Goal: Task Accomplishment & Management: Complete application form

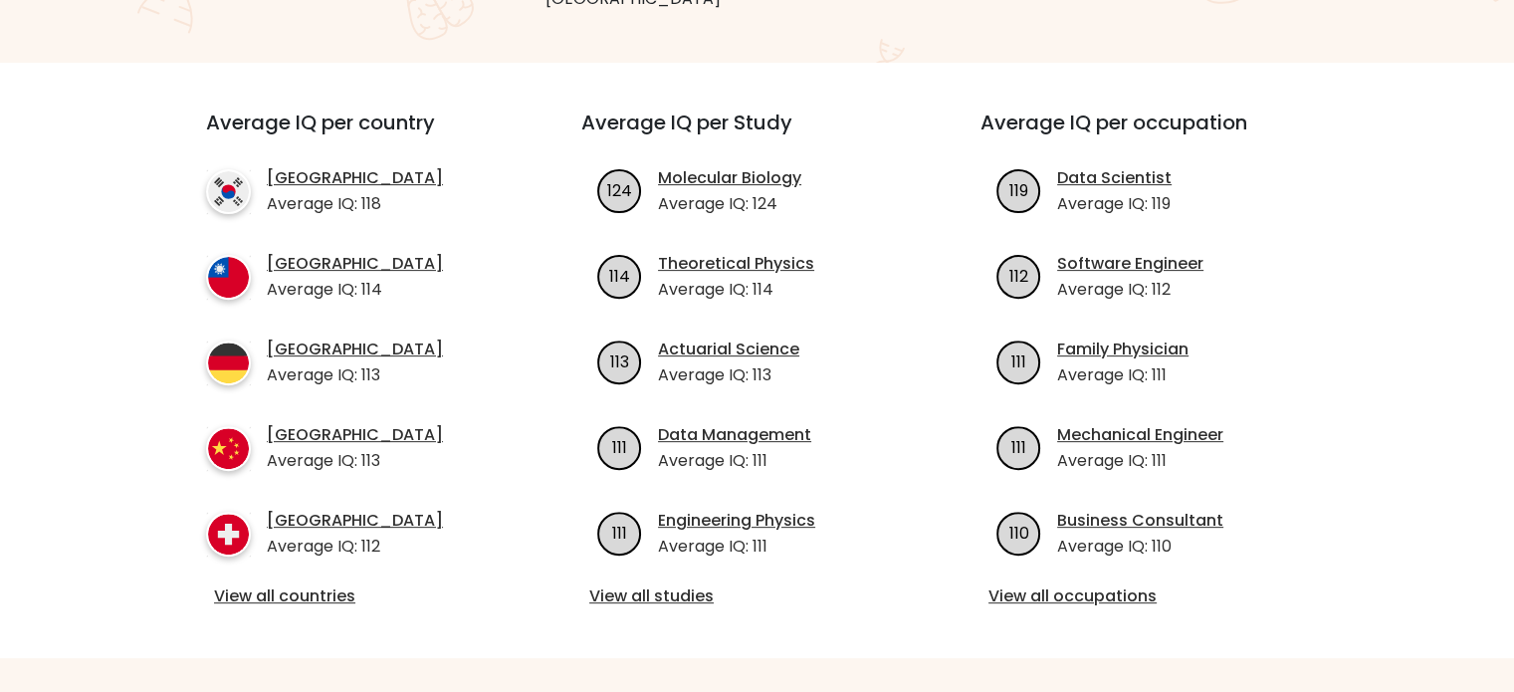
scroll to position [697, 0]
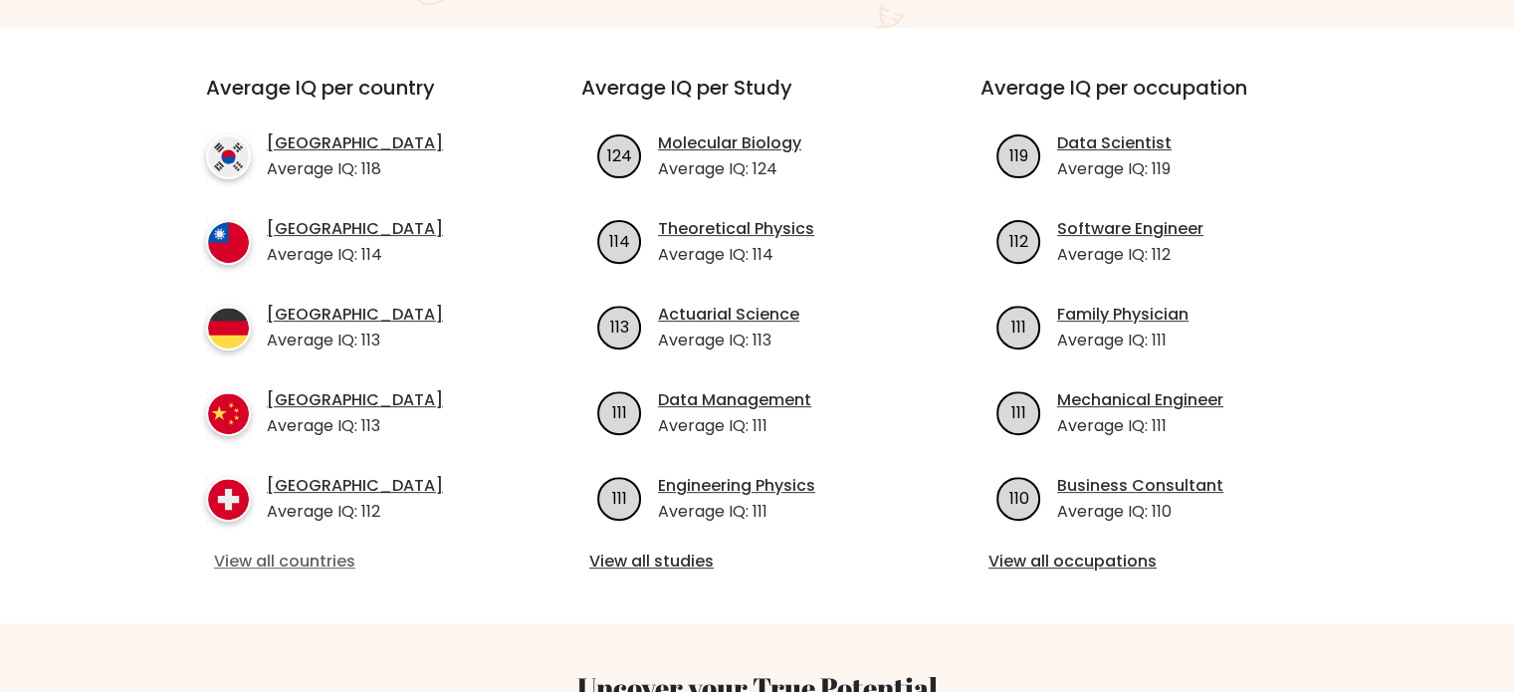
click at [292, 565] on link "View all countries" at bounding box center [358, 561] width 288 height 24
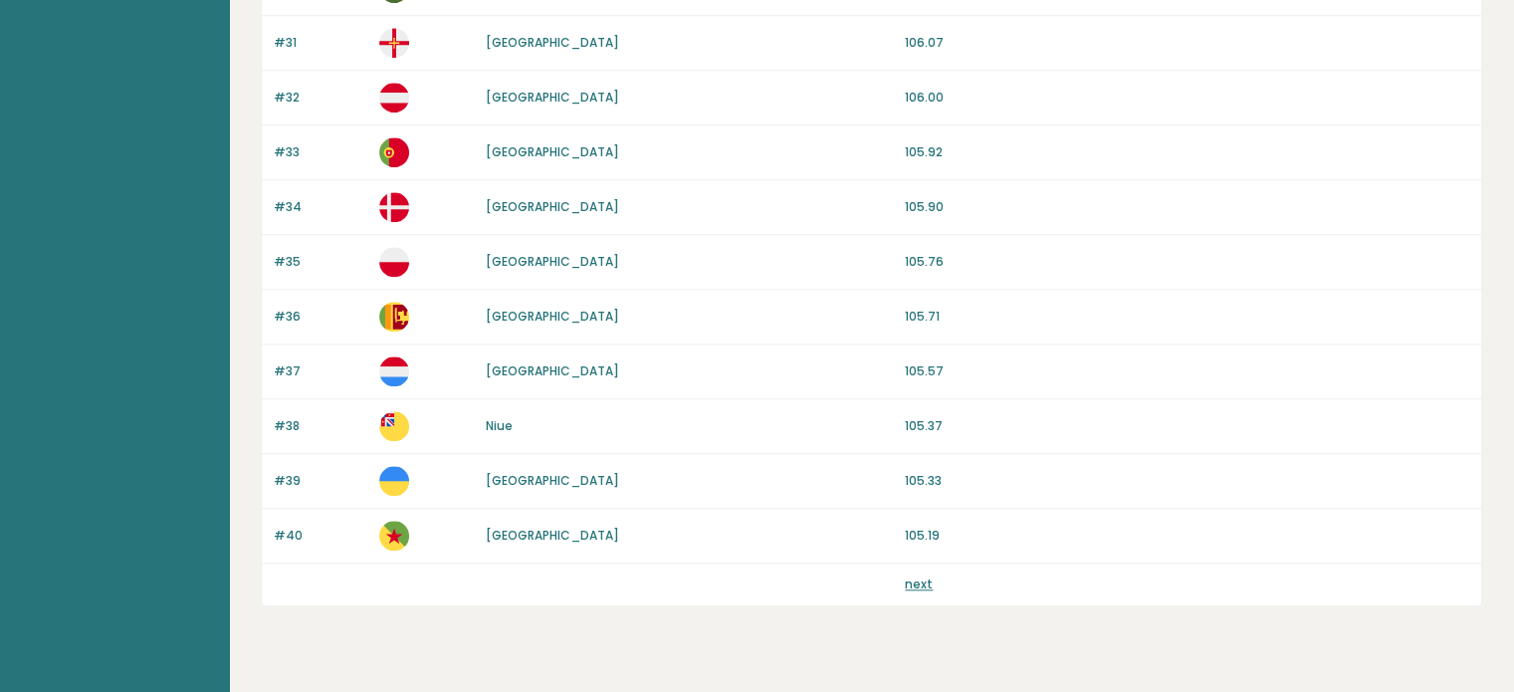
scroll to position [1884, 0]
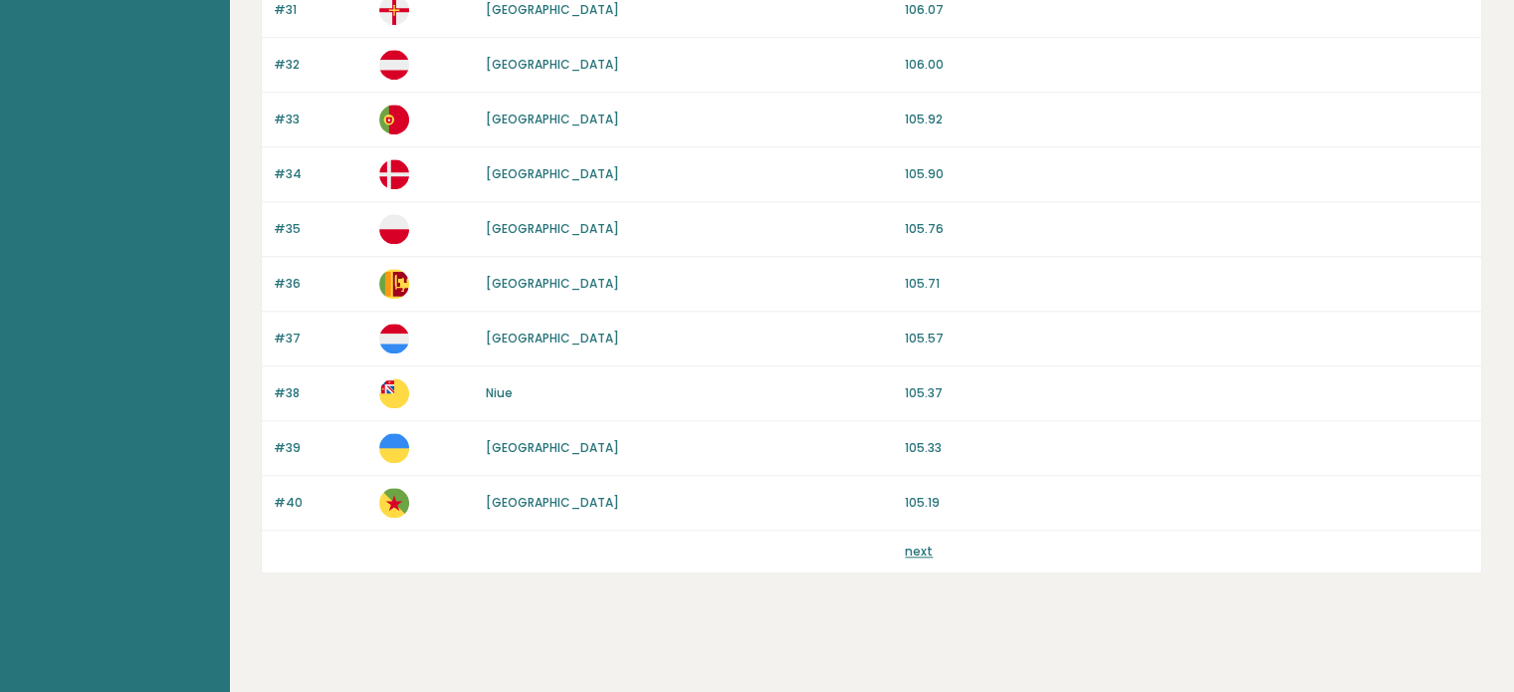
click at [920, 543] on link "next" at bounding box center [919, 551] width 28 height 17
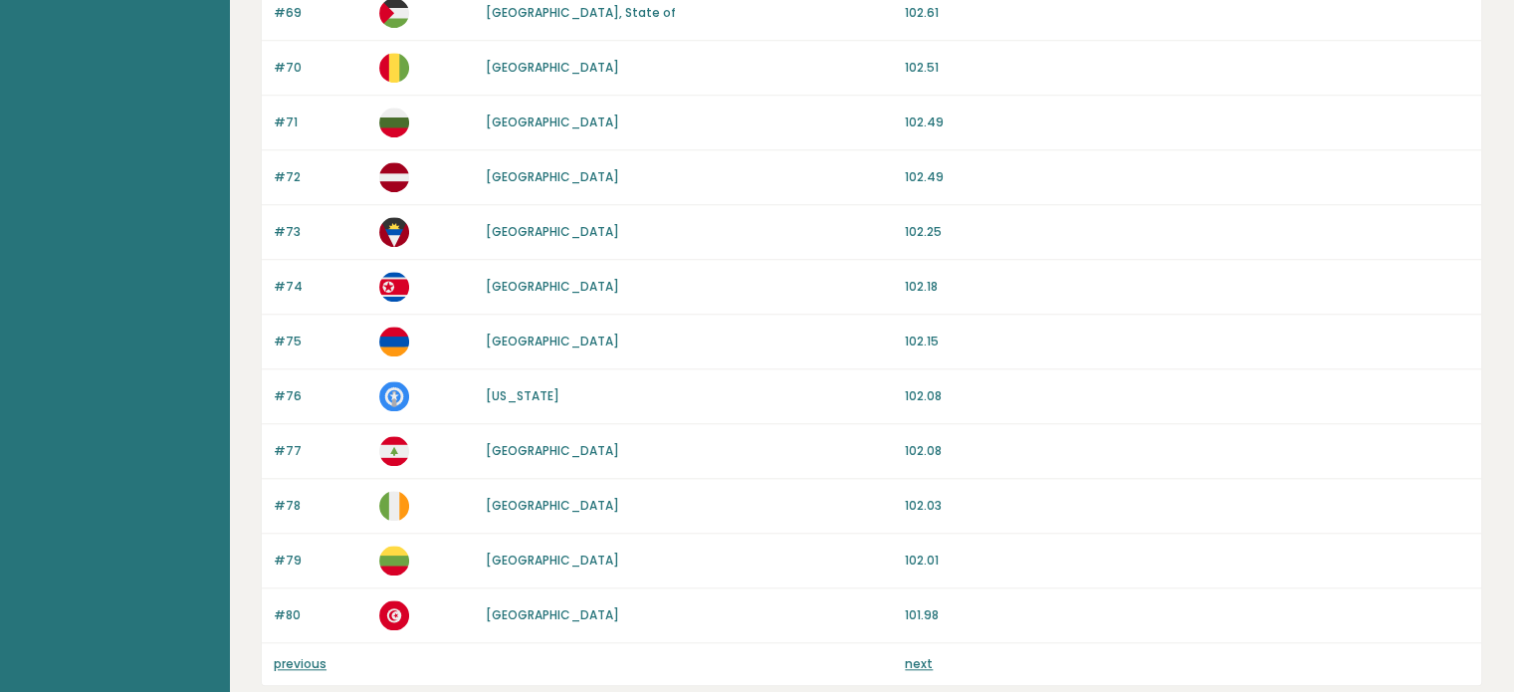
scroll to position [1884, 0]
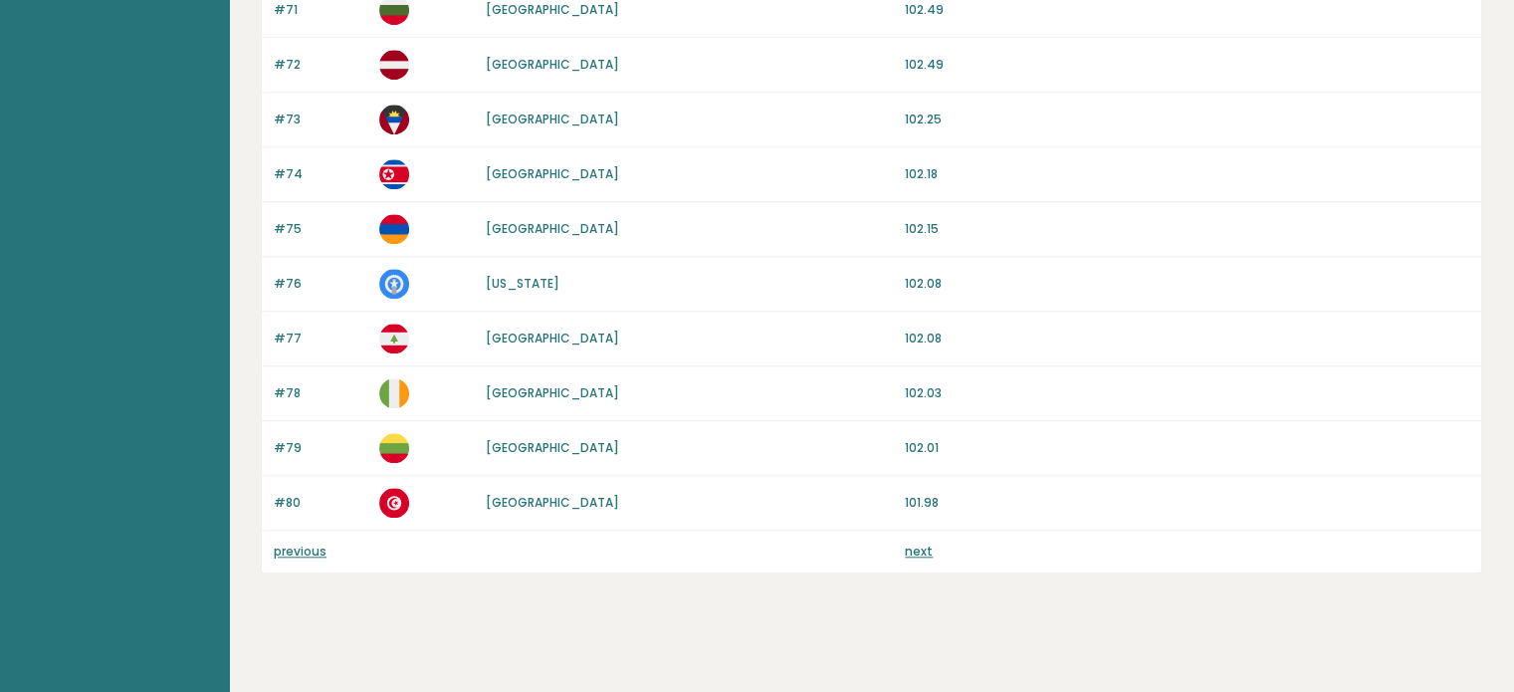
click at [930, 543] on link "next" at bounding box center [919, 551] width 28 height 17
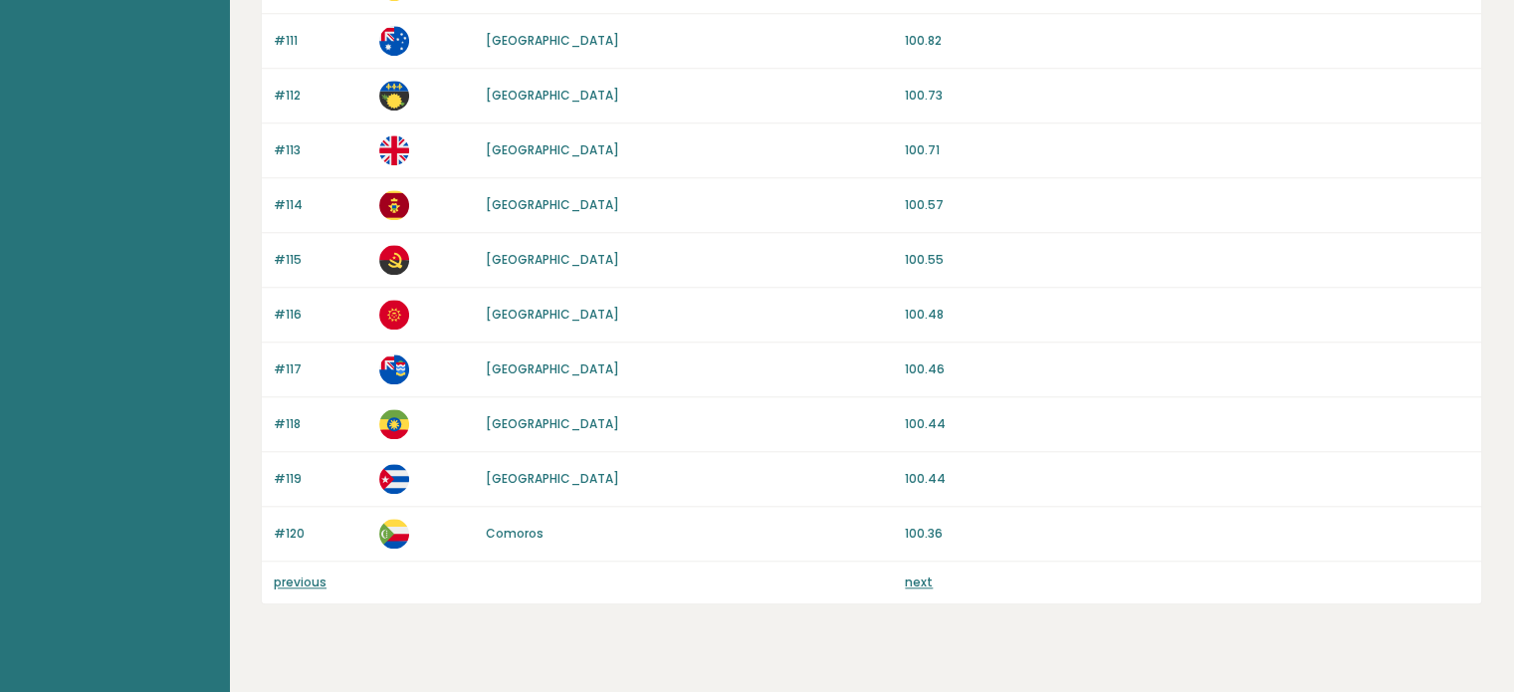
scroll to position [1884, 0]
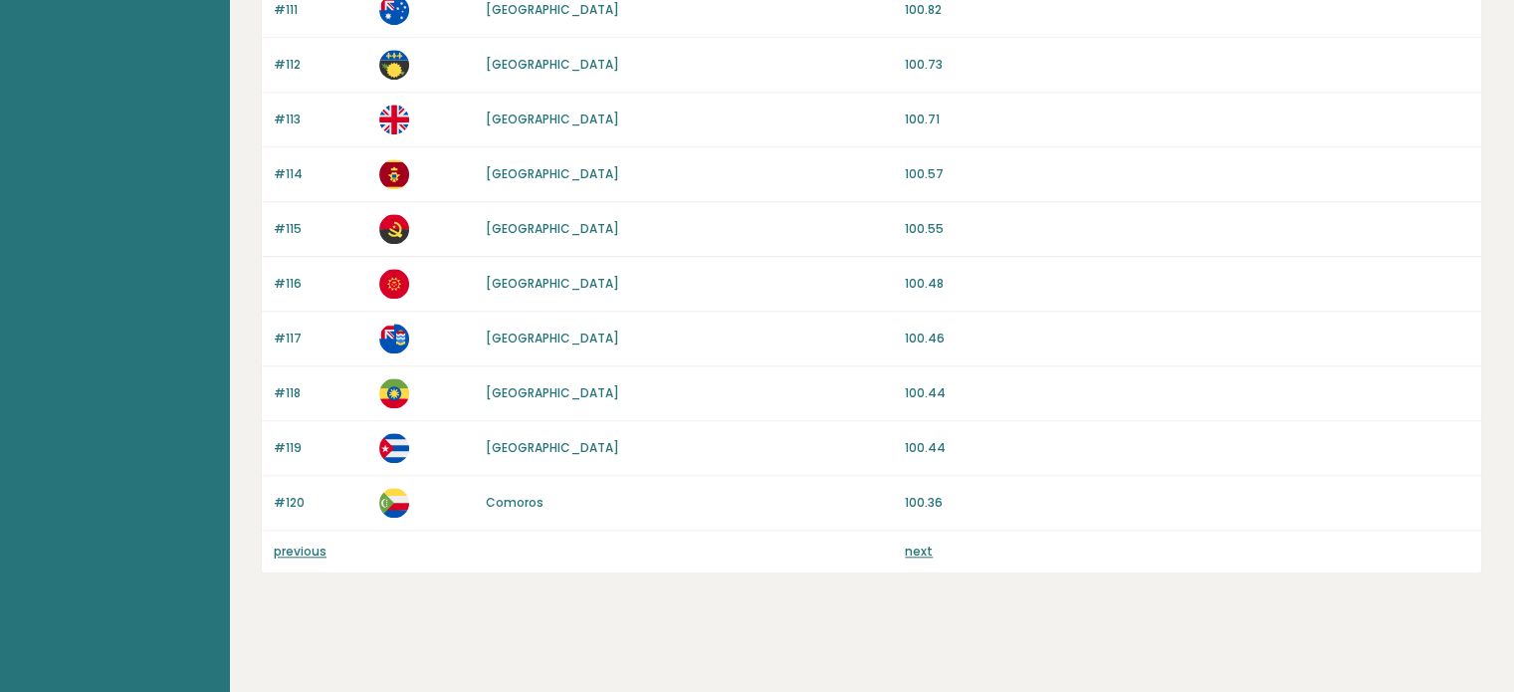
click at [920, 549] on link "next" at bounding box center [919, 551] width 28 height 17
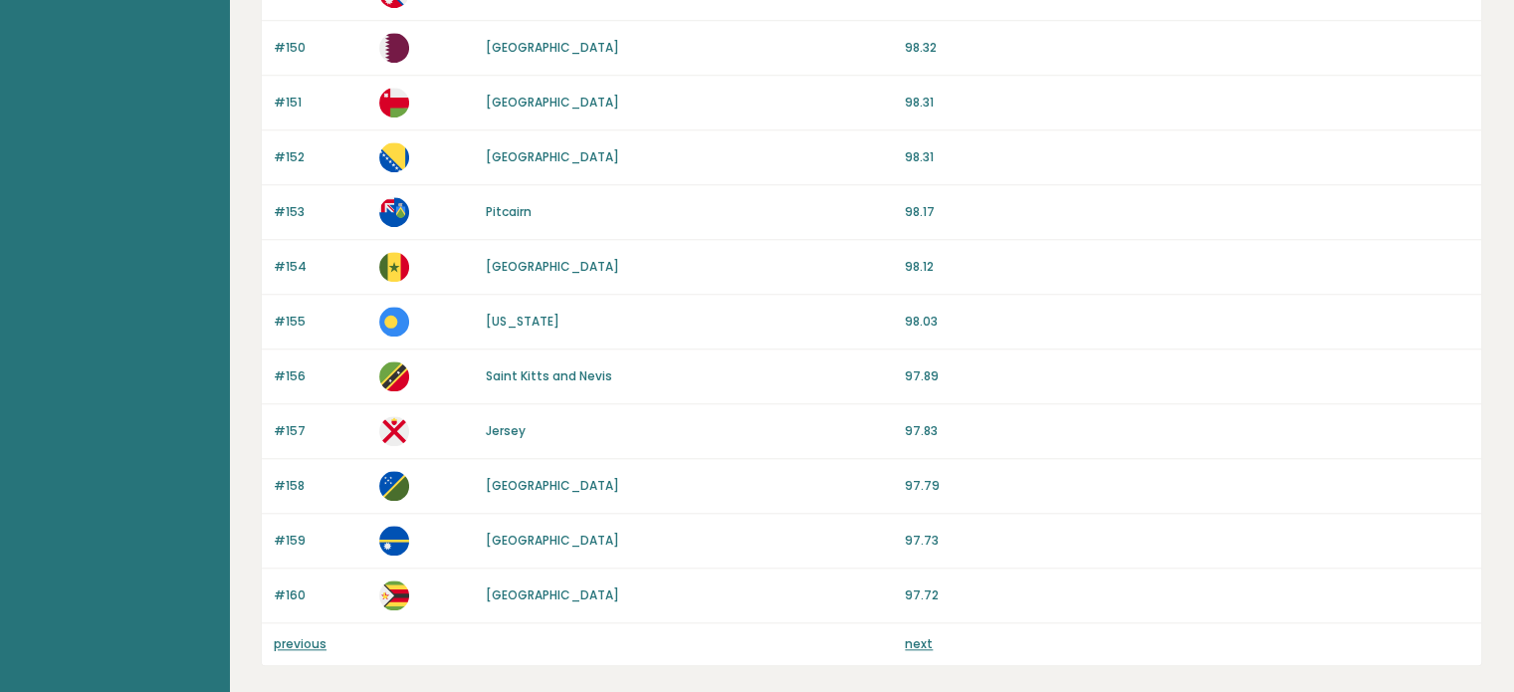
scroll to position [1884, 0]
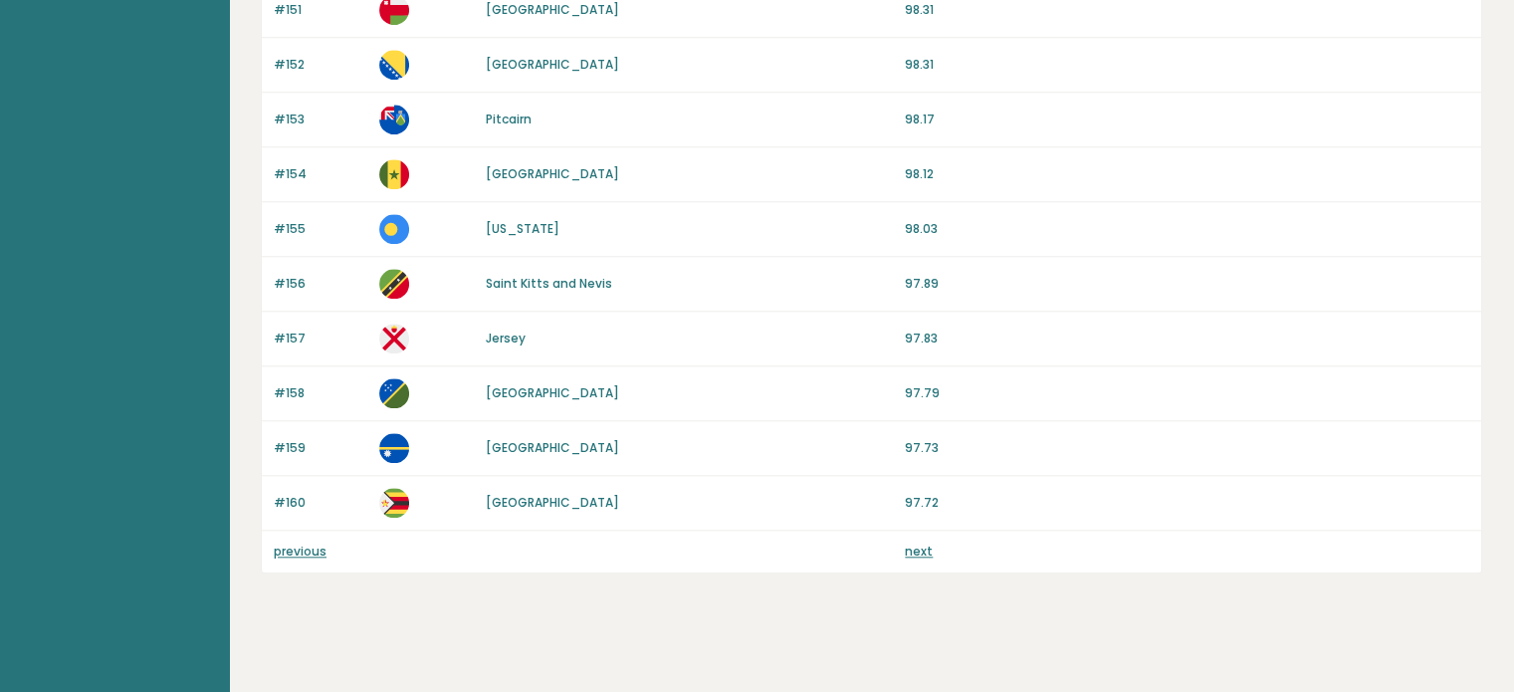
click at [917, 543] on link "next" at bounding box center [919, 551] width 28 height 17
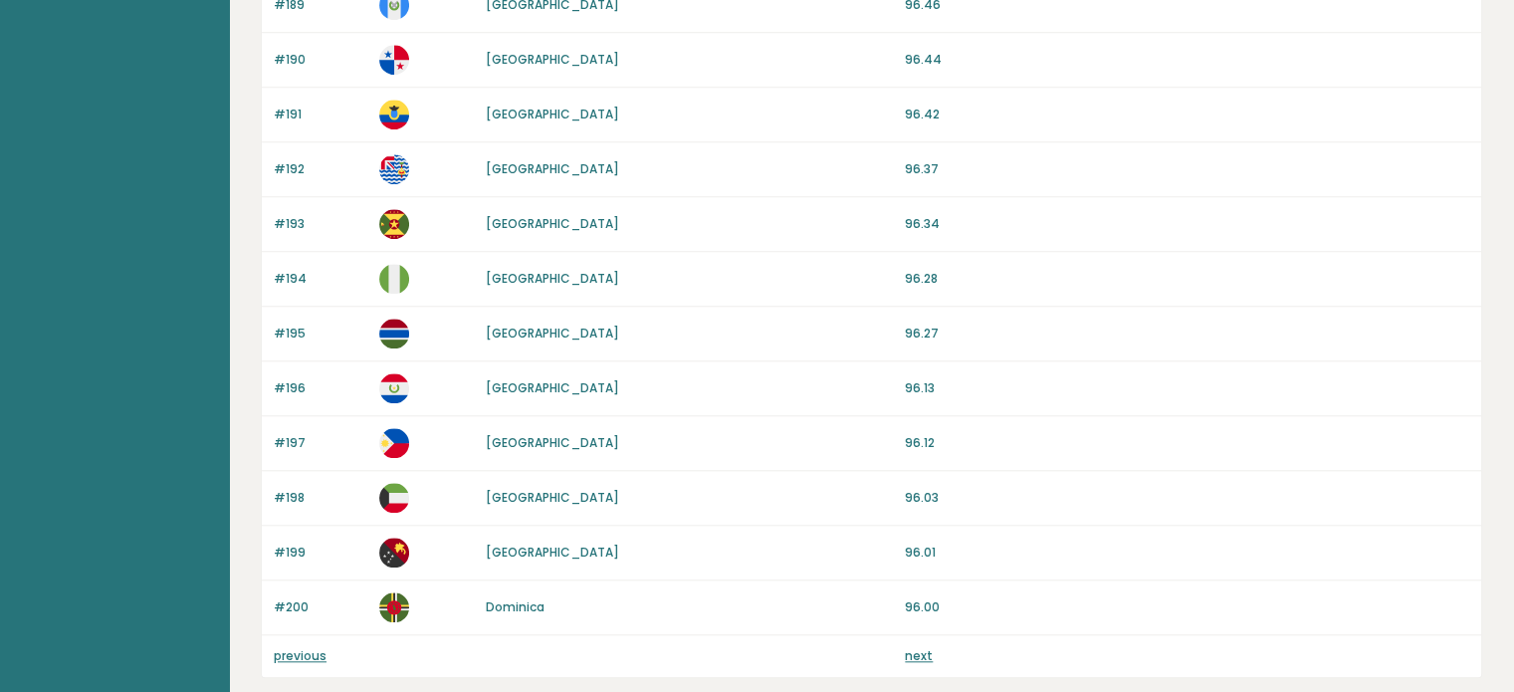
scroll to position [1884, 0]
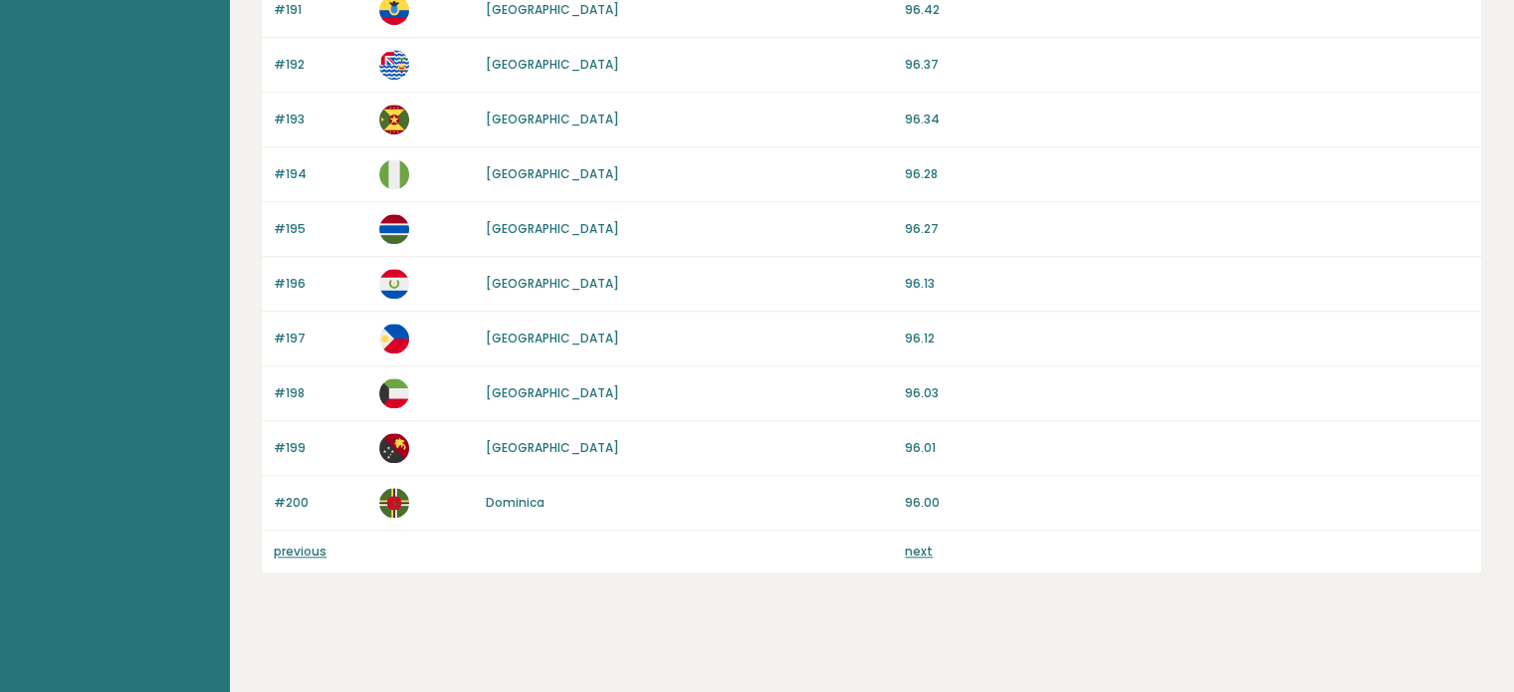
click at [917, 543] on link "next" at bounding box center [919, 551] width 28 height 17
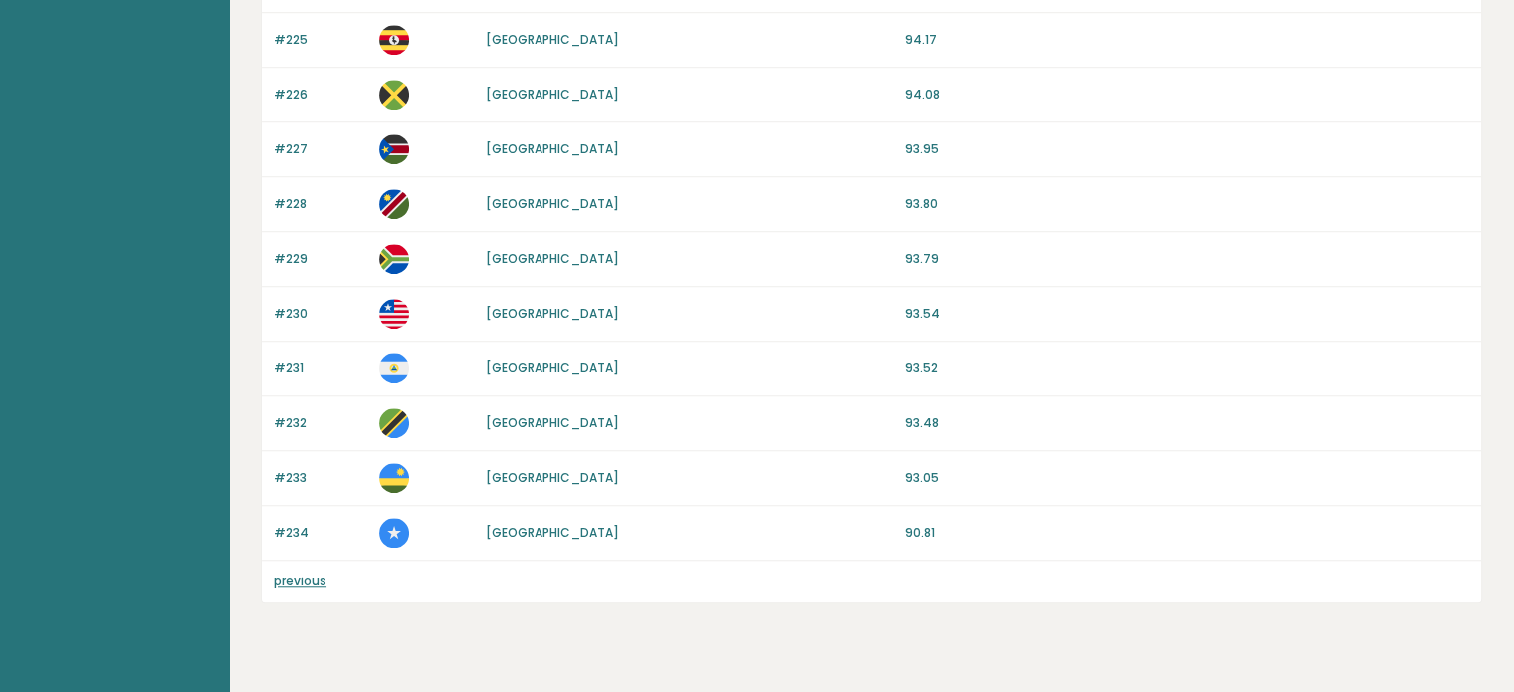
scroll to position [1557, 0]
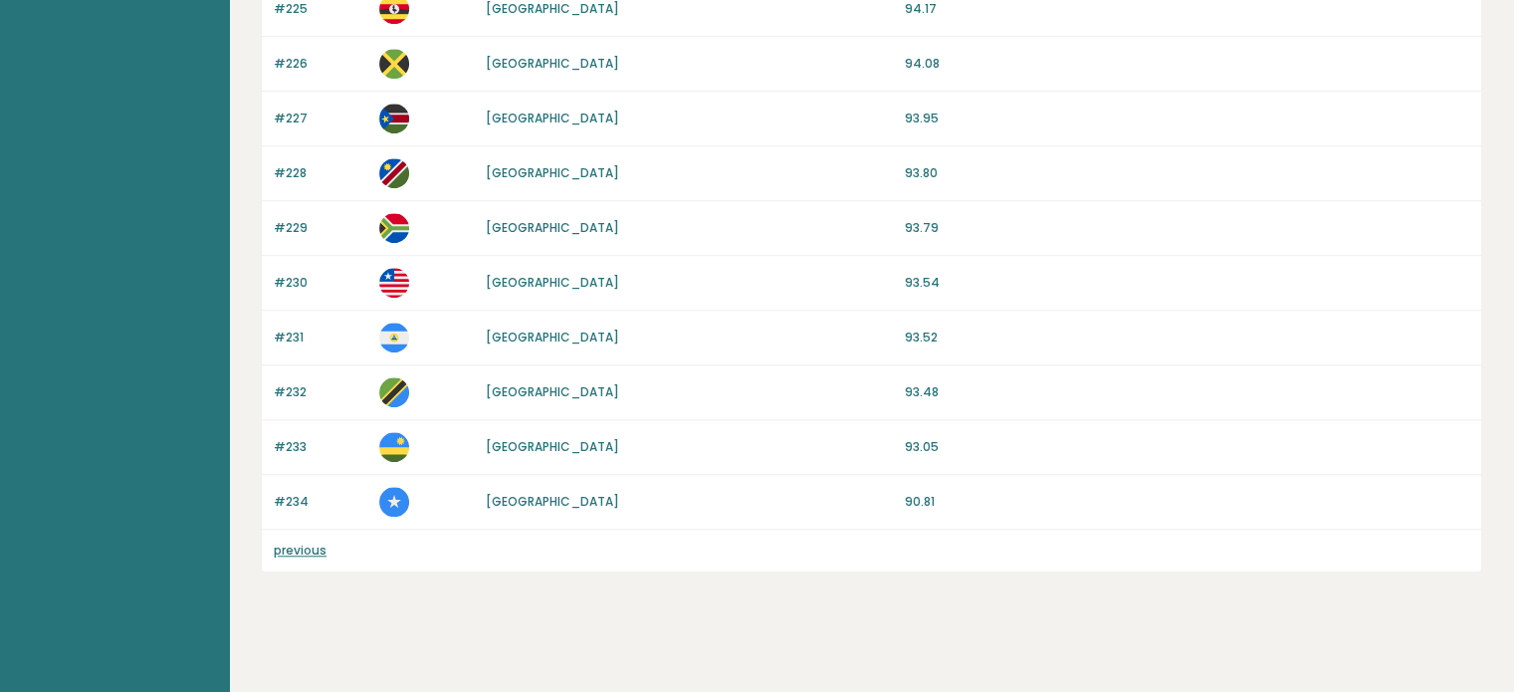
click at [306, 543] on link "previous" at bounding box center [300, 550] width 53 height 17
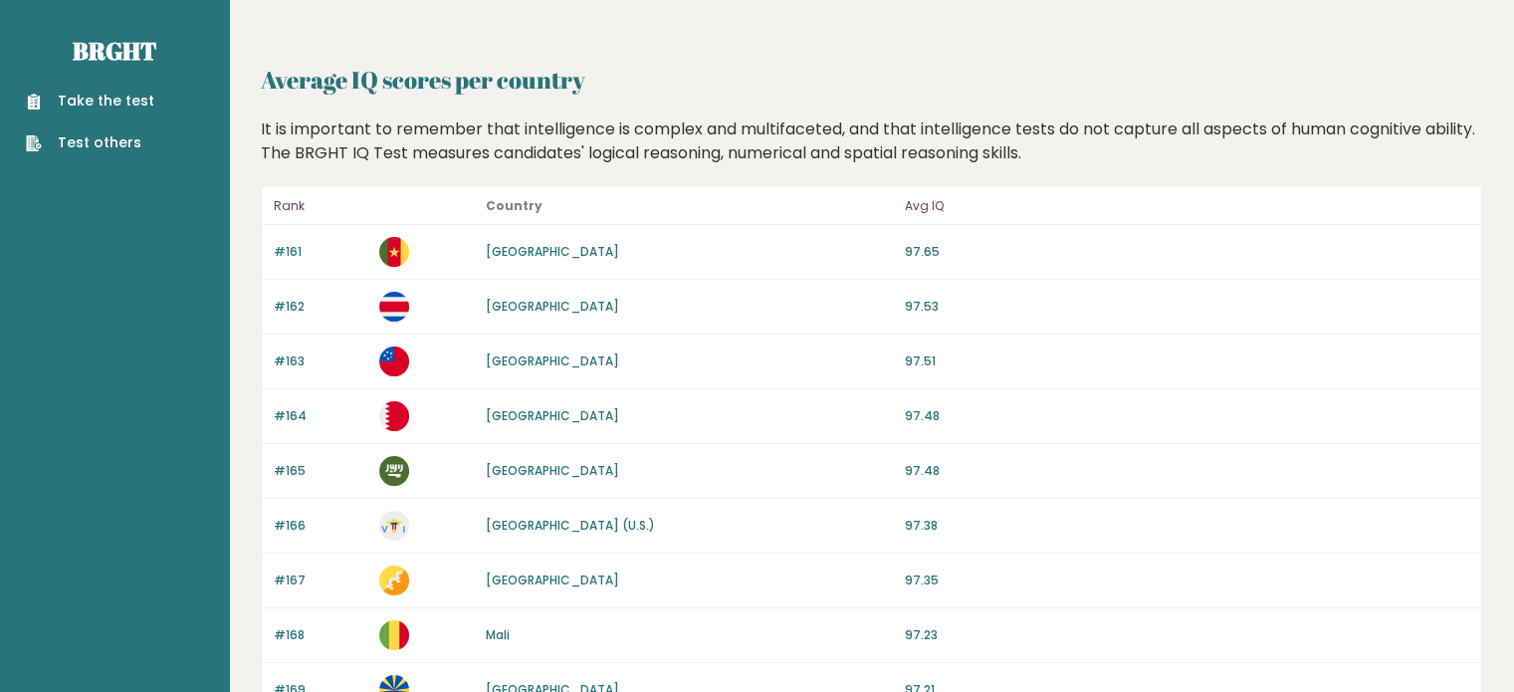
click at [133, 145] on link "Test others" at bounding box center [90, 142] width 128 height 21
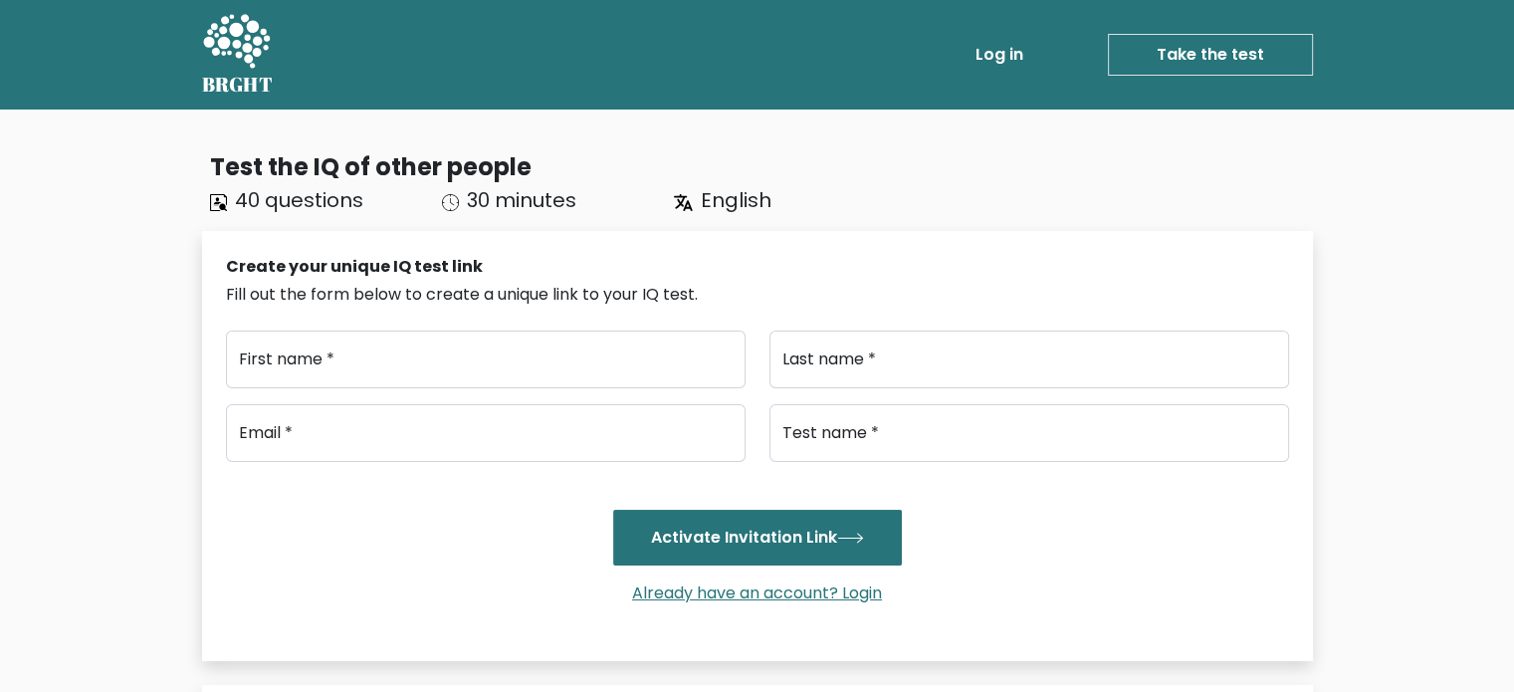
click at [1166, 64] on link "Take the test" at bounding box center [1210, 55] width 205 height 42
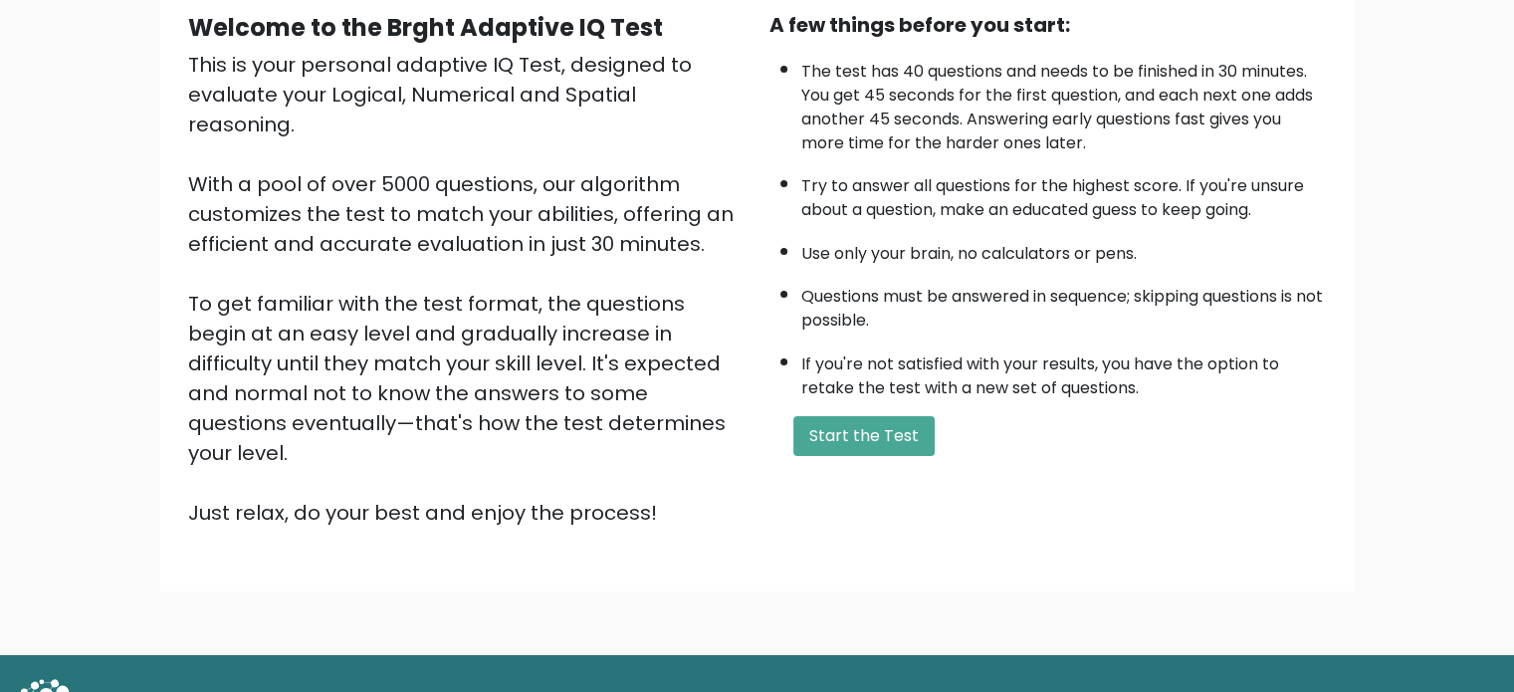
scroll to position [199, 0]
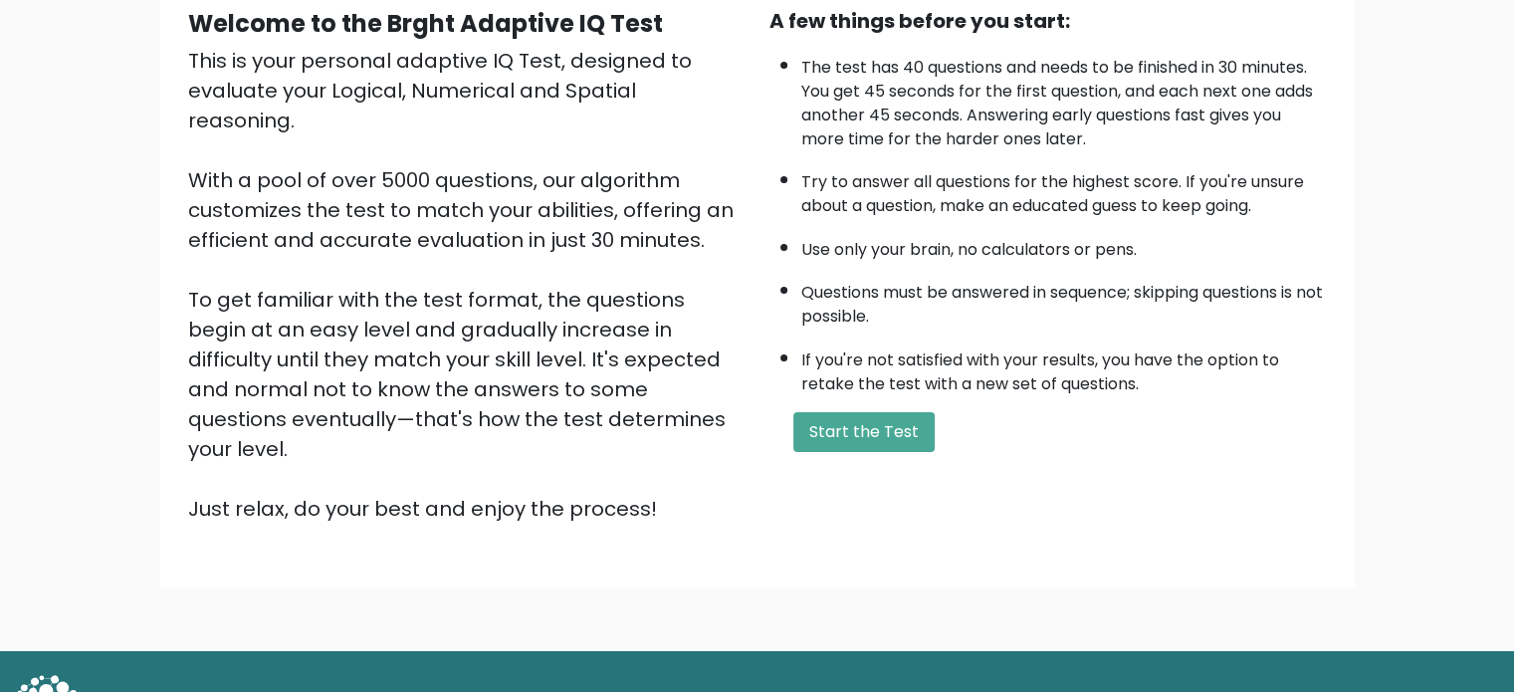
click at [876, 403] on div "A few things before you start: The test has 40 questions and needs to be finish…" at bounding box center [1048, 265] width 581 height 518
click at [874, 423] on button "Start the Test" at bounding box center [863, 432] width 141 height 40
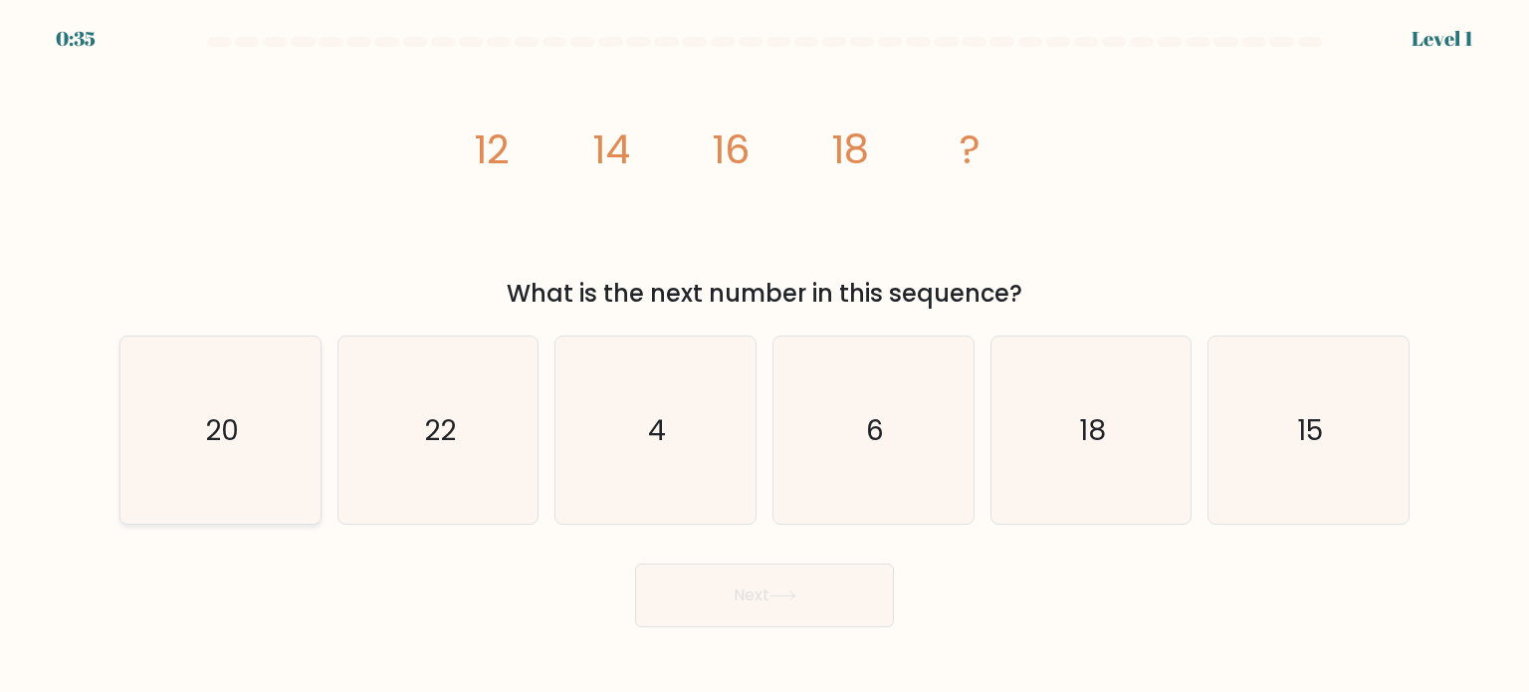
click at [251, 441] on icon "20" at bounding box center [219, 429] width 187 height 187
click at [765, 356] on input "a. 20" at bounding box center [765, 351] width 1 height 10
radio input "true"
click at [804, 589] on button "Next" at bounding box center [764, 595] width 259 height 64
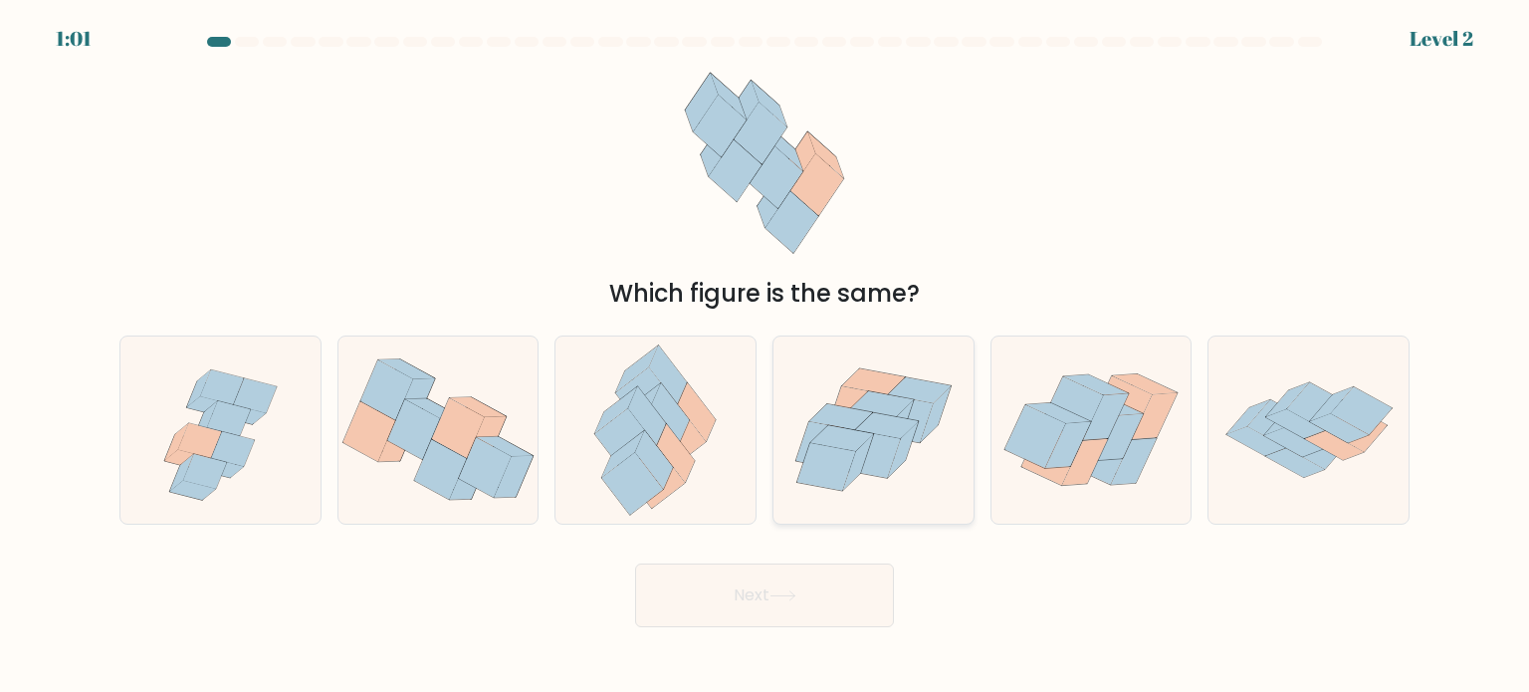
click at [855, 437] on icon at bounding box center [841, 438] width 63 height 26
click at [766, 356] on input "d." at bounding box center [765, 351] width 1 height 10
radio input "true"
click at [835, 616] on button "Next" at bounding box center [764, 595] width 259 height 64
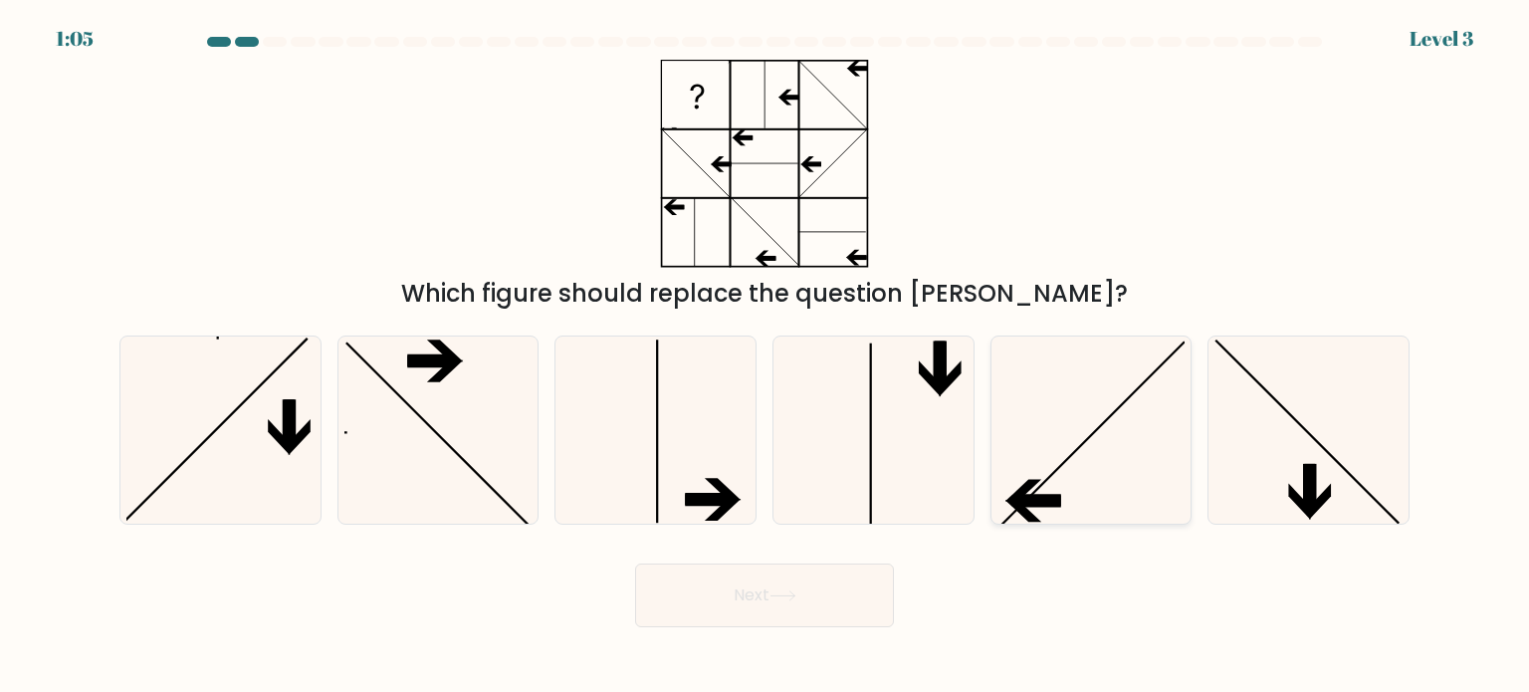
click at [1084, 457] on icon at bounding box center [1090, 429] width 187 height 187
click at [766, 356] on input "e." at bounding box center [765, 351] width 1 height 10
radio input "true"
click at [831, 584] on button "Next" at bounding box center [764, 595] width 259 height 64
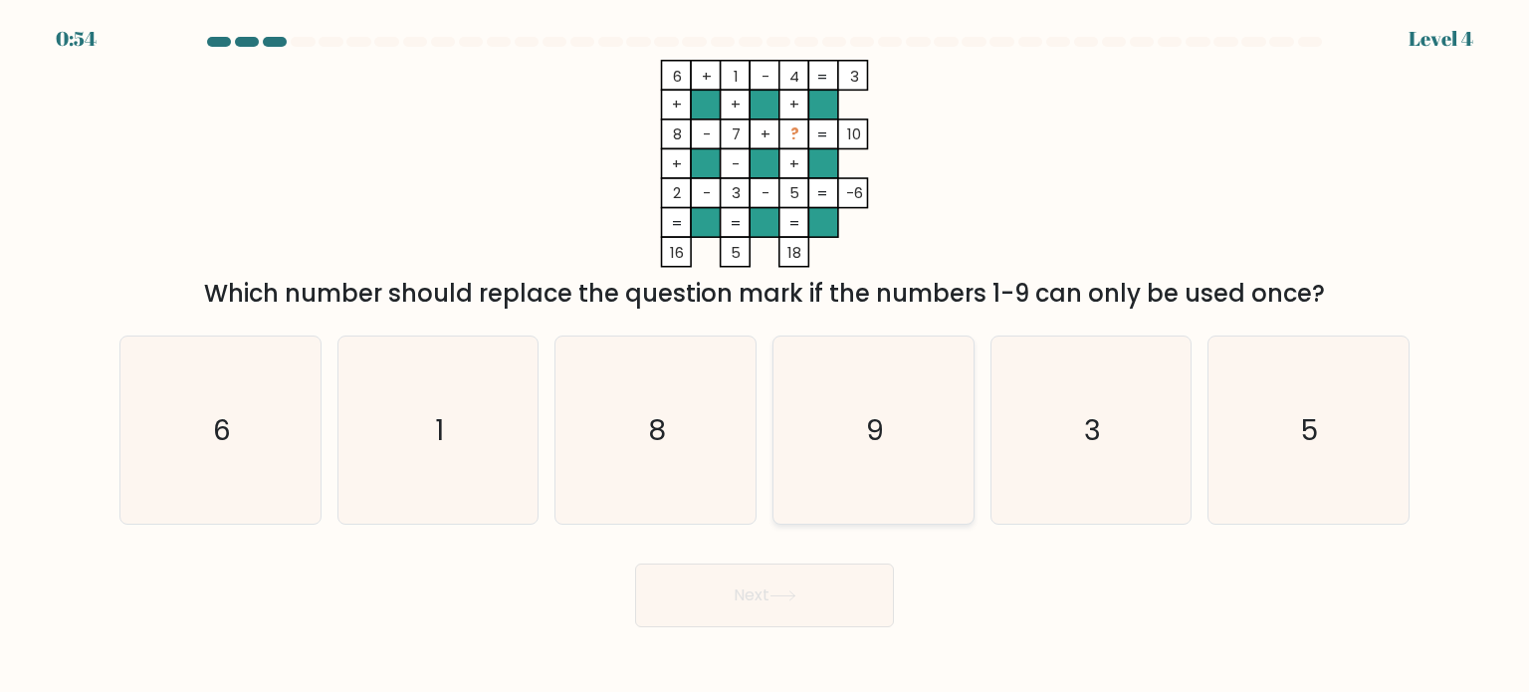
click at [891, 429] on icon "9" at bounding box center [872, 429] width 187 height 187
click at [766, 356] on input "d. 9" at bounding box center [765, 351] width 1 height 10
radio input "true"
click at [835, 586] on button "Next" at bounding box center [764, 595] width 259 height 64
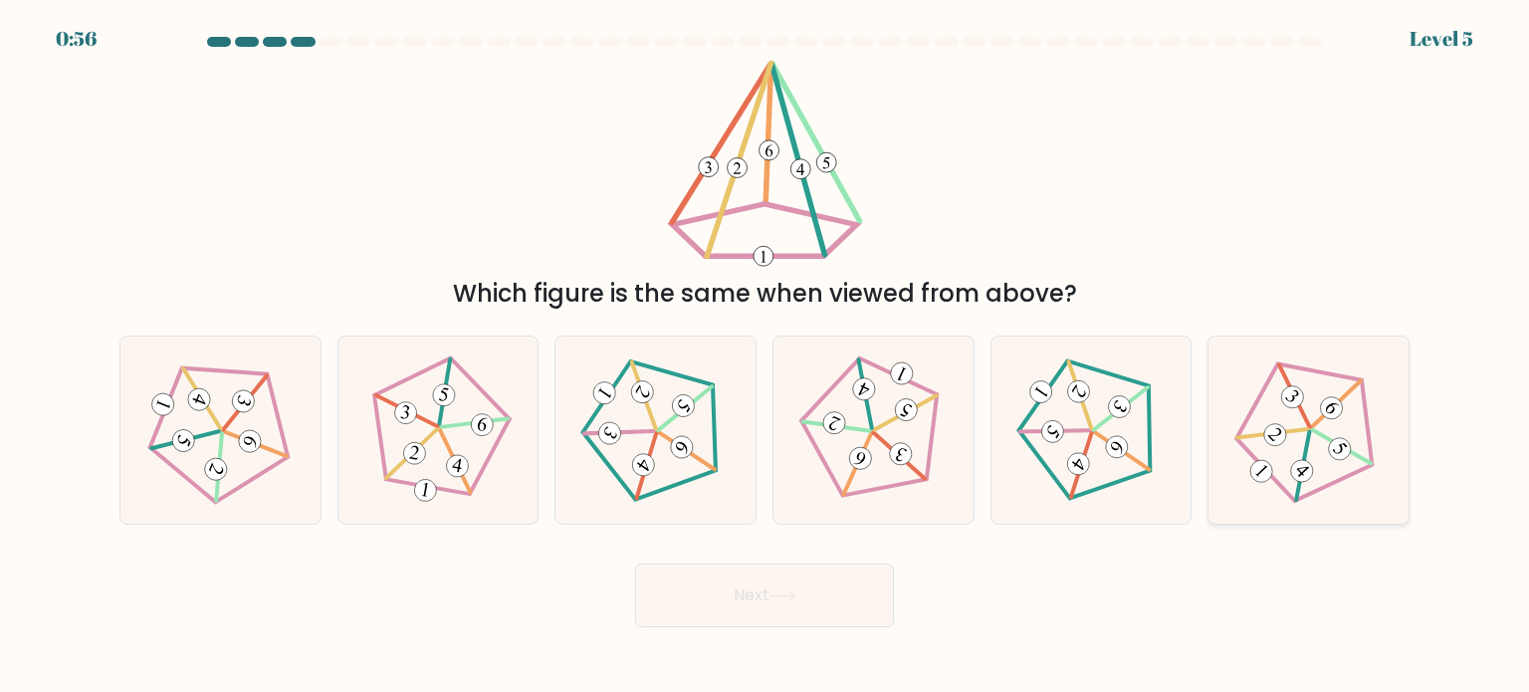
click at [1306, 438] on 539 at bounding box center [1302, 466] width 69 height 68
click at [766, 356] on input "f." at bounding box center [765, 351] width 1 height 10
radio input "true"
click at [805, 607] on button "Next" at bounding box center [764, 595] width 259 height 64
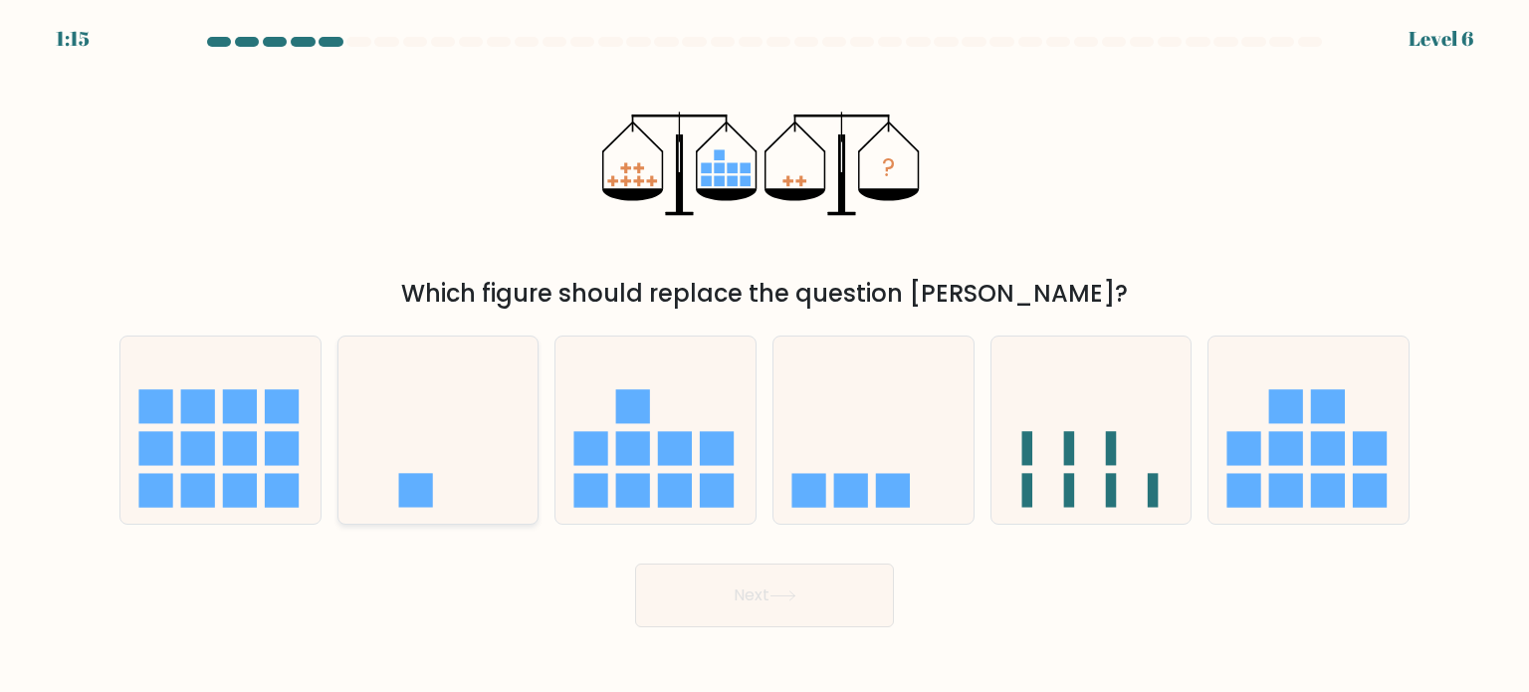
click at [394, 481] on icon at bounding box center [438, 429] width 200 height 165
click at [765, 356] on input "b." at bounding box center [765, 351] width 1 height 10
radio input "true"
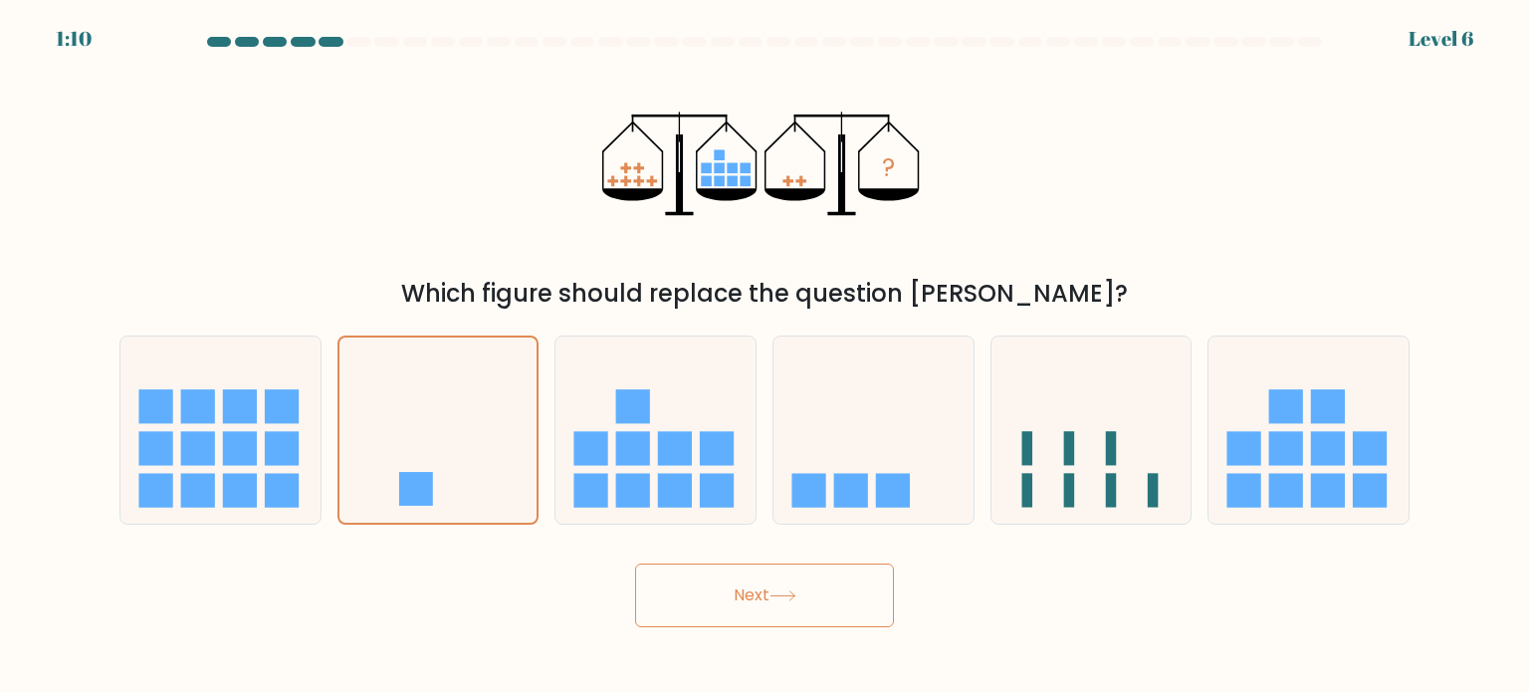
click at [810, 588] on button "Next" at bounding box center [764, 595] width 259 height 64
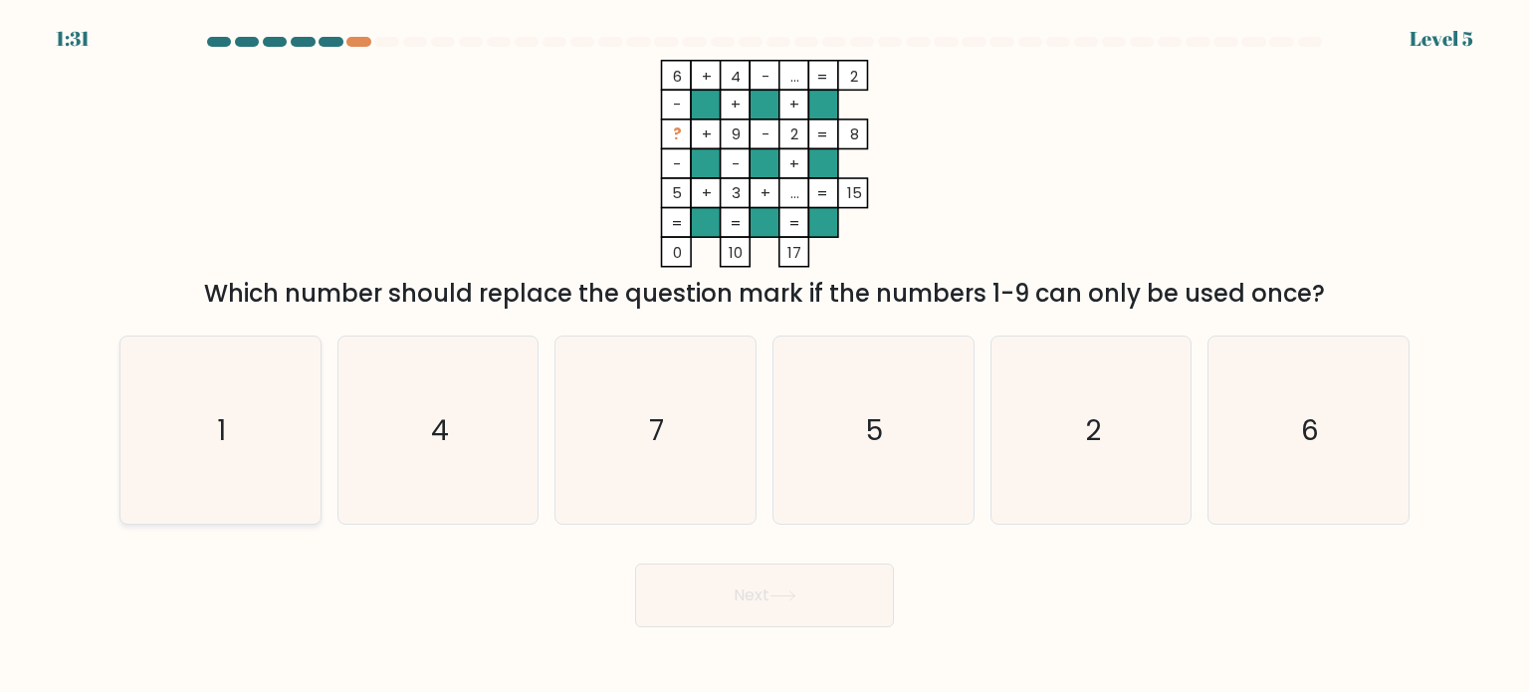
click at [296, 465] on icon "1" at bounding box center [219, 429] width 187 height 187
click at [765, 356] on input "a. 1" at bounding box center [765, 351] width 1 height 10
radio input "true"
click at [678, 578] on button "Next" at bounding box center [764, 595] width 259 height 64
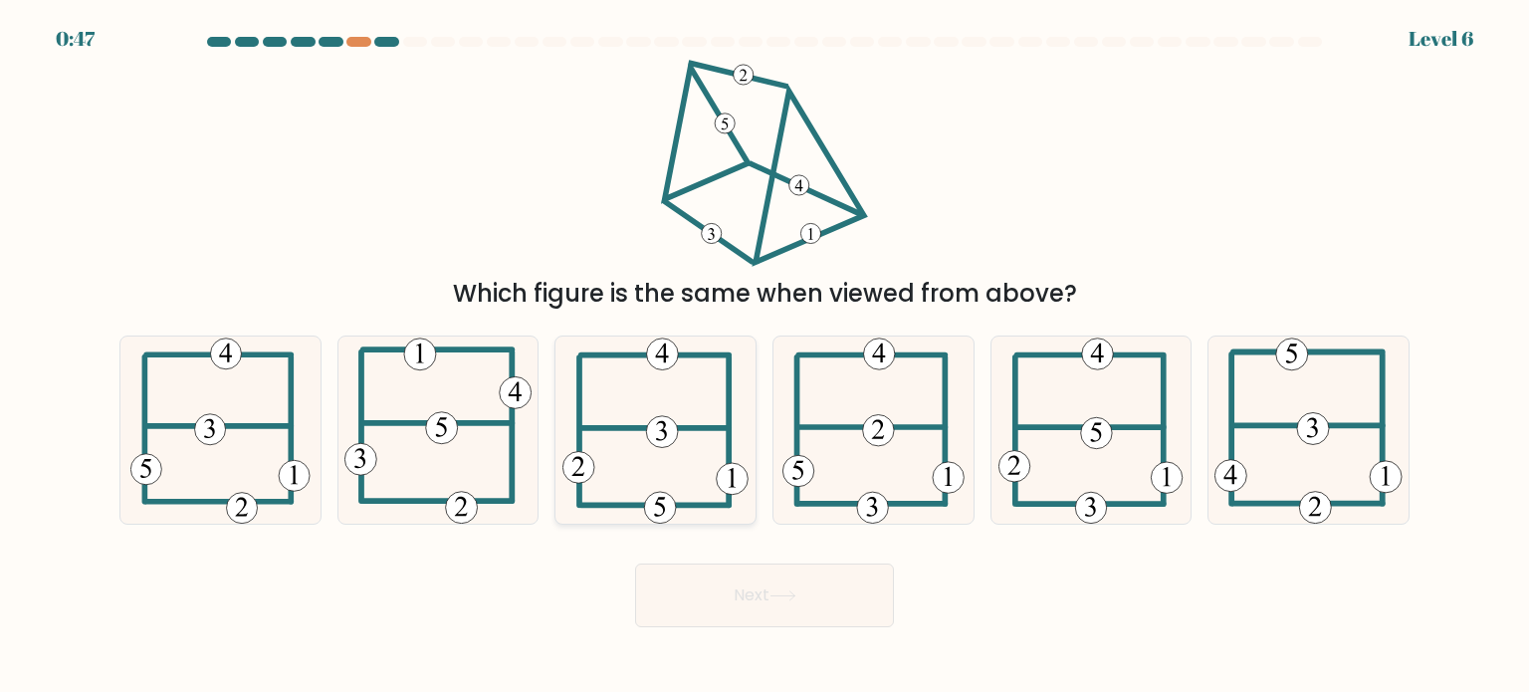
click at [657, 392] on icon at bounding box center [655, 429] width 186 height 187
click at [765, 356] on input "c." at bounding box center [765, 351] width 1 height 10
radio input "true"
click at [791, 614] on button "Next" at bounding box center [764, 595] width 259 height 64
click at [689, 599] on button "Next" at bounding box center [764, 595] width 259 height 64
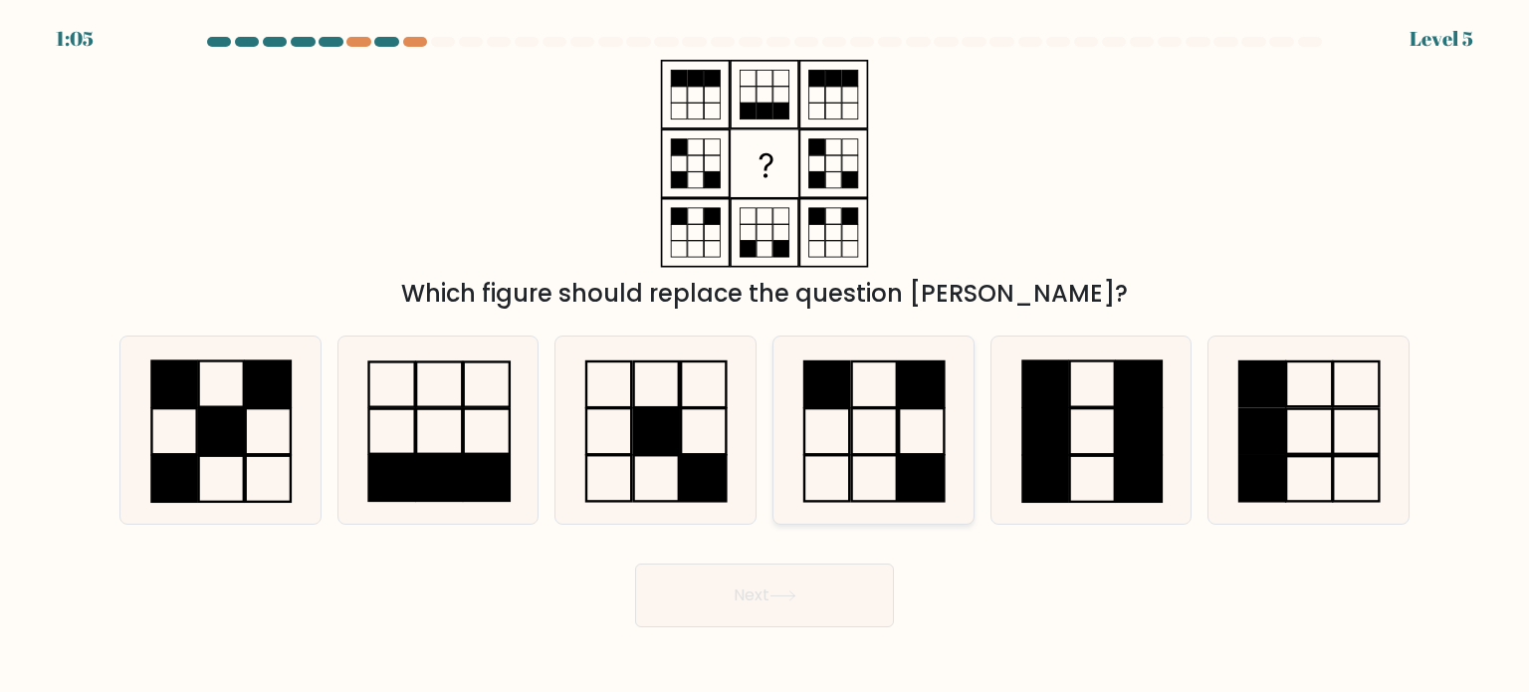
click at [832, 412] on icon at bounding box center [872, 429] width 187 height 187
click at [766, 356] on input "d." at bounding box center [765, 351] width 1 height 10
radio input "true"
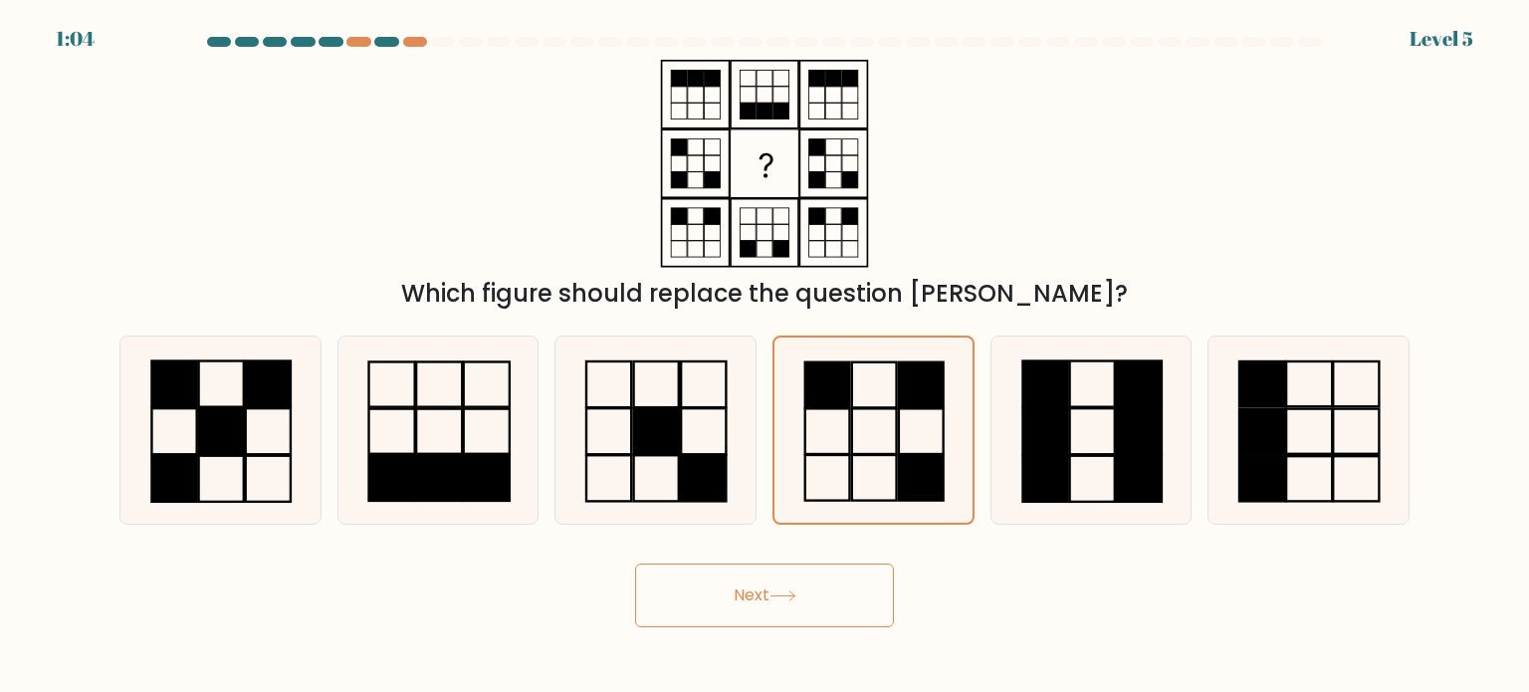
click at [778, 607] on button "Next" at bounding box center [764, 595] width 259 height 64
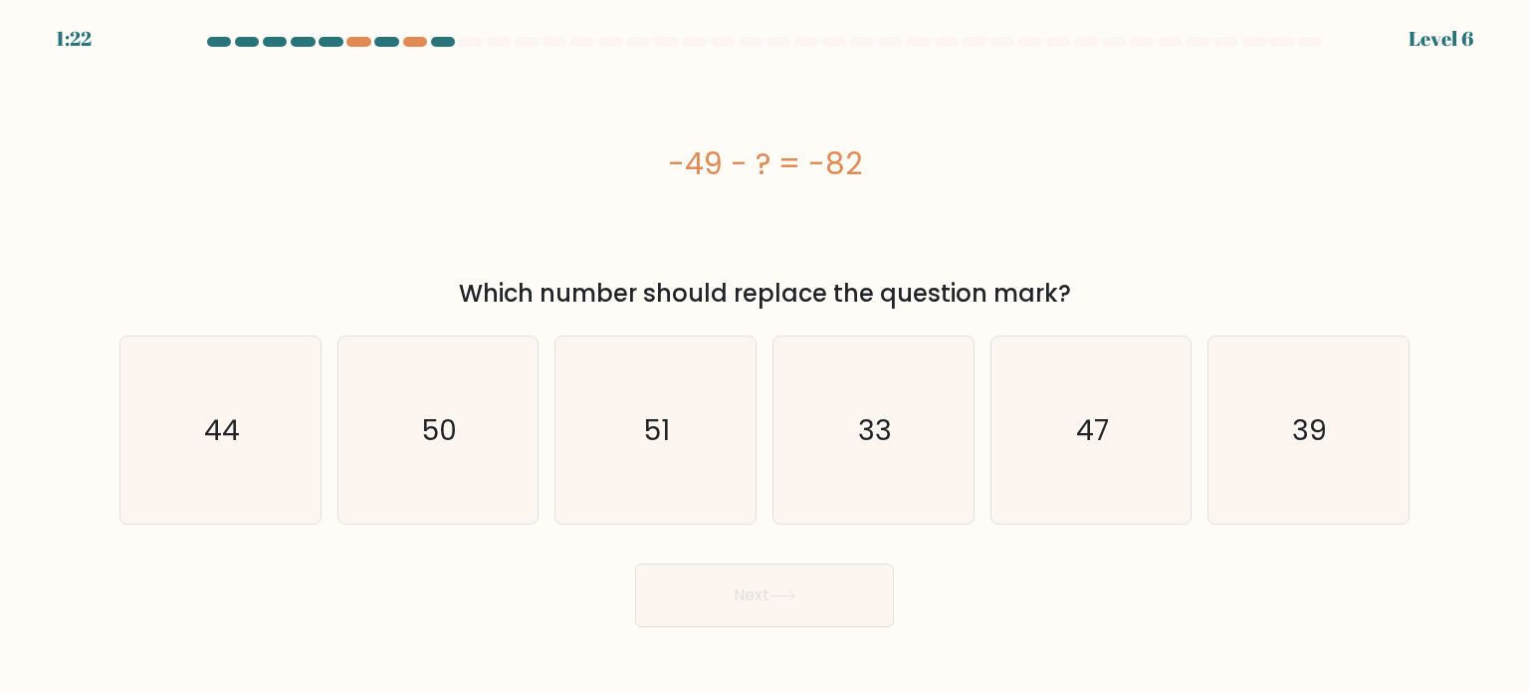
drag, startPoint x: 848, startPoint y: 420, endPoint x: 845, endPoint y: 529, distance: 108.5
click at [848, 427] on icon "33" at bounding box center [872, 429] width 187 height 187
click at [766, 356] on input "d. 33" at bounding box center [765, 351] width 1 height 10
radio input "true"
click at [834, 585] on button "Next" at bounding box center [764, 595] width 259 height 64
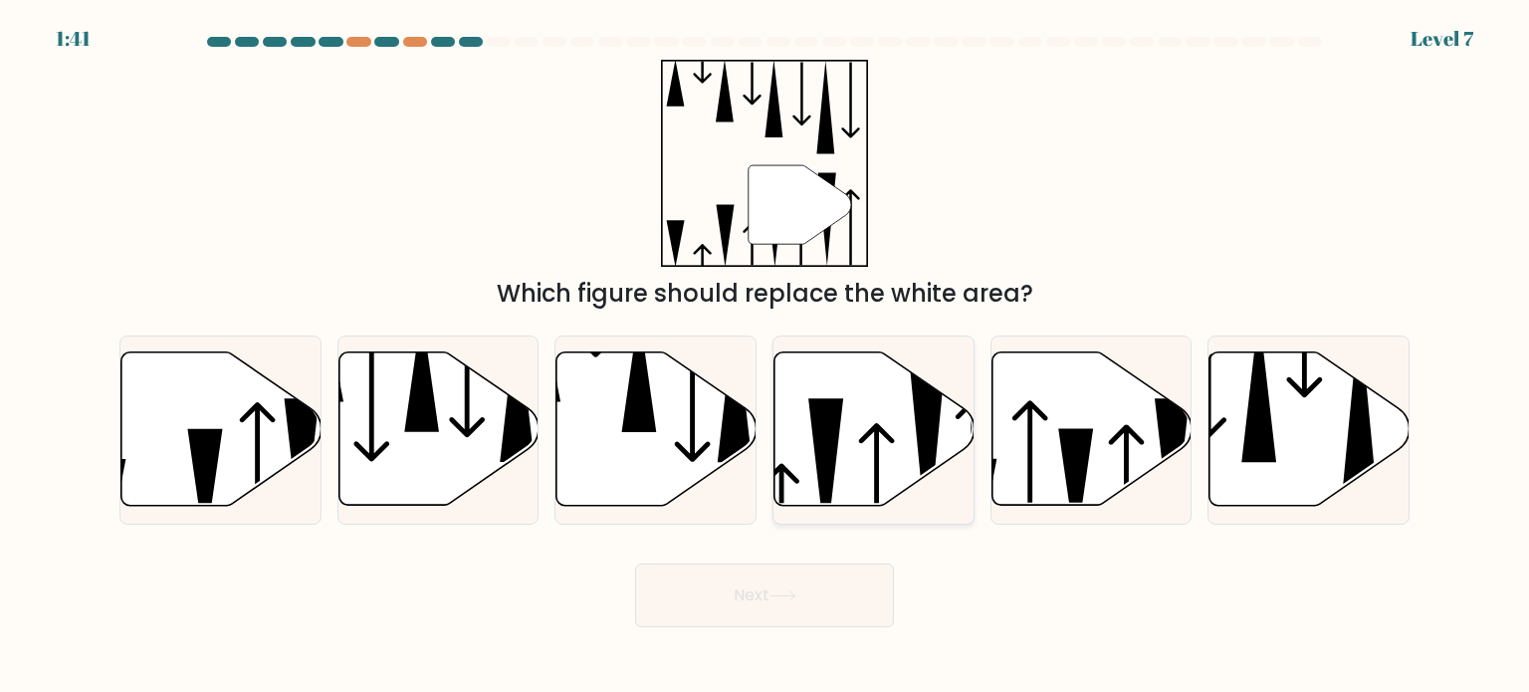
click at [818, 392] on icon at bounding box center [874, 428] width 200 height 153
click at [766, 356] on input "d." at bounding box center [765, 351] width 1 height 10
radio input "true"
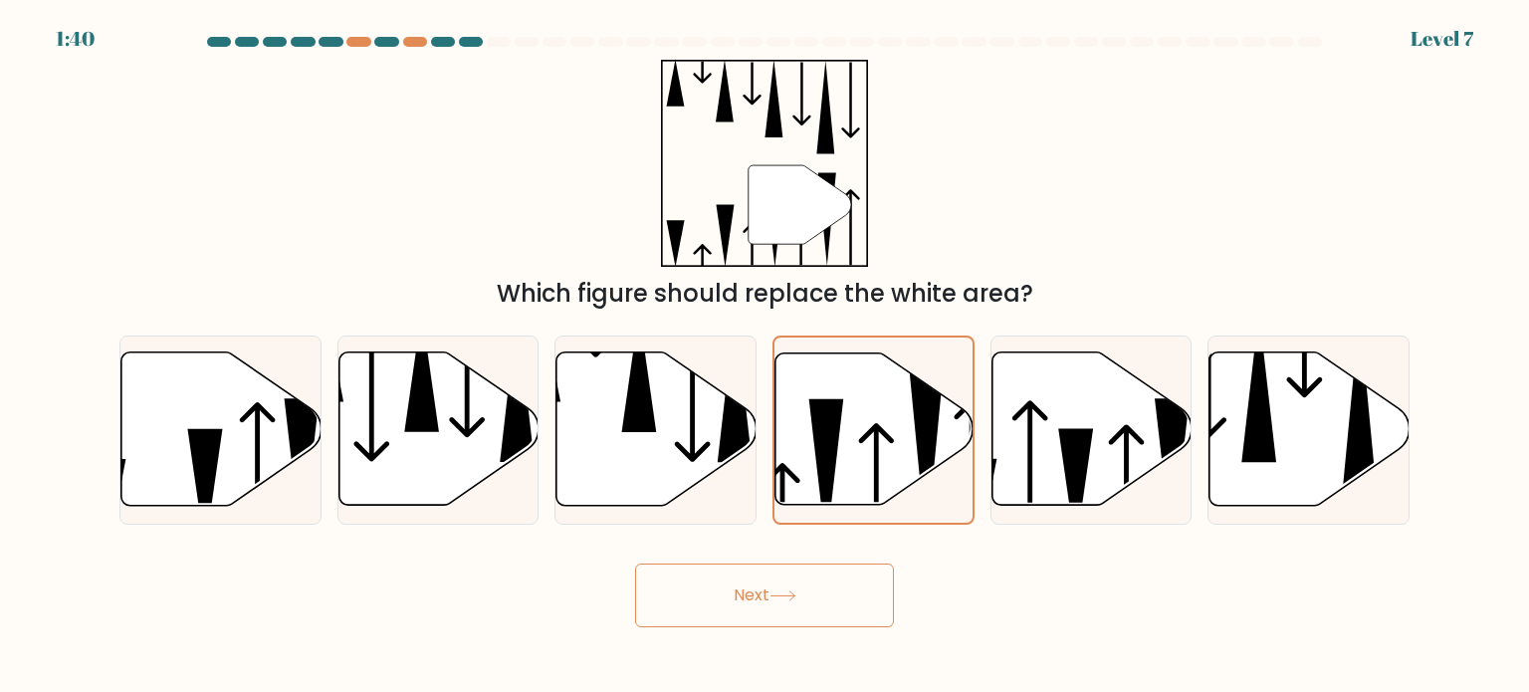
click at [796, 610] on button "Next" at bounding box center [764, 595] width 259 height 64
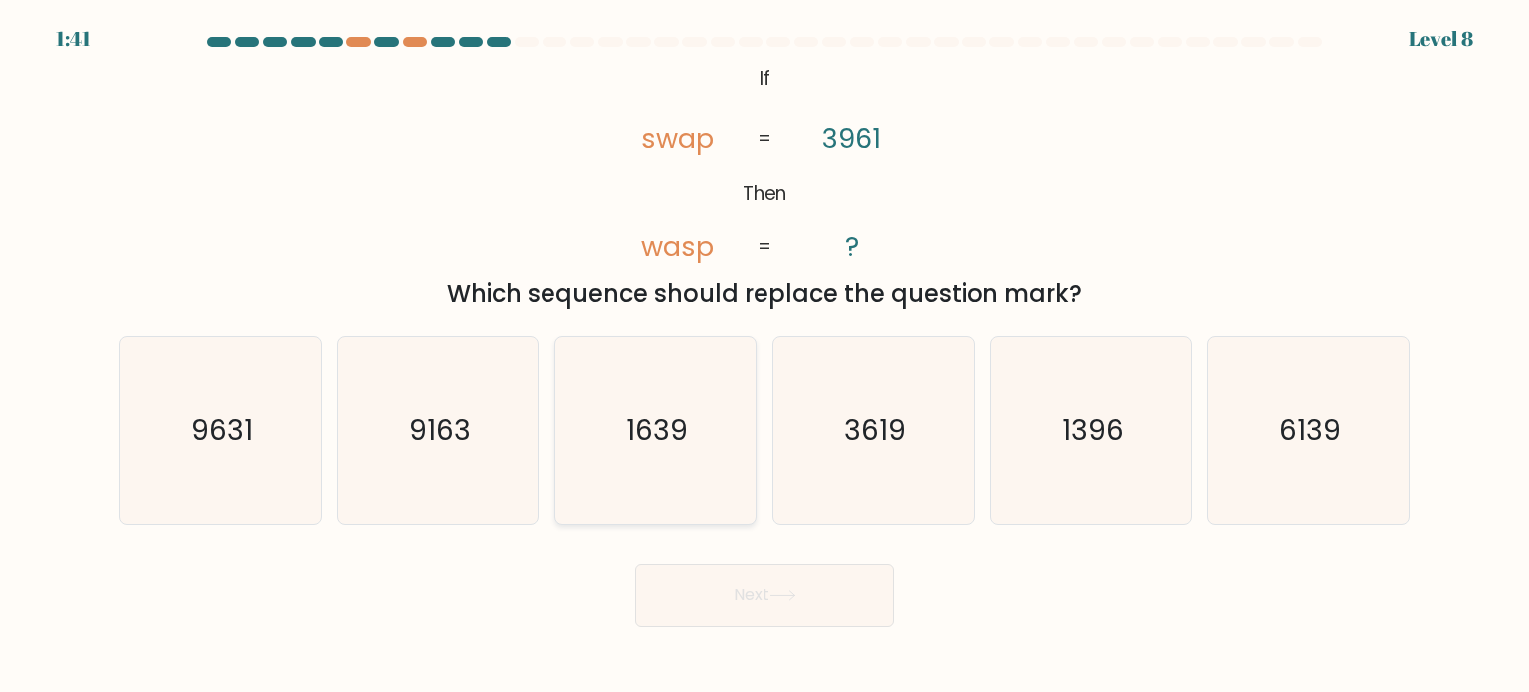
click at [695, 463] on icon "1639" at bounding box center [654, 429] width 187 height 187
click at [765, 356] on input "c. 1639" at bounding box center [765, 351] width 1 height 10
radio input "true"
click at [761, 569] on button "Next" at bounding box center [764, 595] width 259 height 64
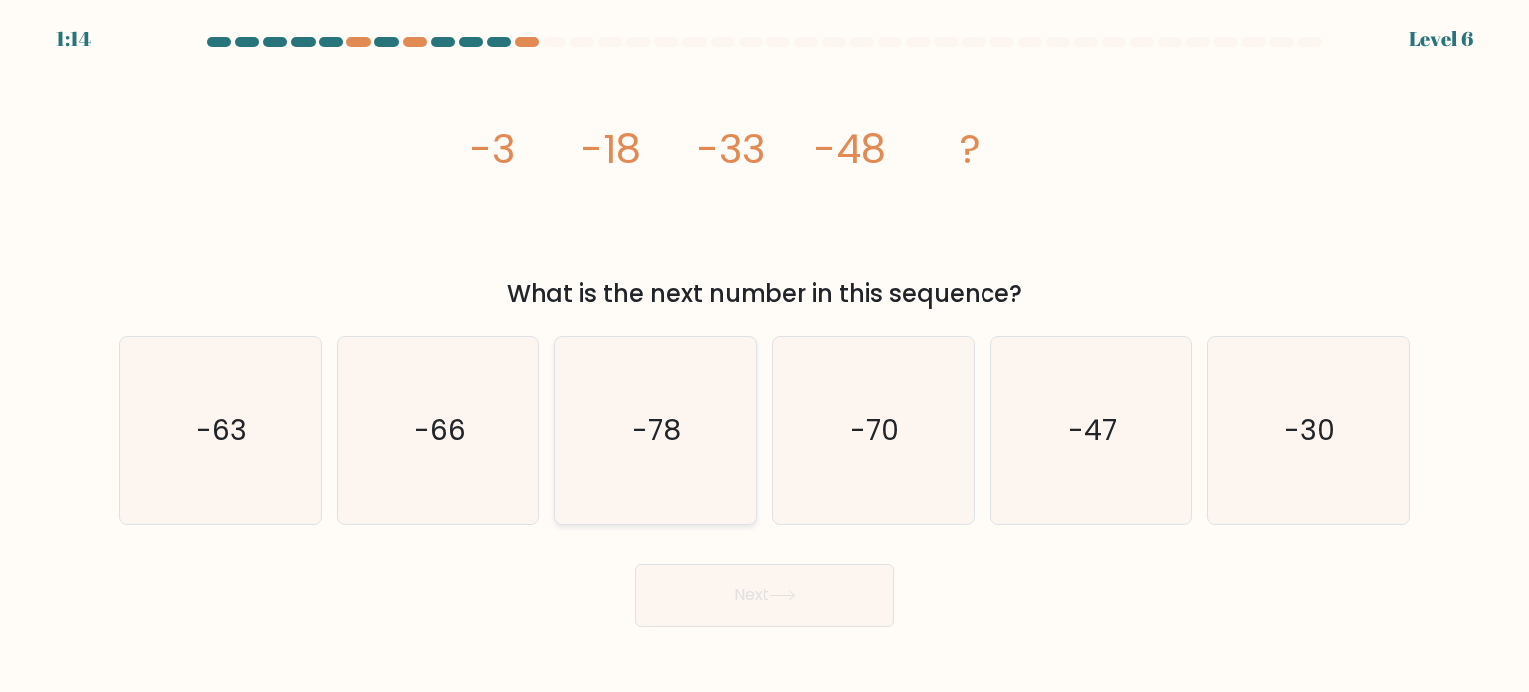
click at [737, 465] on icon "-78" at bounding box center [654, 429] width 187 height 187
click at [765, 356] on input "c. -78" at bounding box center [765, 351] width 1 height 10
radio input "true"
click at [744, 600] on button "Next" at bounding box center [764, 595] width 259 height 64
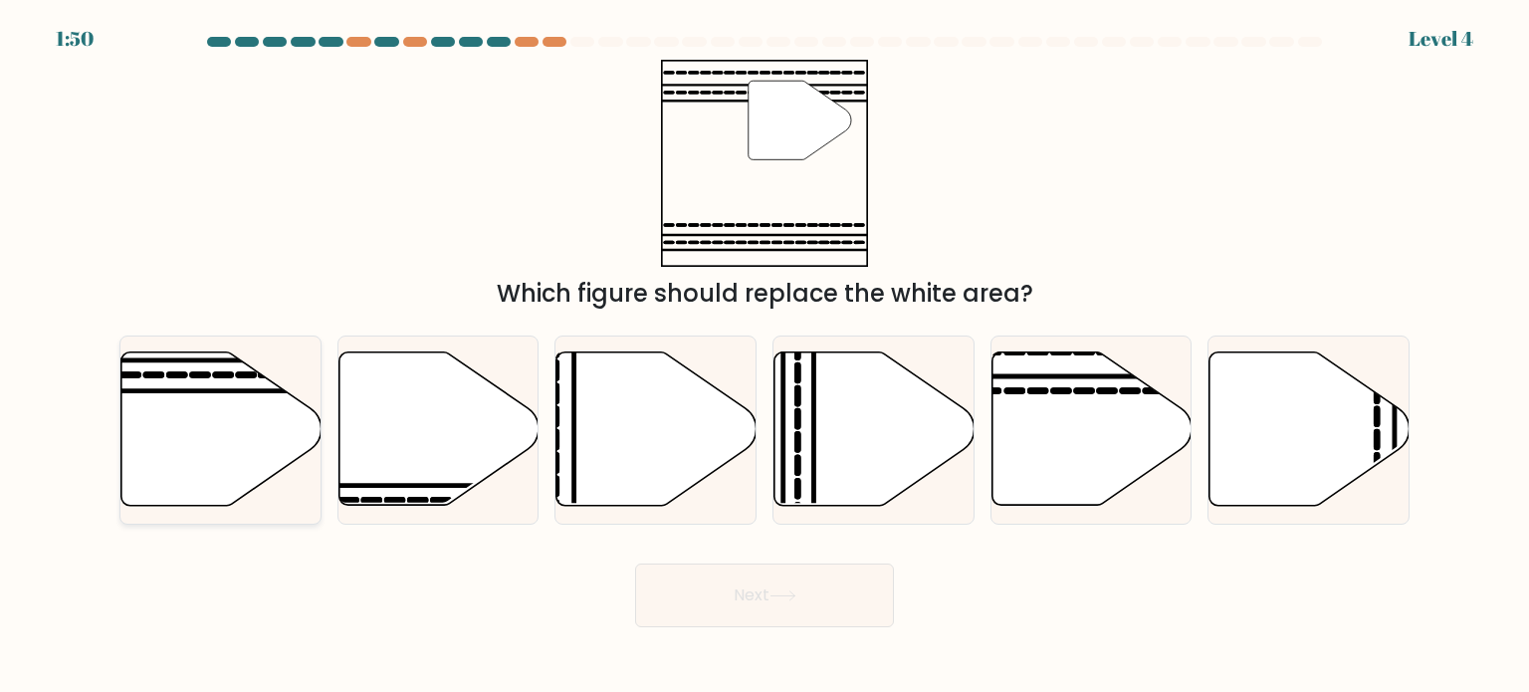
click at [219, 402] on icon at bounding box center [221, 428] width 200 height 153
click at [765, 356] on input "a." at bounding box center [765, 351] width 1 height 10
radio input "true"
click at [761, 618] on button "Next" at bounding box center [764, 595] width 259 height 64
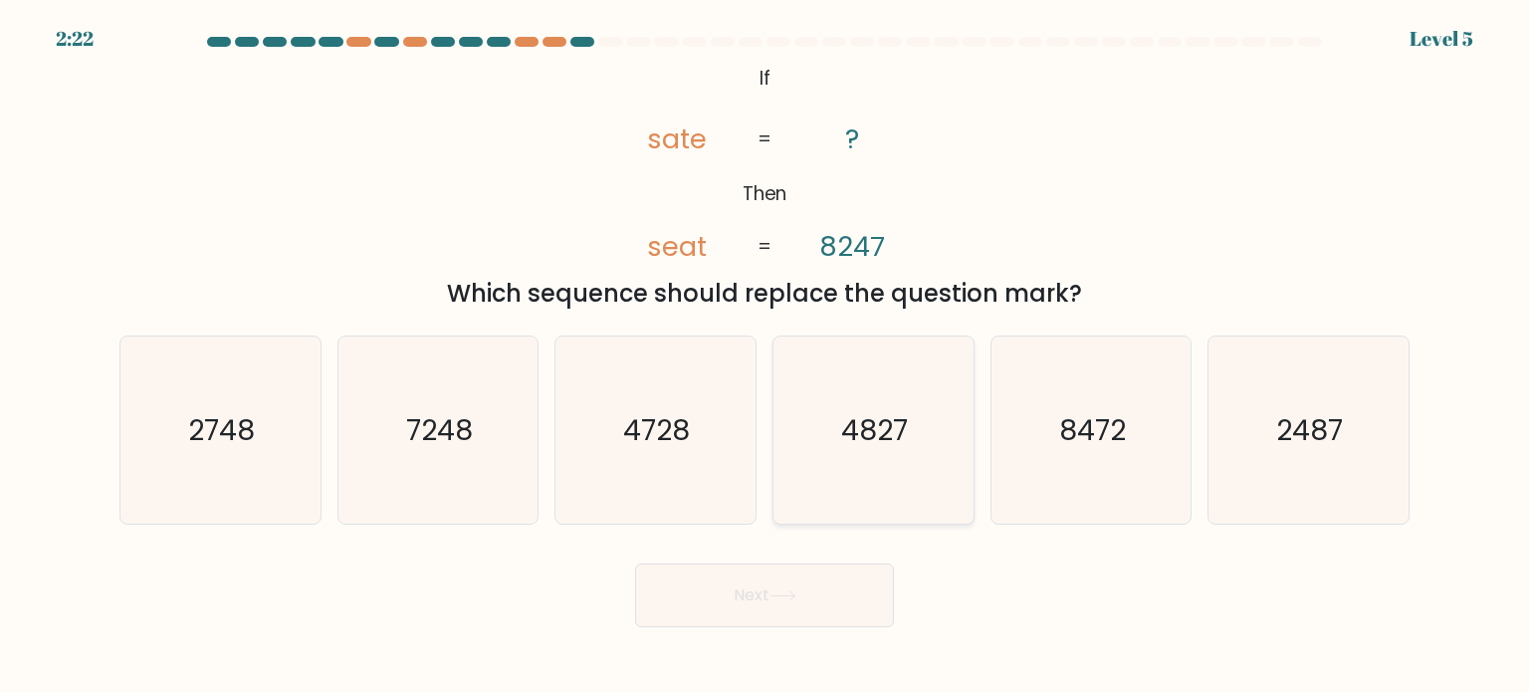
click at [804, 434] on icon "4827" at bounding box center [872, 429] width 187 height 187
click at [766, 356] on input "d. 4827" at bounding box center [765, 351] width 1 height 10
radio input "true"
click at [815, 596] on button "Next" at bounding box center [764, 595] width 259 height 64
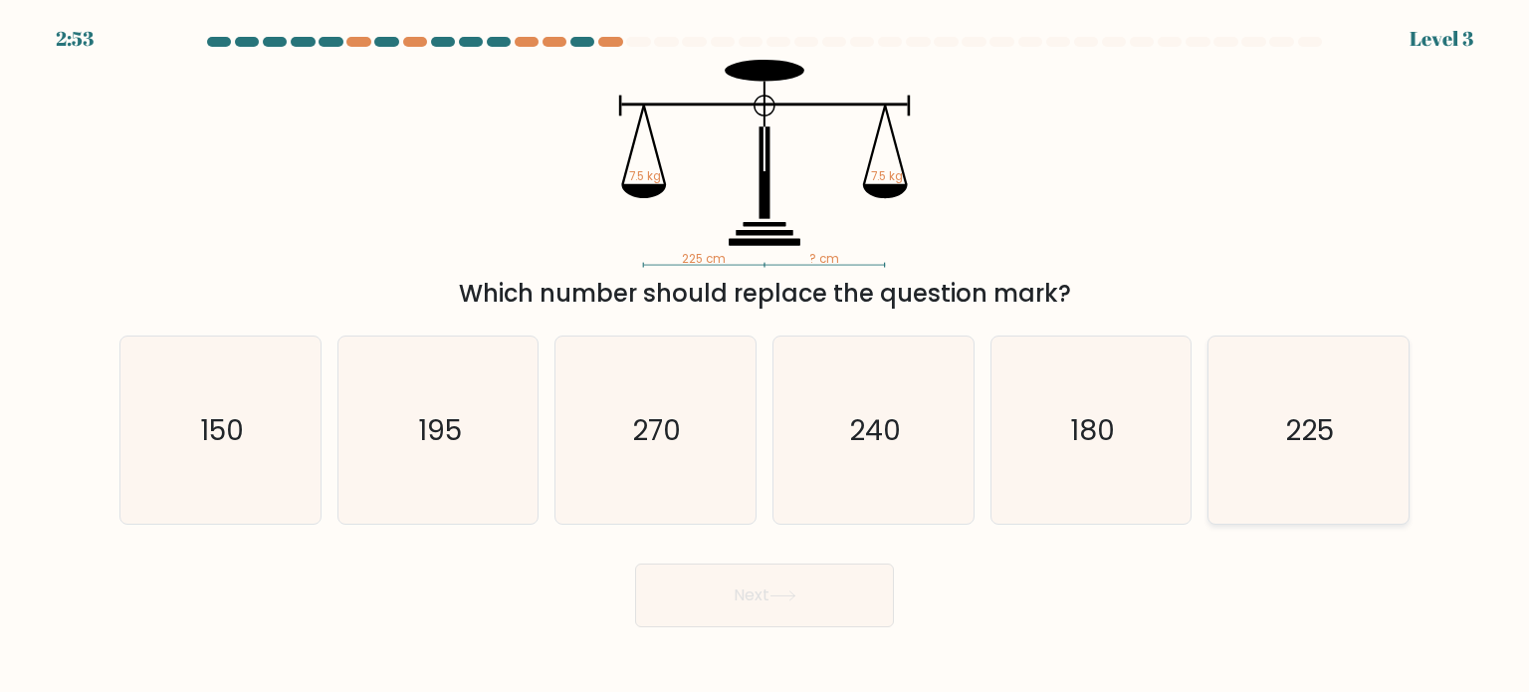
click at [1308, 469] on icon "225" at bounding box center [1307, 429] width 187 height 187
click at [766, 356] on input "f. 225" at bounding box center [765, 351] width 1 height 10
radio input "true"
click at [788, 592] on icon at bounding box center [782, 595] width 27 height 11
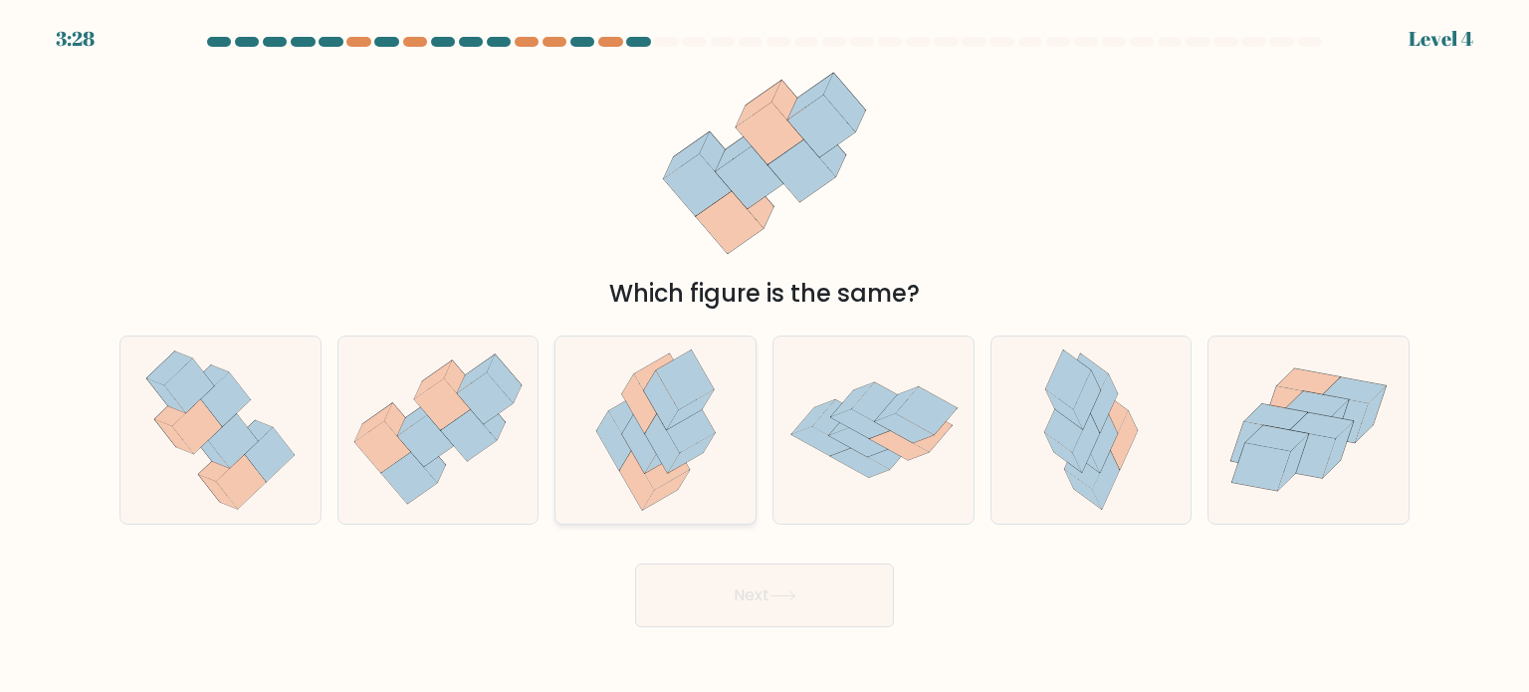
click at [659, 455] on icon at bounding box center [662, 443] width 35 height 59
click at [765, 356] on input "c." at bounding box center [765, 351] width 1 height 10
radio input "true"
click at [765, 612] on button "Next" at bounding box center [764, 595] width 259 height 64
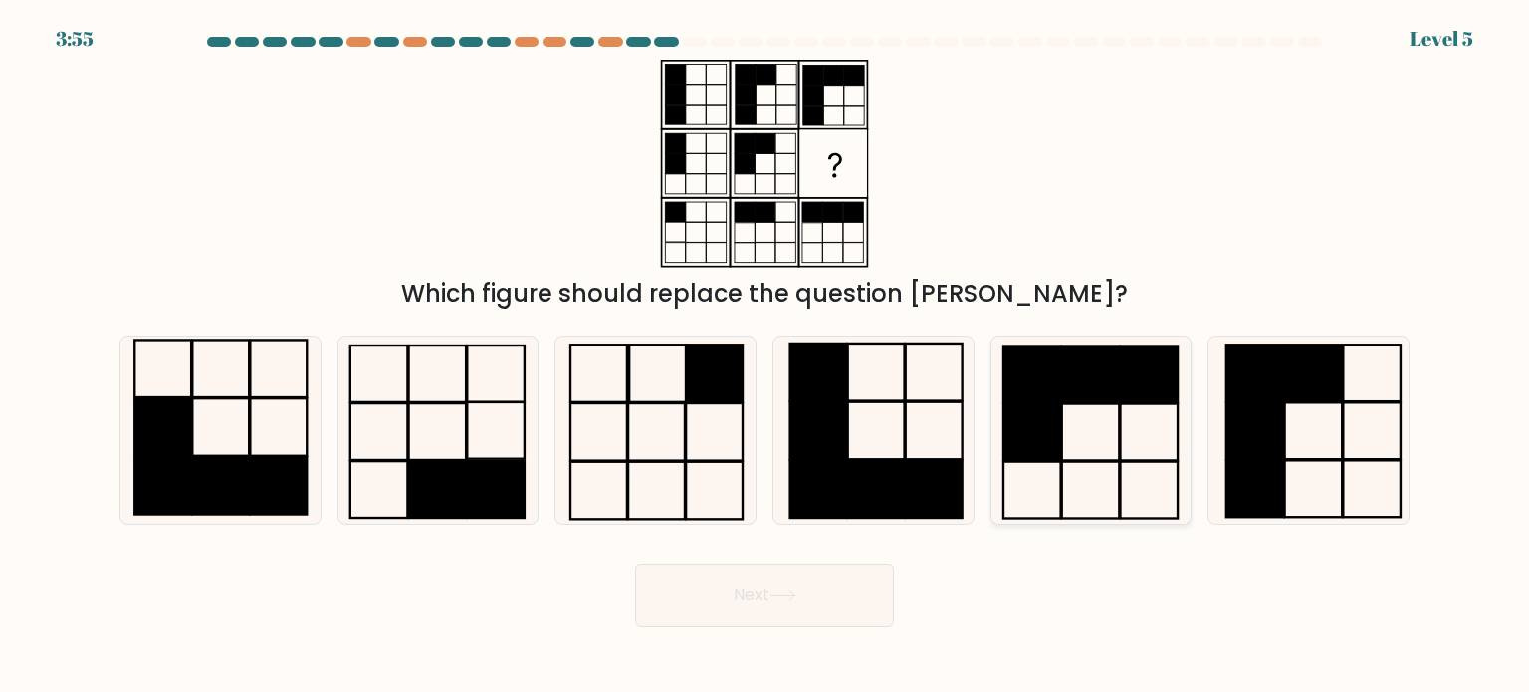
click at [1077, 390] on rect at bounding box center [1091, 373] width 58 height 57
click at [766, 356] on input "e." at bounding box center [765, 351] width 1 height 10
radio input "true"
click at [814, 578] on button "Next" at bounding box center [764, 595] width 259 height 64
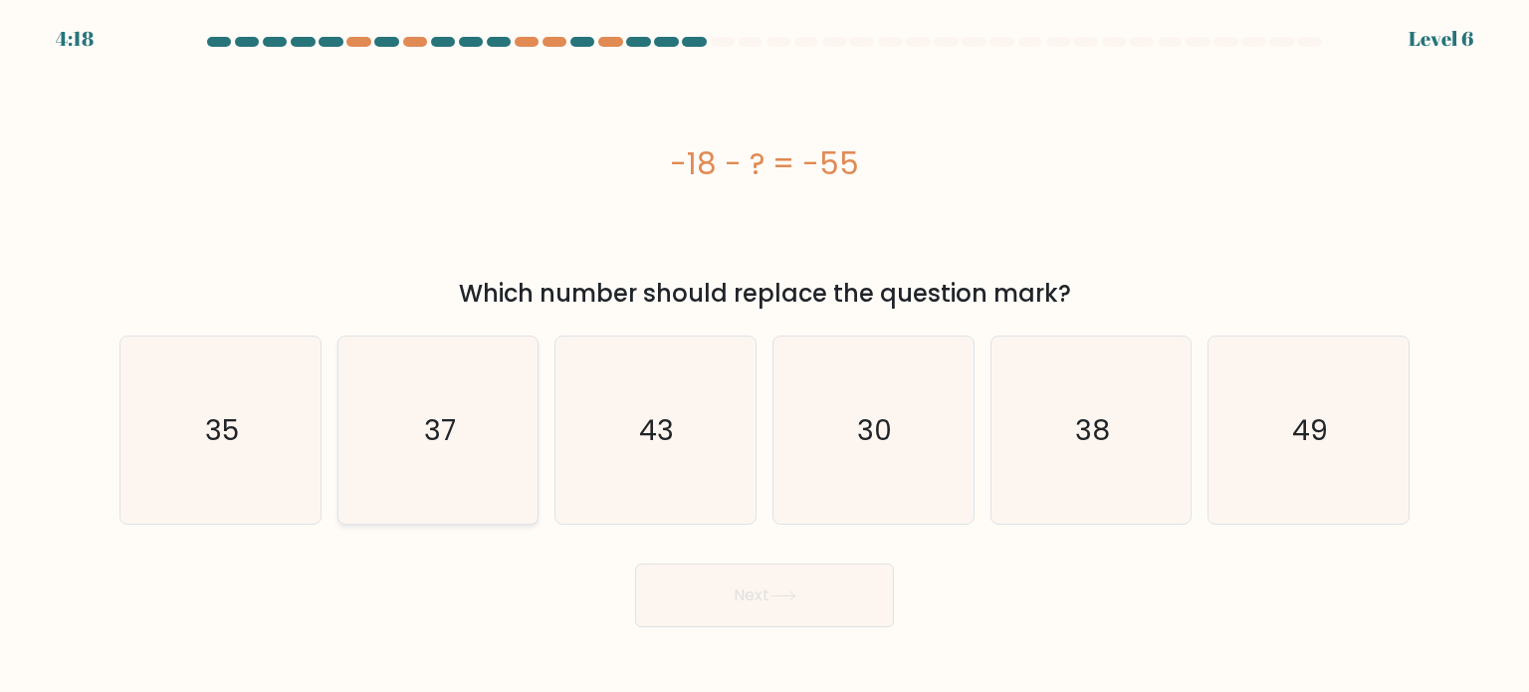
click at [487, 402] on icon "37" at bounding box center [437, 429] width 187 height 187
click at [765, 356] on input "b. 37" at bounding box center [765, 351] width 1 height 10
radio input "true"
click at [733, 596] on button "Next" at bounding box center [764, 595] width 259 height 64
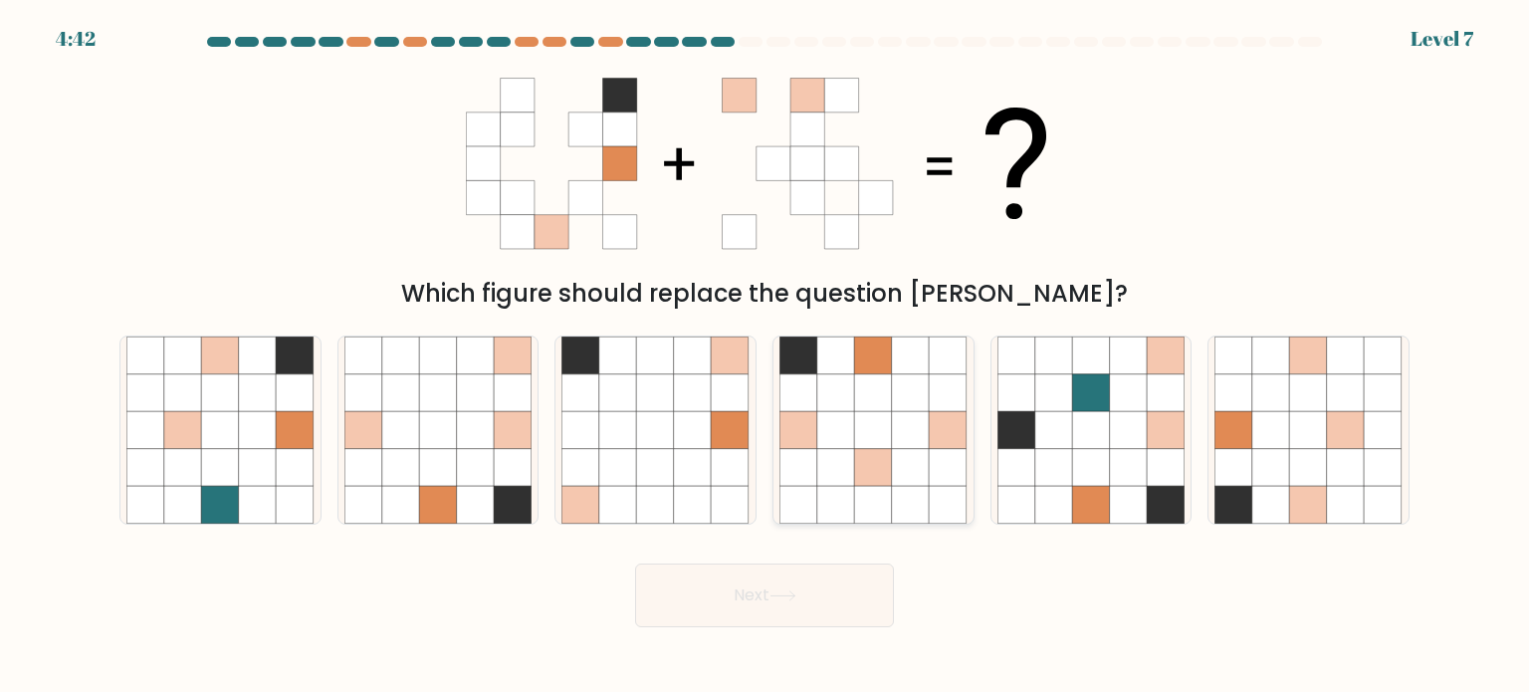
click at [876, 400] on icon at bounding box center [874, 392] width 38 height 38
click at [766, 356] on input "d." at bounding box center [765, 351] width 1 height 10
radio input "true"
click at [868, 587] on button "Next" at bounding box center [764, 595] width 259 height 64
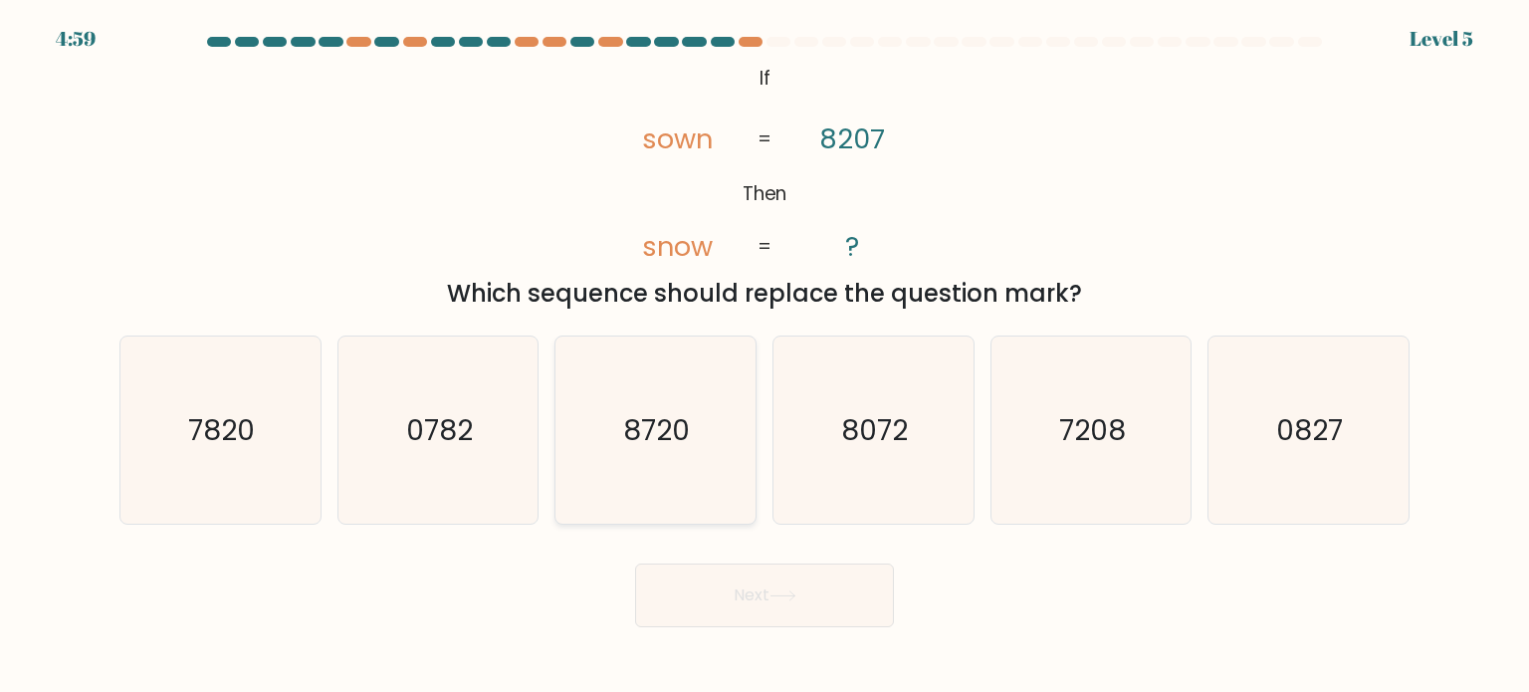
click at [681, 434] on text "8720" at bounding box center [657, 429] width 67 height 40
click at [765, 356] on input "c. 8720" at bounding box center [765, 351] width 1 height 10
radio input "true"
click at [798, 588] on button "Next" at bounding box center [764, 595] width 259 height 64
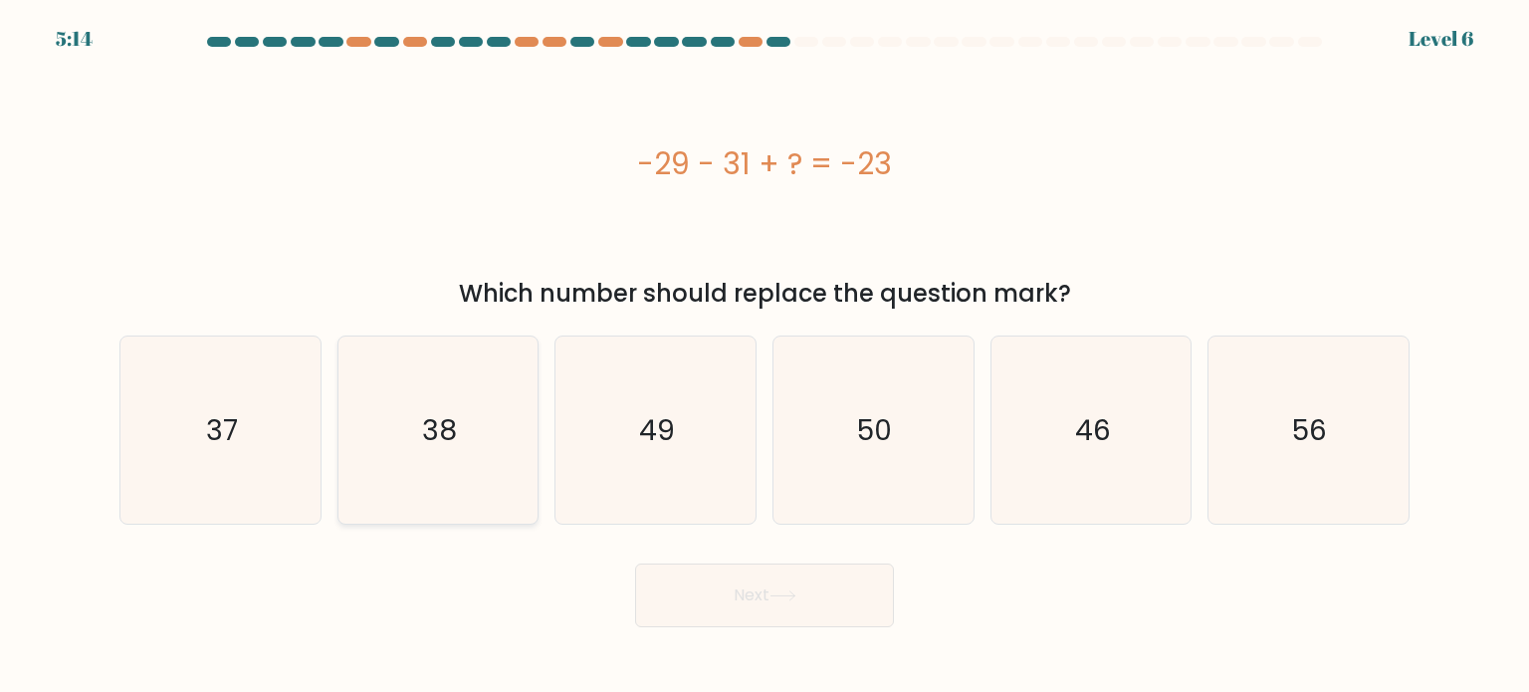
click at [470, 452] on icon "38" at bounding box center [437, 429] width 187 height 187
click at [765, 356] on input "b. 38" at bounding box center [765, 351] width 1 height 10
radio input "true"
click at [268, 426] on icon "37" at bounding box center [219, 429] width 187 height 187
click at [765, 356] on input "a. 37" at bounding box center [765, 351] width 1 height 10
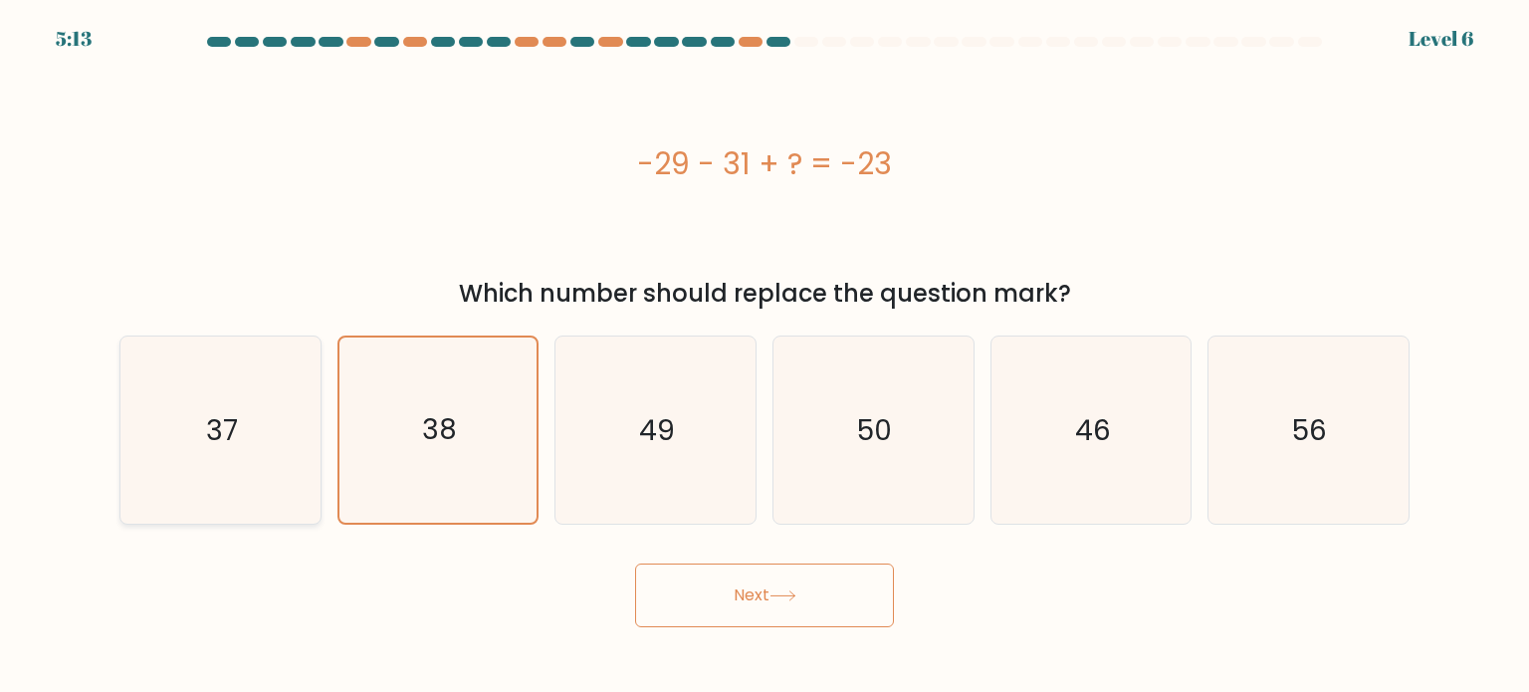
radio input "true"
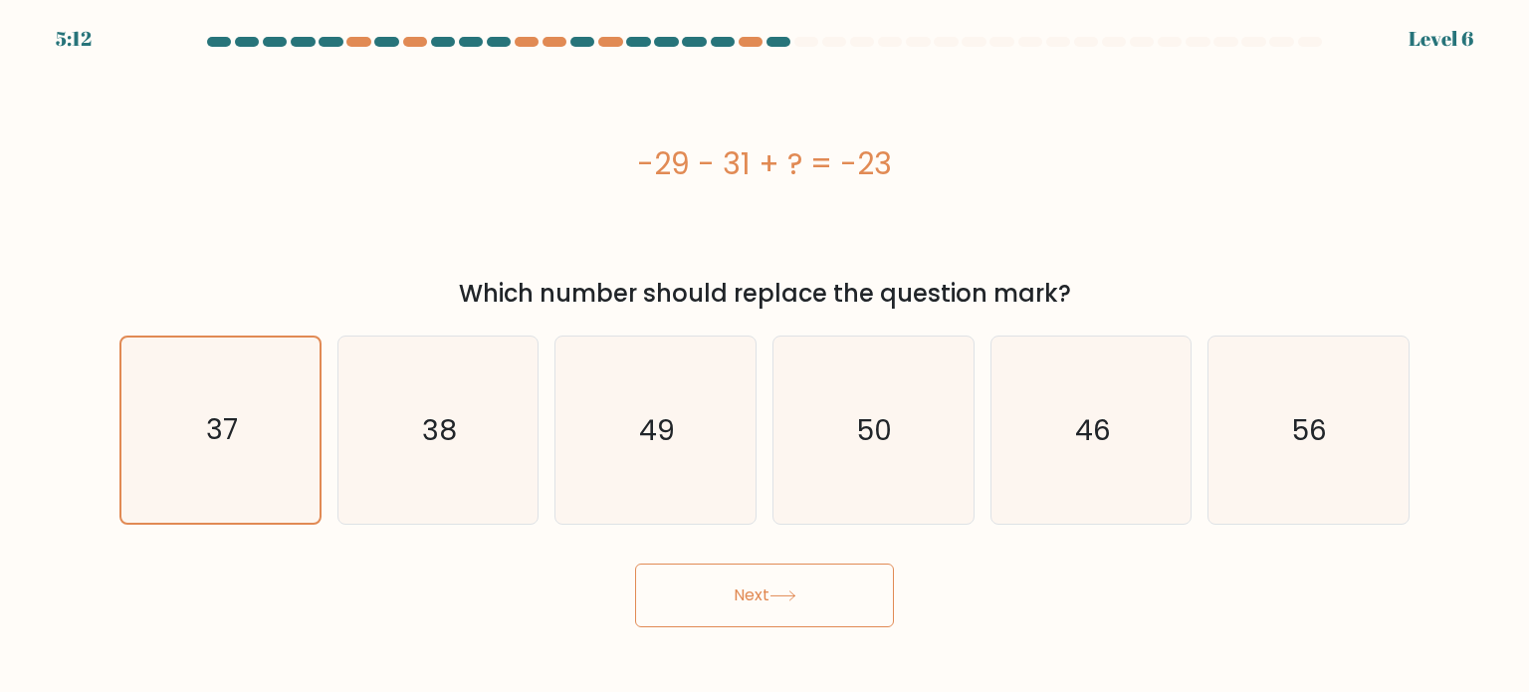
click at [752, 583] on button "Next" at bounding box center [764, 595] width 259 height 64
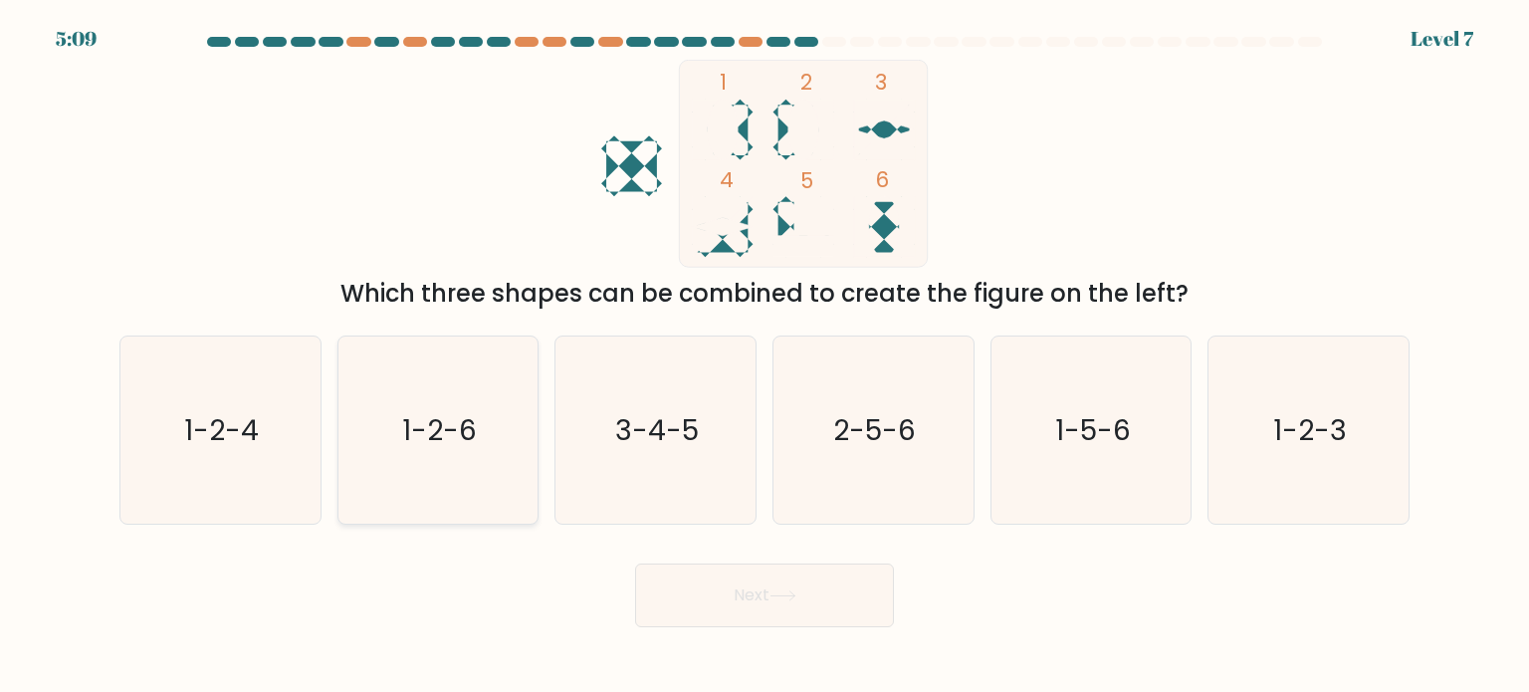
click at [460, 448] on text "1-2-6" at bounding box center [439, 429] width 75 height 40
click at [765, 356] on input "b. 1-2-6" at bounding box center [765, 351] width 1 height 10
radio input "true"
click at [845, 601] on button "Next" at bounding box center [764, 595] width 259 height 64
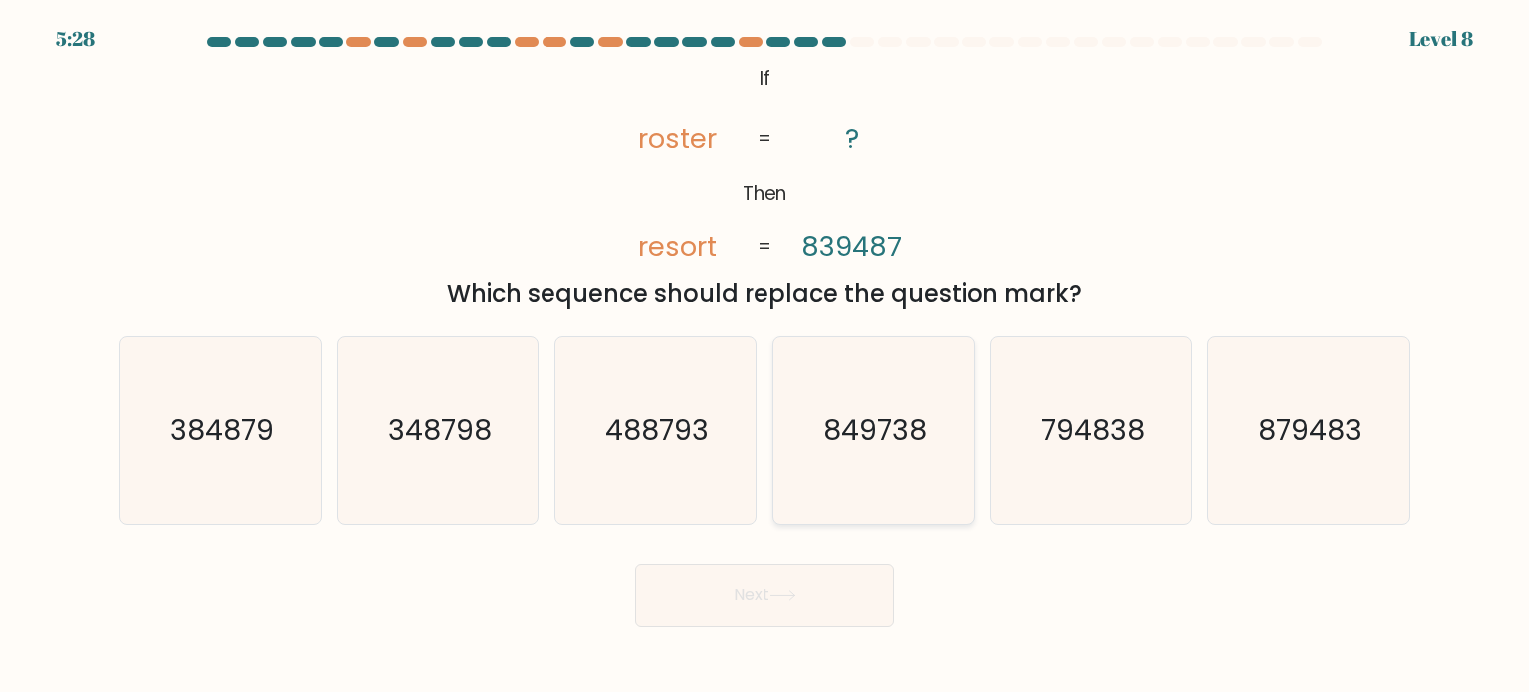
click at [884, 465] on icon "849738" at bounding box center [872, 429] width 187 height 187
click at [766, 356] on input "d. 849738" at bounding box center [765, 351] width 1 height 10
radio input "true"
click at [735, 620] on button "Next" at bounding box center [764, 595] width 259 height 64
click at [737, 592] on button "Next" at bounding box center [764, 595] width 259 height 64
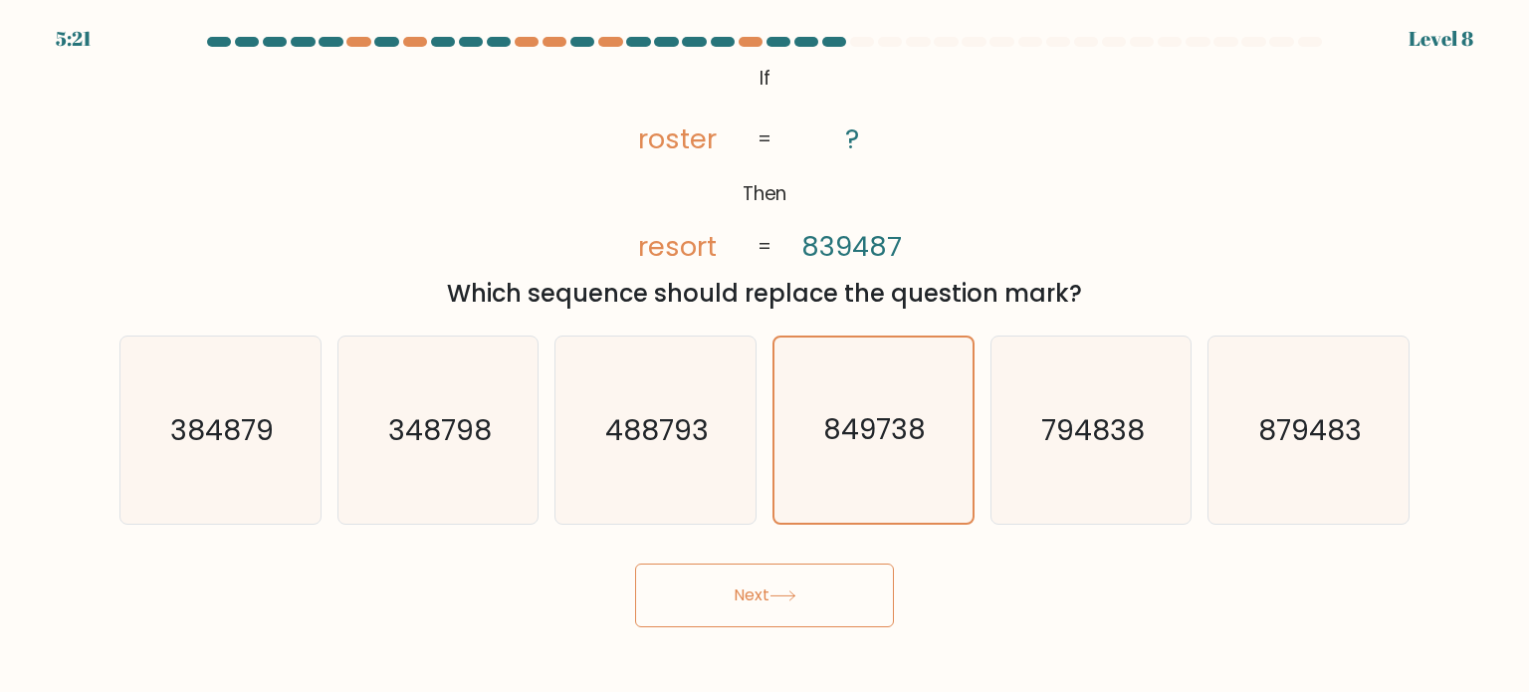
click at [759, 592] on button "Next" at bounding box center [764, 595] width 259 height 64
click at [876, 402] on icon "849738" at bounding box center [872, 429] width 185 height 185
click at [766, 356] on input "d. 849738" at bounding box center [765, 351] width 1 height 10
drag, startPoint x: 800, startPoint y: 620, endPoint x: 780, endPoint y: 606, distance: 24.3
click at [800, 620] on button "Next" at bounding box center [764, 595] width 259 height 64
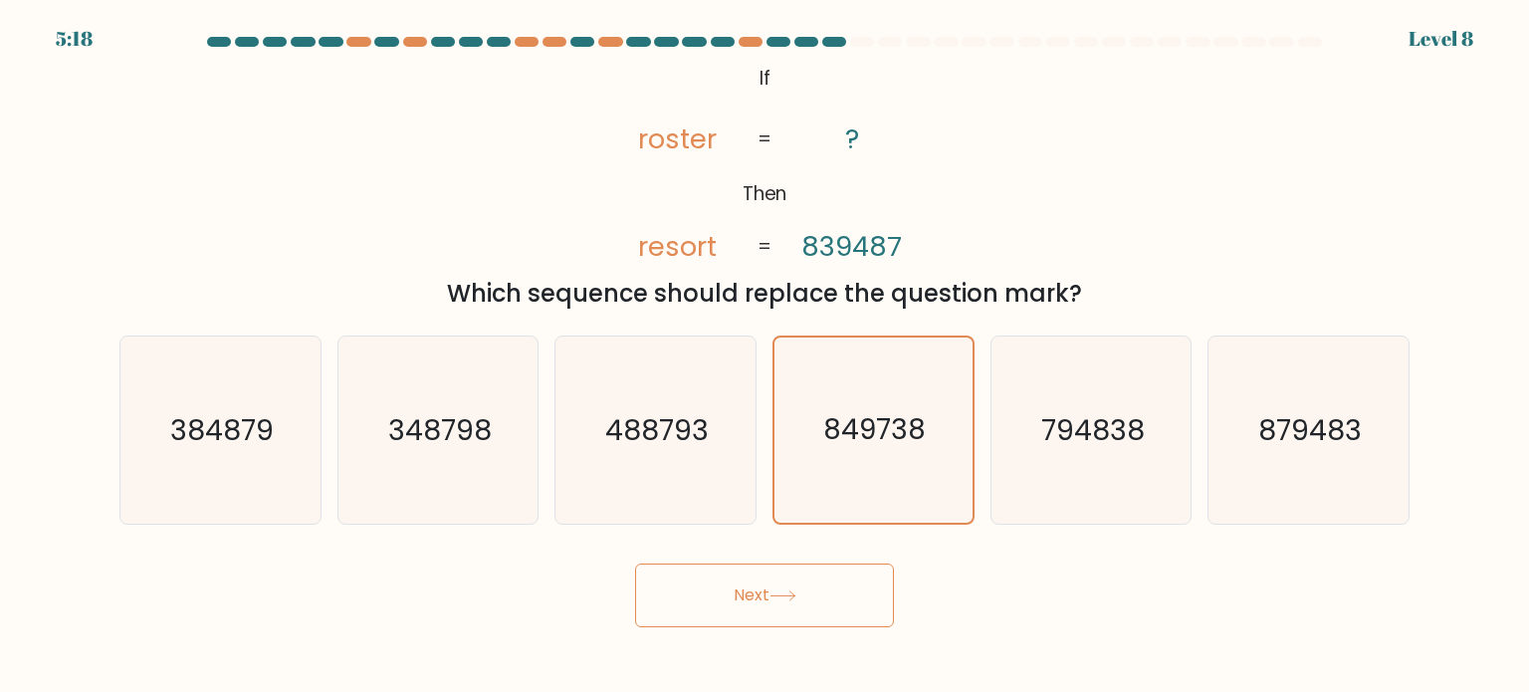
click at [771, 596] on button "Next" at bounding box center [764, 595] width 259 height 64
click at [771, 594] on button "Next" at bounding box center [764, 595] width 259 height 64
click at [1015, 595] on div "Next" at bounding box center [765, 588] width 1314 height 79
click at [988, 384] on div "e. 794838" at bounding box center [1092, 429] width 218 height 189
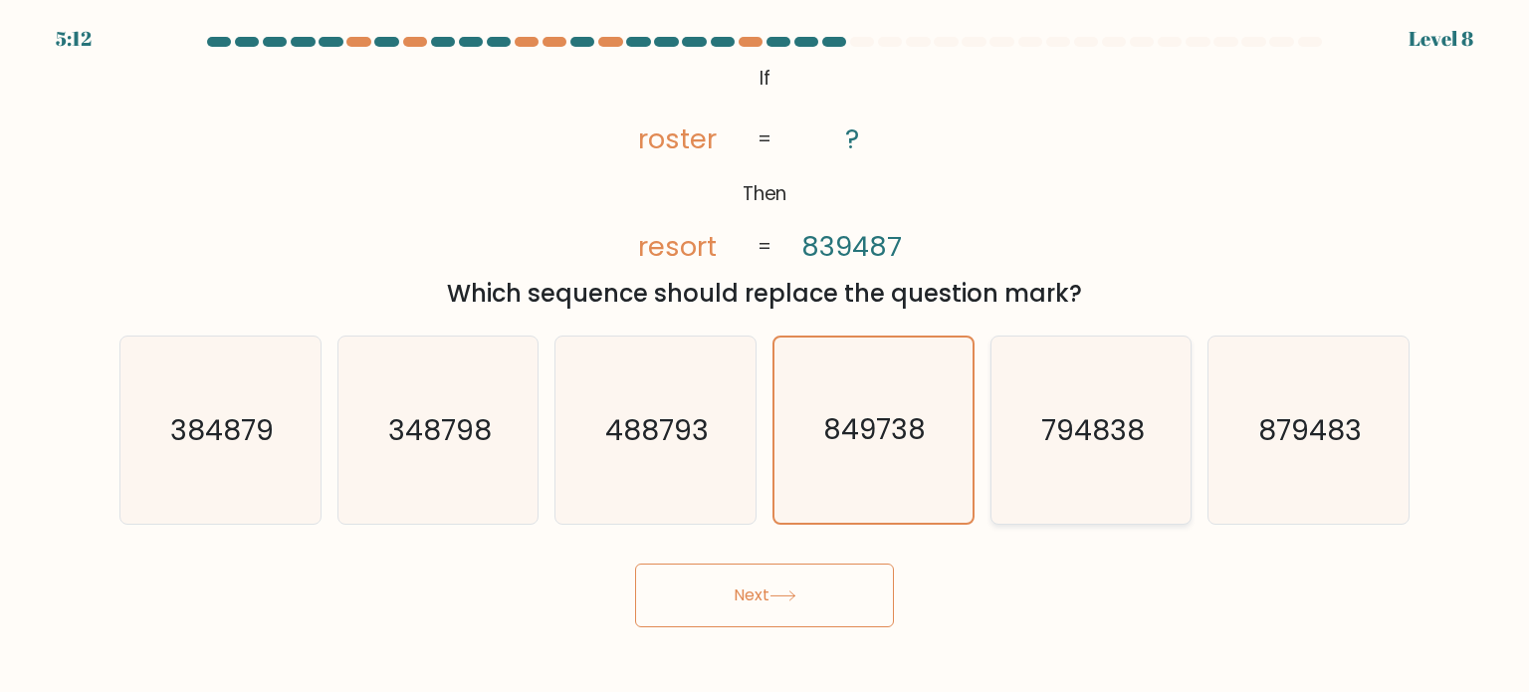
click at [1007, 409] on icon "794838" at bounding box center [1090, 429] width 187 height 187
click at [766, 356] on input "e. 794838" at bounding box center [765, 351] width 1 height 10
radio input "true"
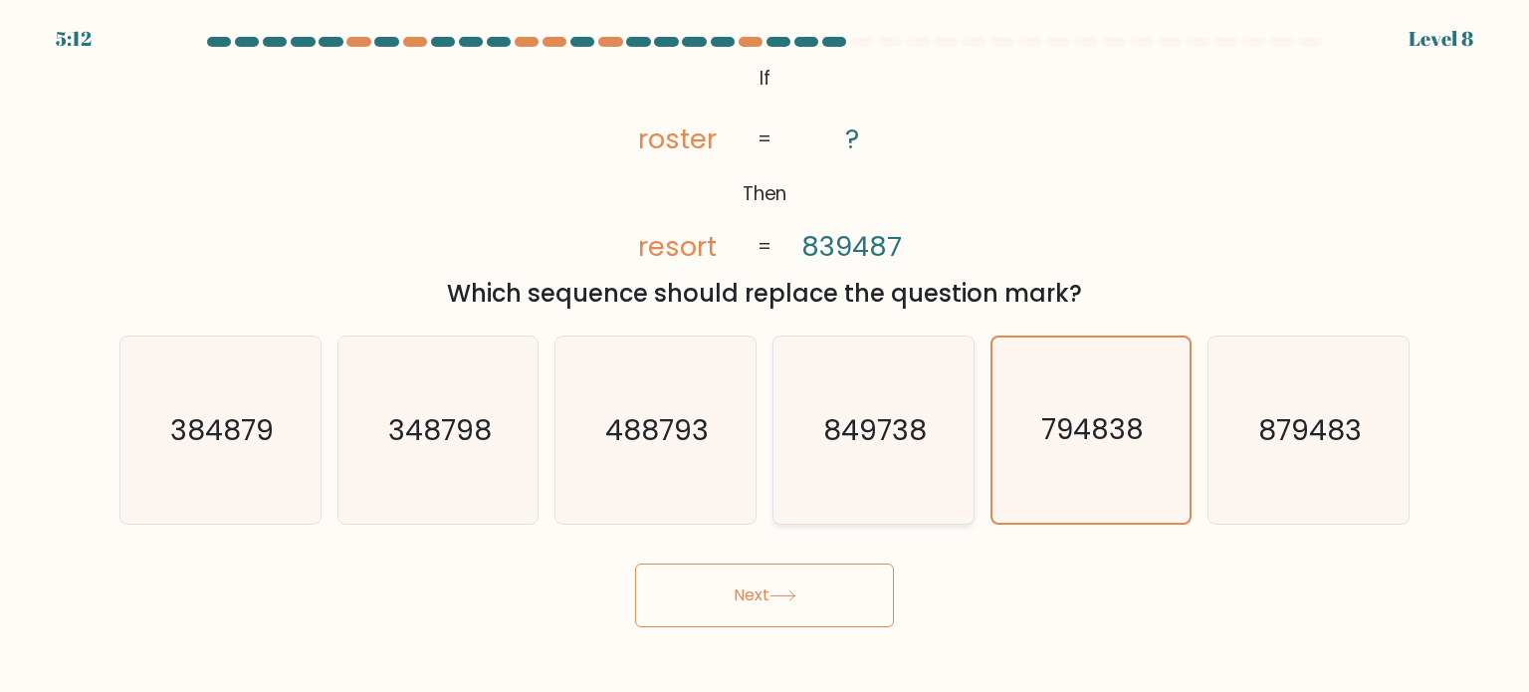
click at [831, 427] on text "849738" at bounding box center [875, 429] width 104 height 40
click at [766, 356] on input "d. 849738" at bounding box center [765, 351] width 1 height 10
radio input "true"
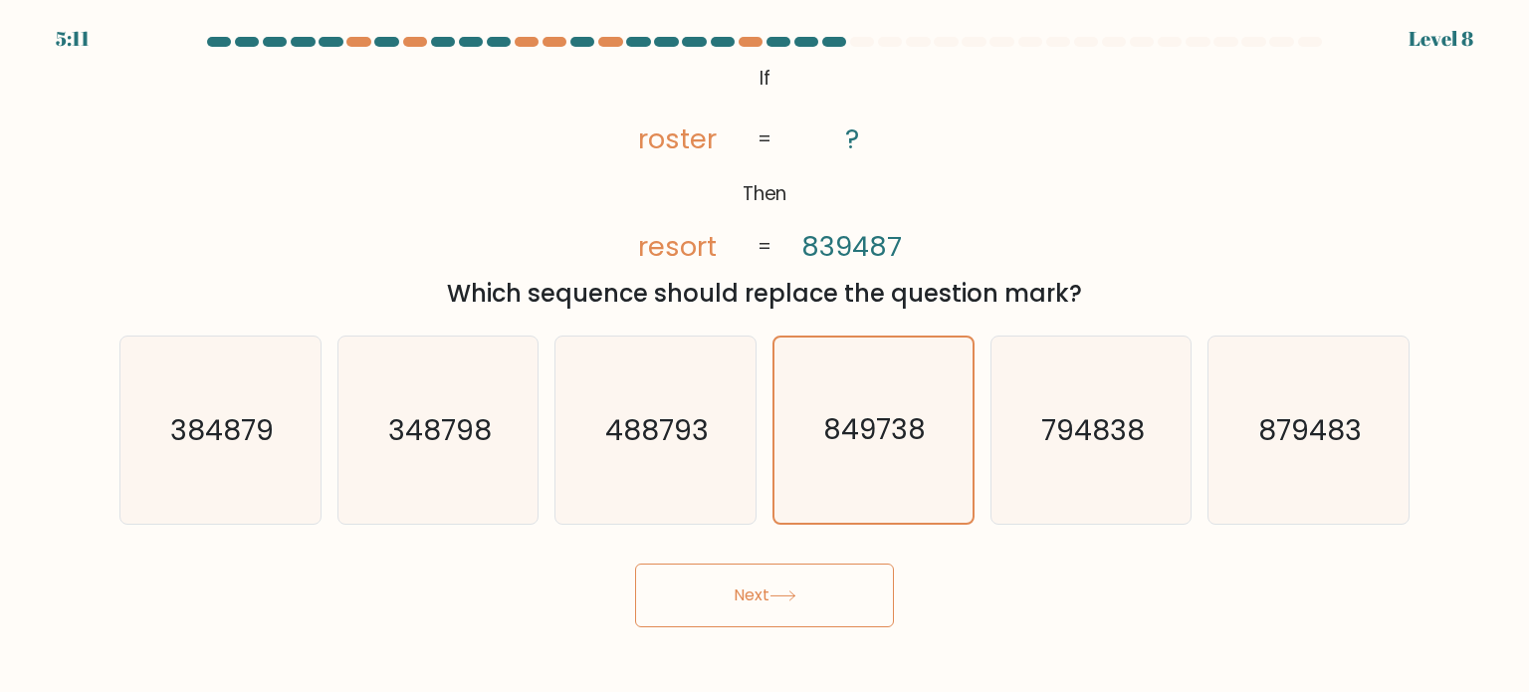
click at [794, 596] on icon at bounding box center [782, 595] width 24 height 9
click at [740, 584] on button "Next" at bounding box center [764, 595] width 259 height 64
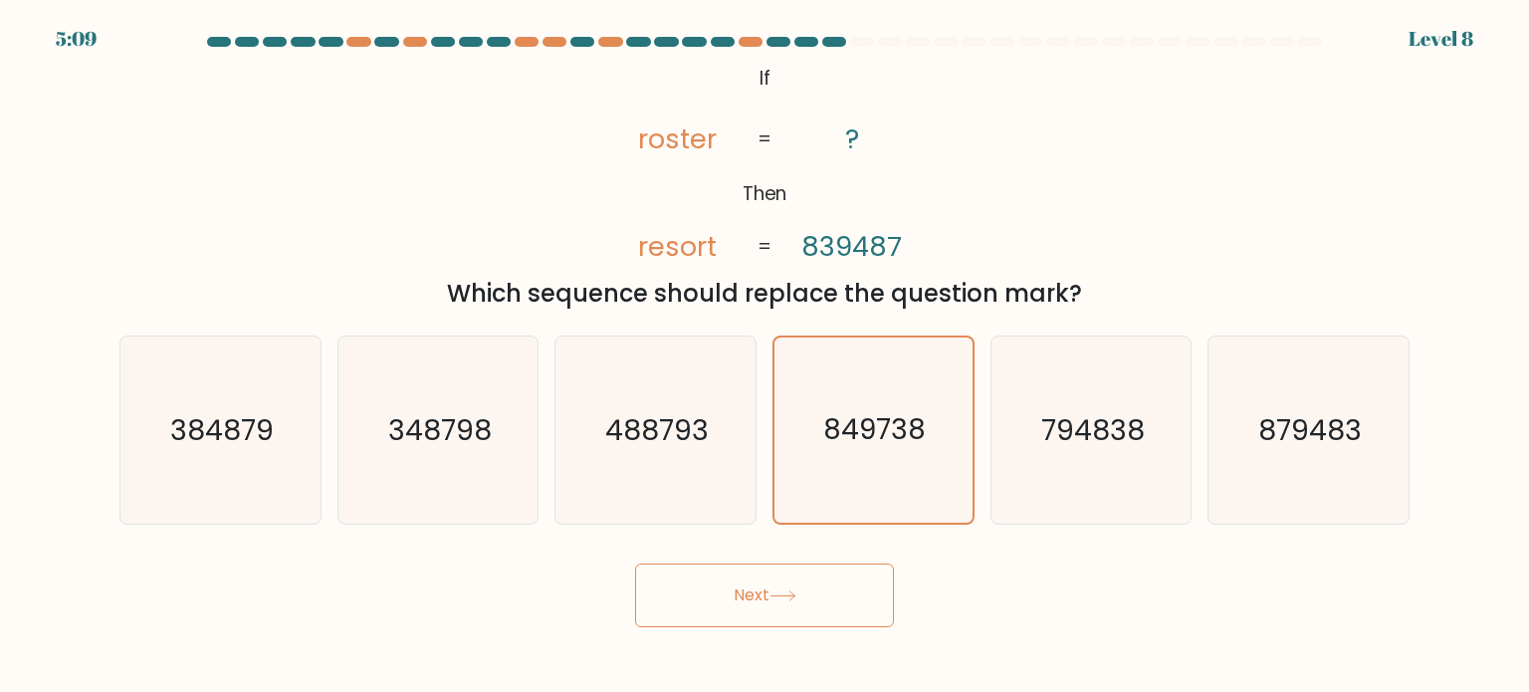
click at [740, 584] on button "Next" at bounding box center [764, 595] width 259 height 64
click at [695, 401] on icon "488793" at bounding box center [654, 429] width 187 height 187
click at [765, 356] on input "c. 488793" at bounding box center [765, 351] width 1 height 10
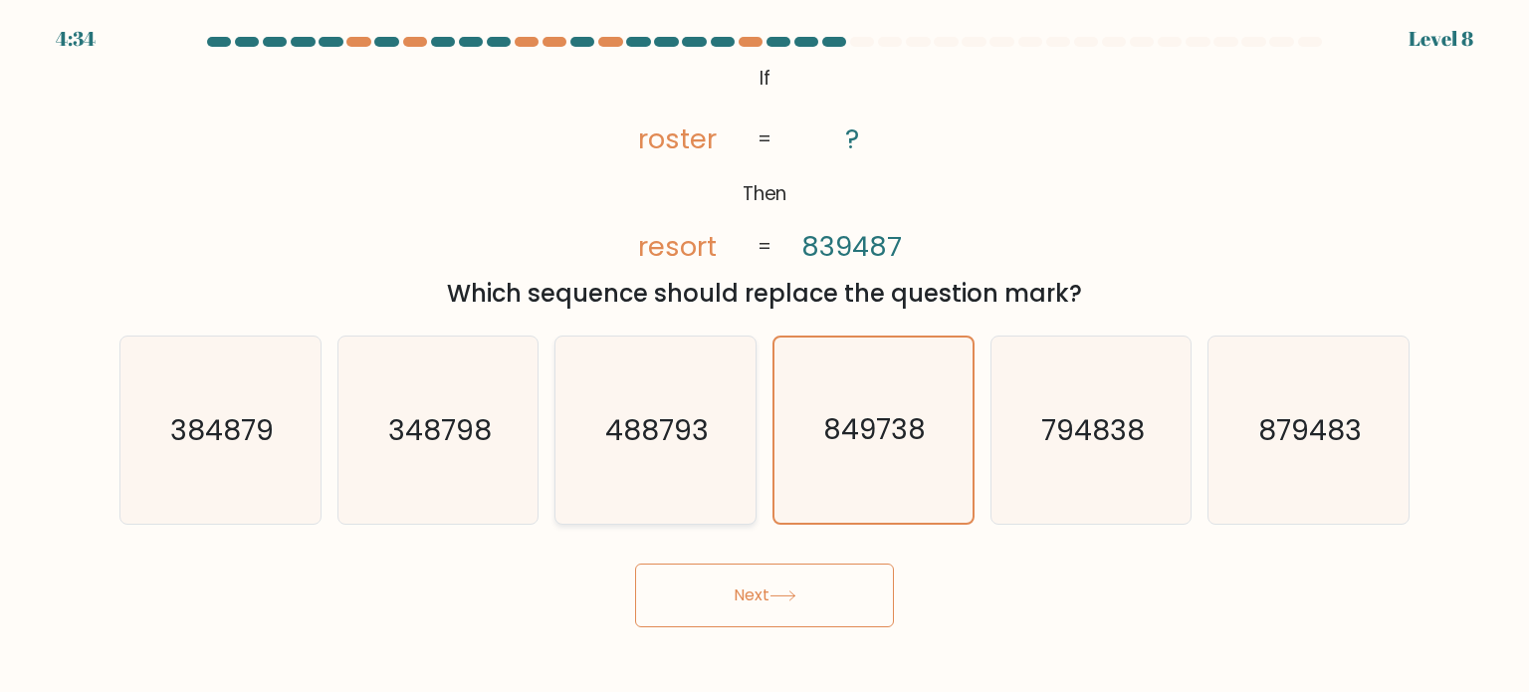
radio input "true"
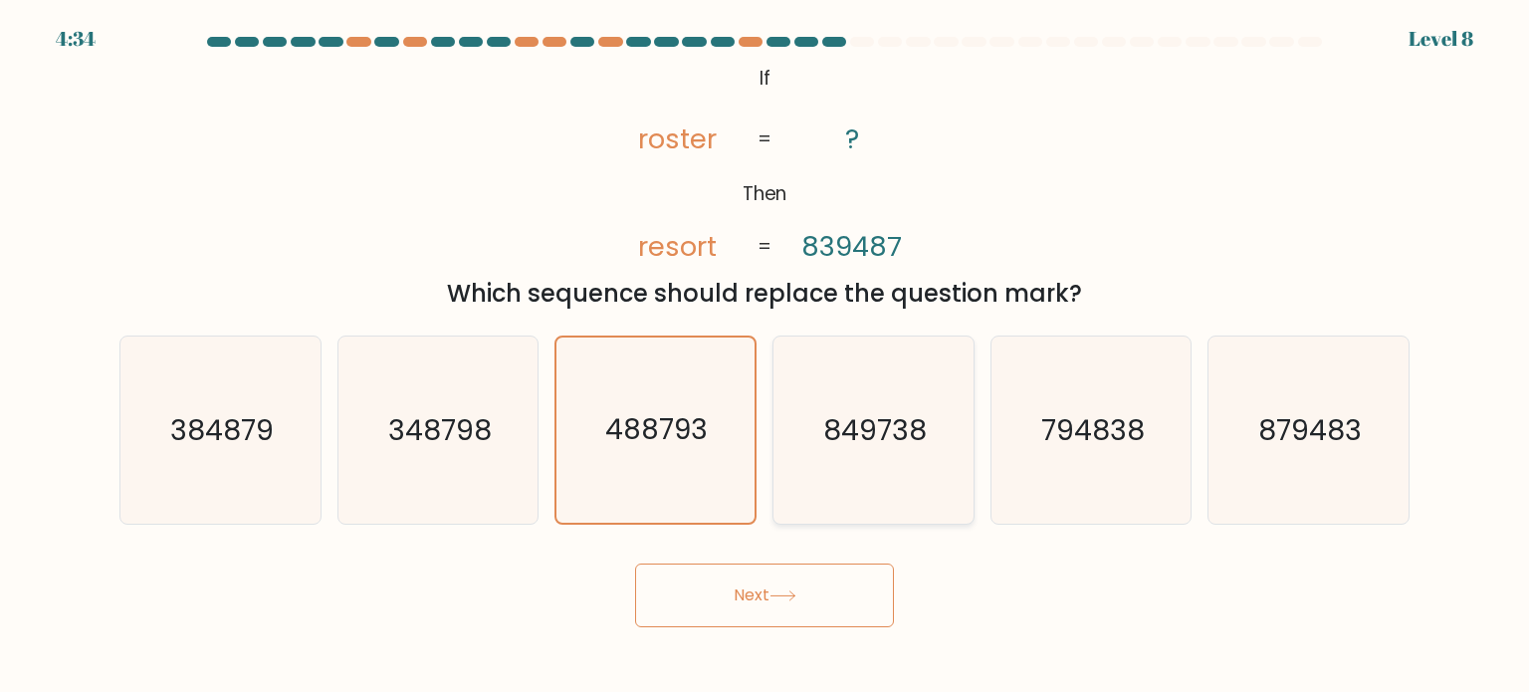
click at [896, 408] on icon "849738" at bounding box center [872, 429] width 187 height 187
click at [766, 356] on input "d. 849738" at bounding box center [765, 351] width 1 height 10
radio input "true"
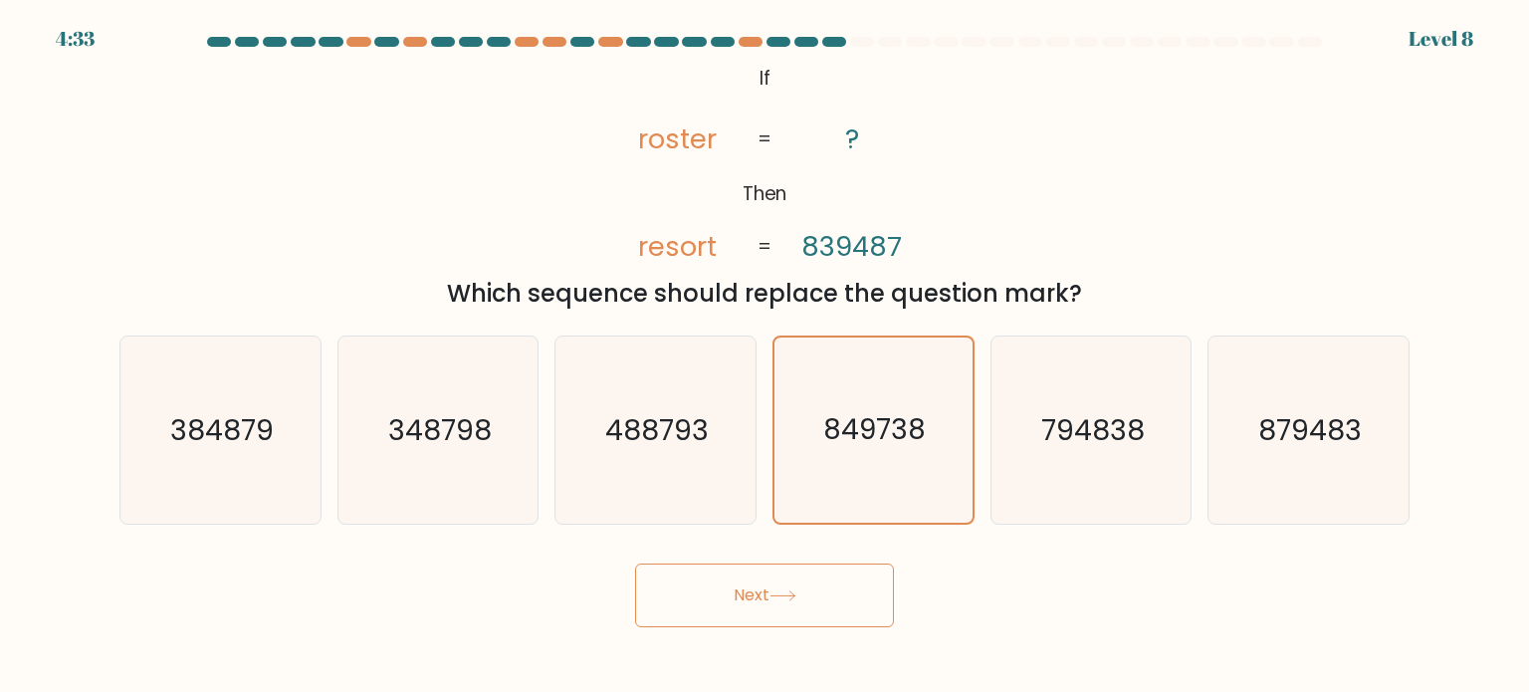
click at [832, 592] on button "Next" at bounding box center [764, 595] width 259 height 64
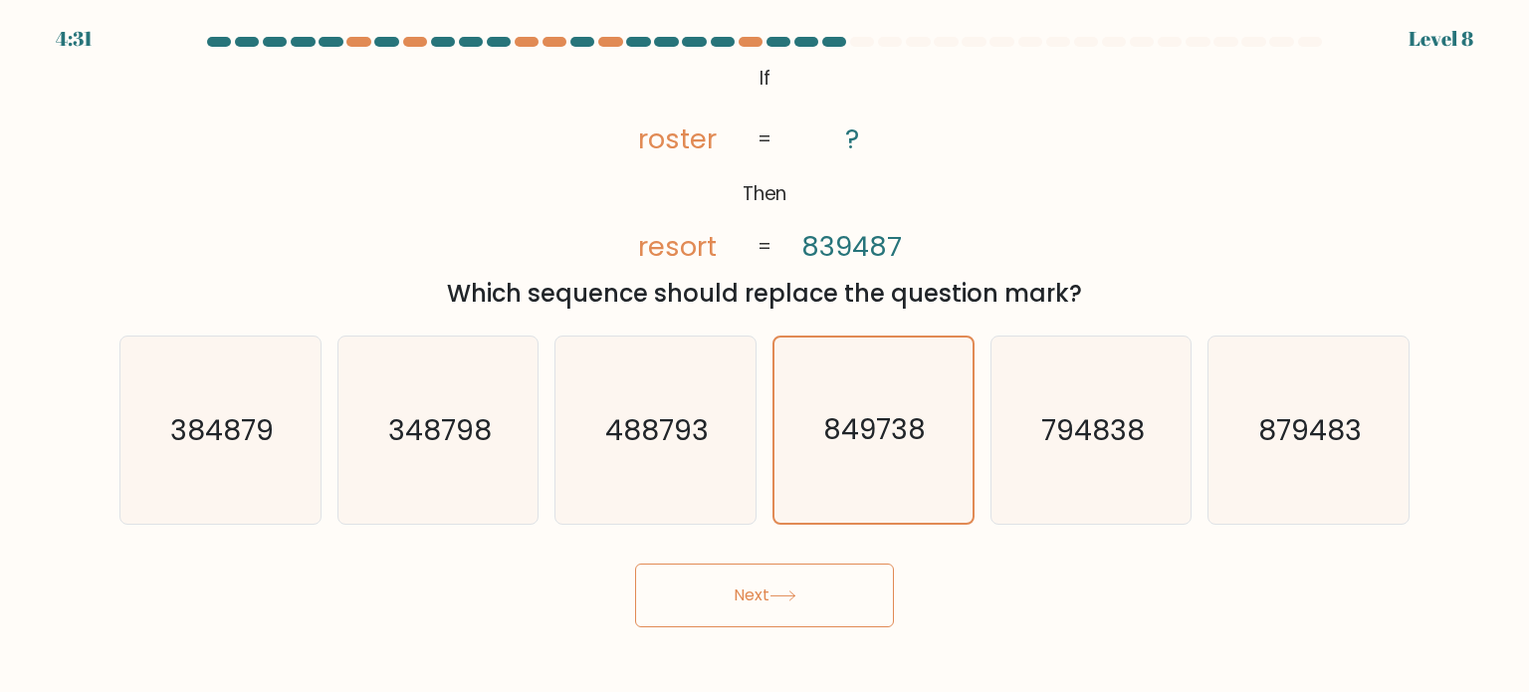
click at [832, 592] on button "Next" at bounding box center [764, 595] width 259 height 64
click at [1077, 454] on icon "794838" at bounding box center [1090, 429] width 187 height 187
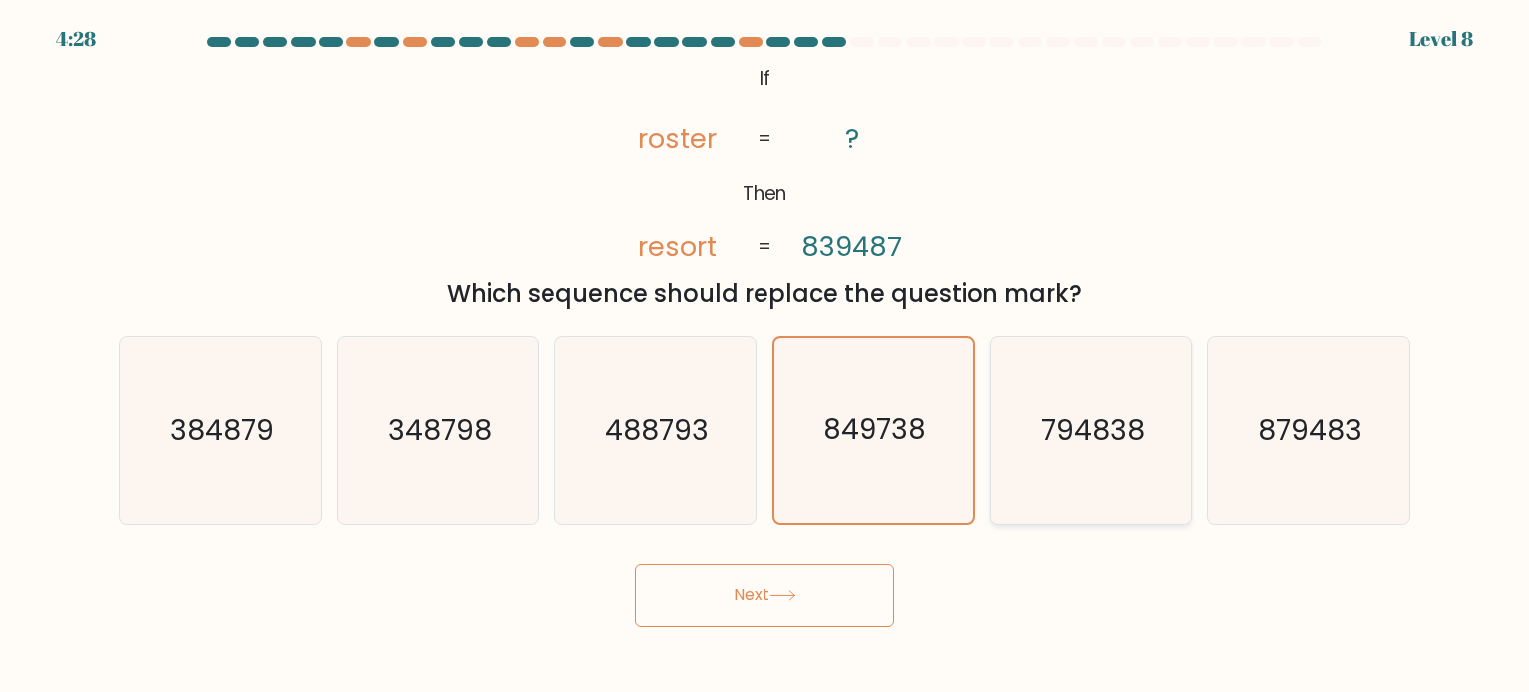
click at [766, 356] on input "e. 794838" at bounding box center [765, 351] width 1 height 10
radio input "true"
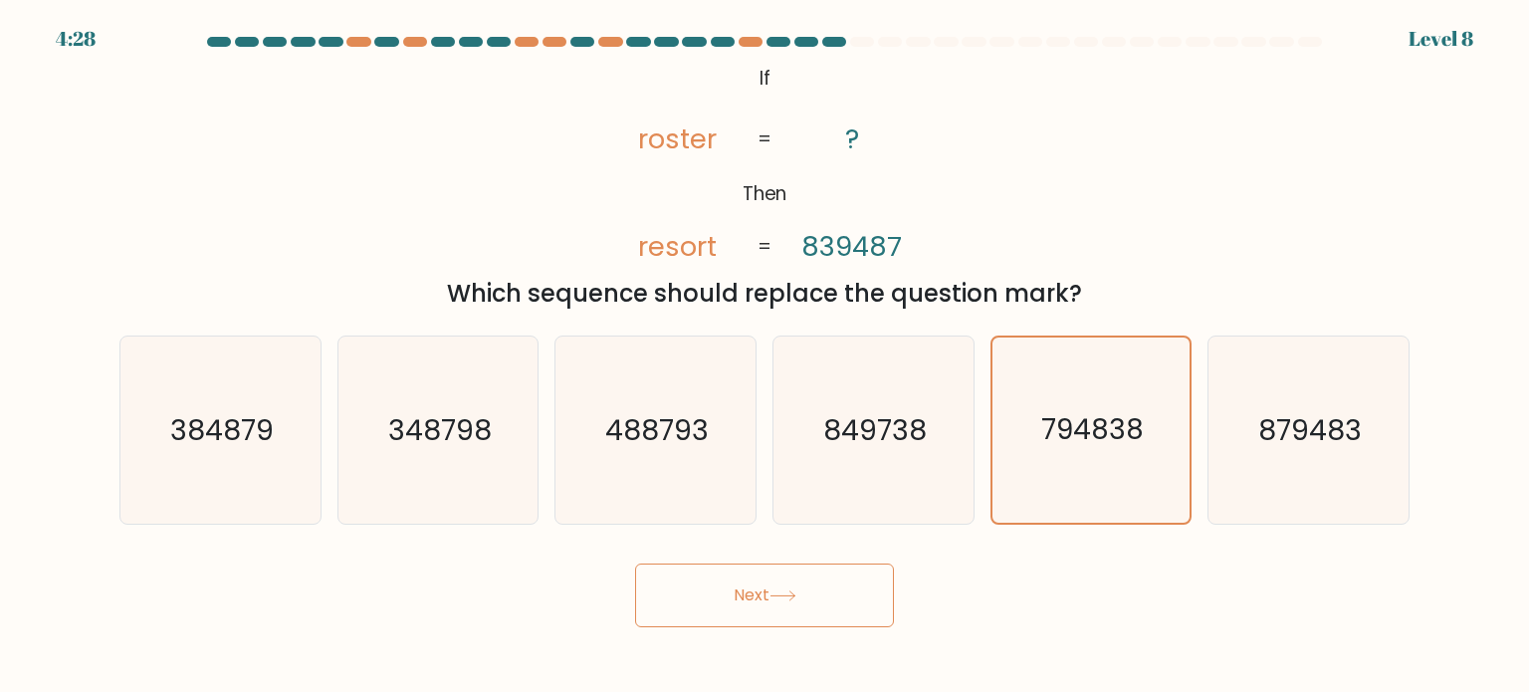
click at [884, 608] on button "Next" at bounding box center [764, 595] width 259 height 64
click at [876, 608] on button "Next" at bounding box center [764, 595] width 259 height 64
click at [872, 608] on button "Next" at bounding box center [764, 595] width 259 height 64
click at [880, 449] on icon "849738" at bounding box center [872, 429] width 187 height 187
click at [766, 356] on input "d. 849738" at bounding box center [765, 351] width 1 height 10
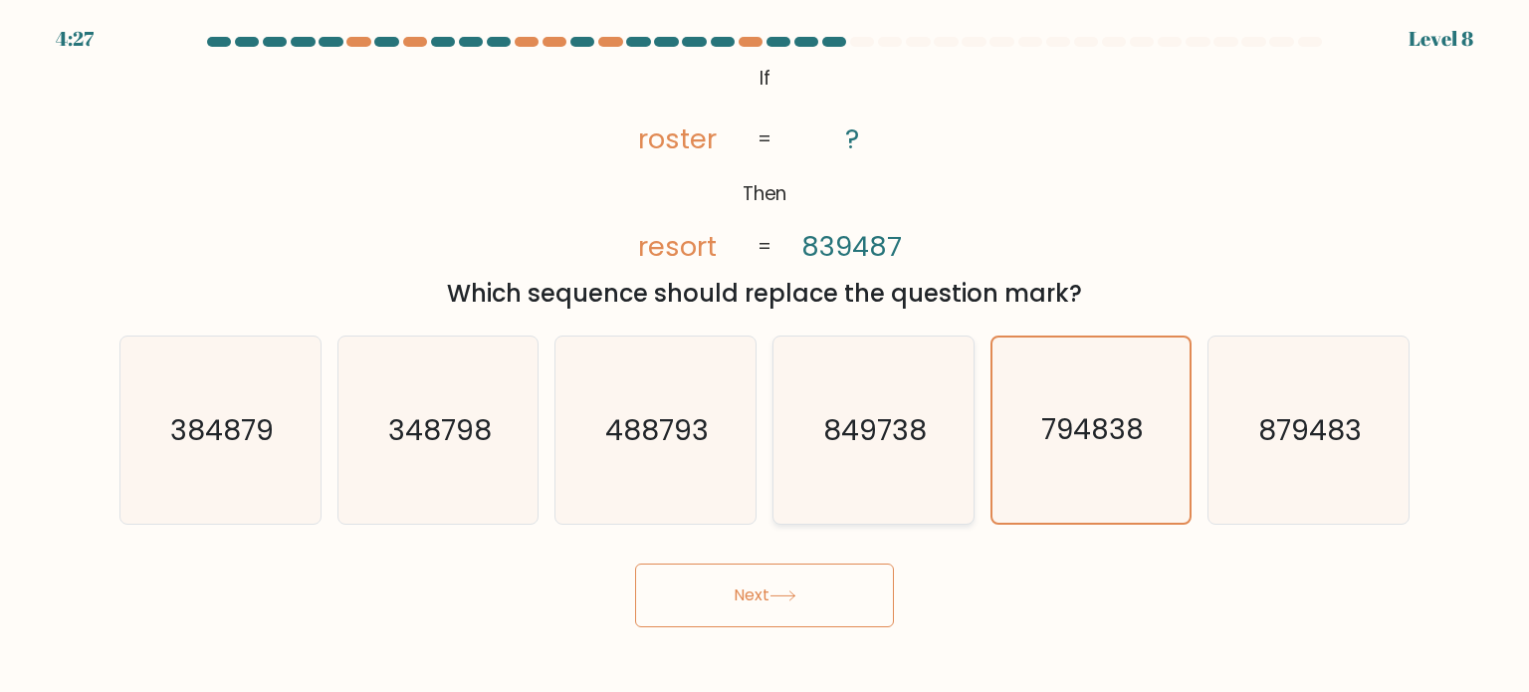
radio input "true"
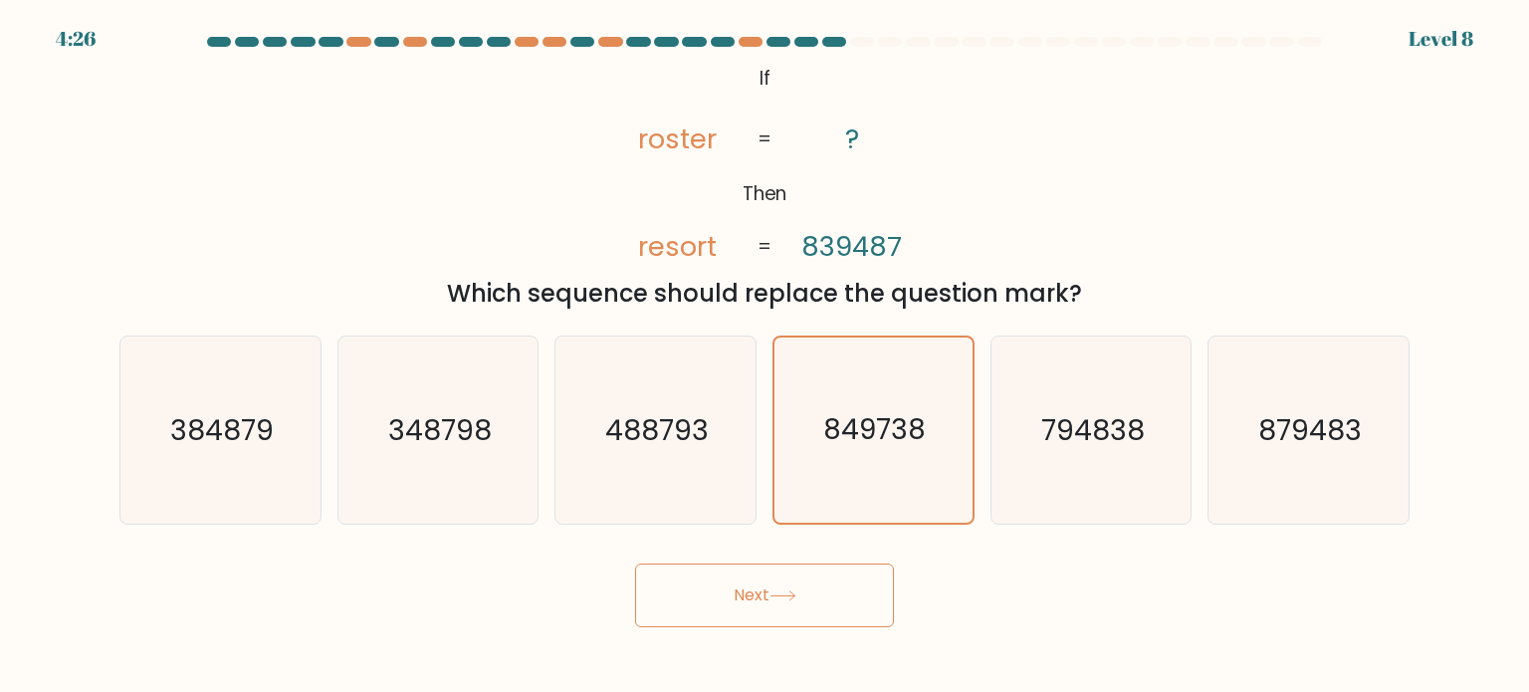
drag, startPoint x: 830, startPoint y: 638, endPoint x: 818, endPoint y: 584, distance: 55.1
click at [830, 636] on body "4:26 Level 8 If" at bounding box center [764, 346] width 1529 height 692
click at [816, 577] on button "Next" at bounding box center [764, 595] width 259 height 64
drag, startPoint x: 816, startPoint y: 577, endPoint x: 844, endPoint y: 501, distance: 81.6
click at [820, 575] on button "Next" at bounding box center [764, 595] width 259 height 64
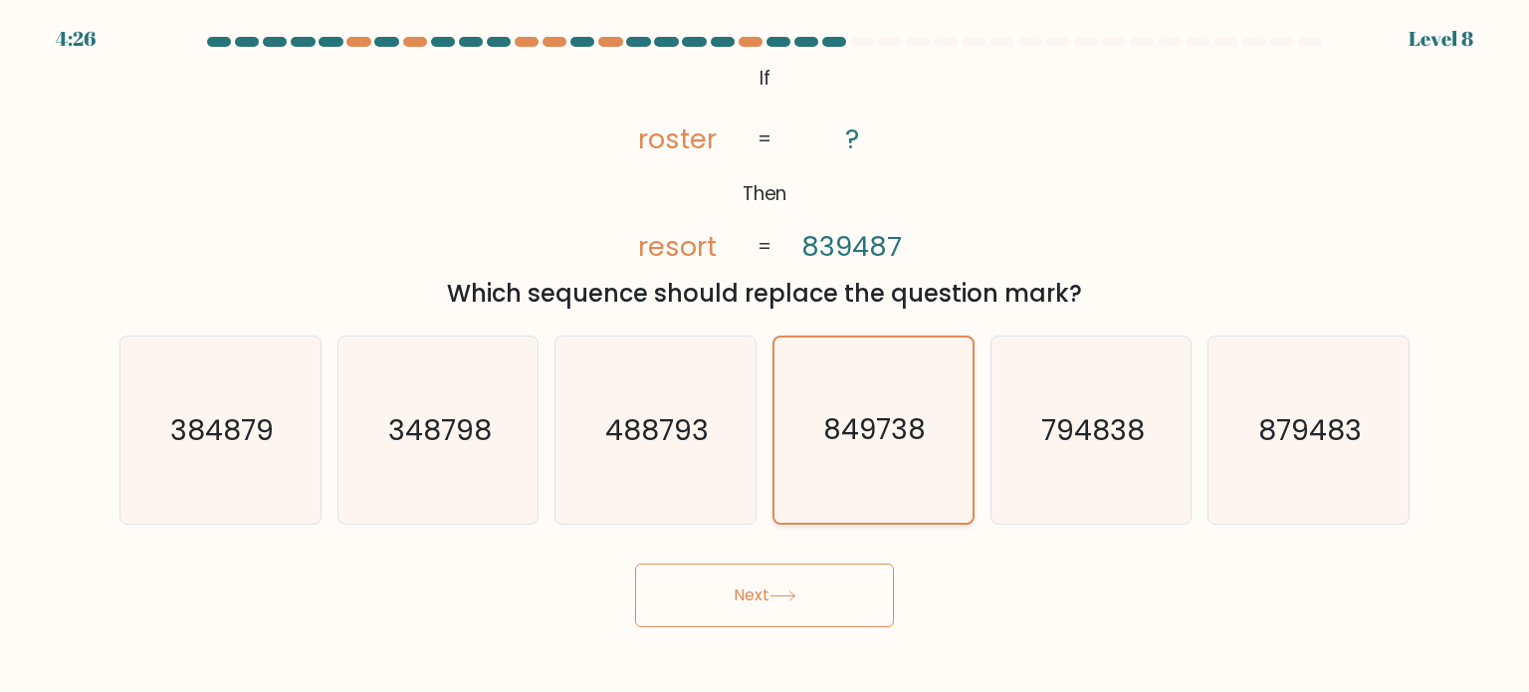
click at [853, 461] on icon "849738" at bounding box center [872, 429] width 185 height 185
click at [766, 356] on input "d. 849738" at bounding box center [765, 351] width 1 height 10
drag, startPoint x: 780, startPoint y: 600, endPoint x: 775, endPoint y: 588, distance: 12.9
click at [781, 598] on icon at bounding box center [782, 595] width 27 height 11
click at [691, 469] on icon "488793" at bounding box center [654, 429] width 187 height 187
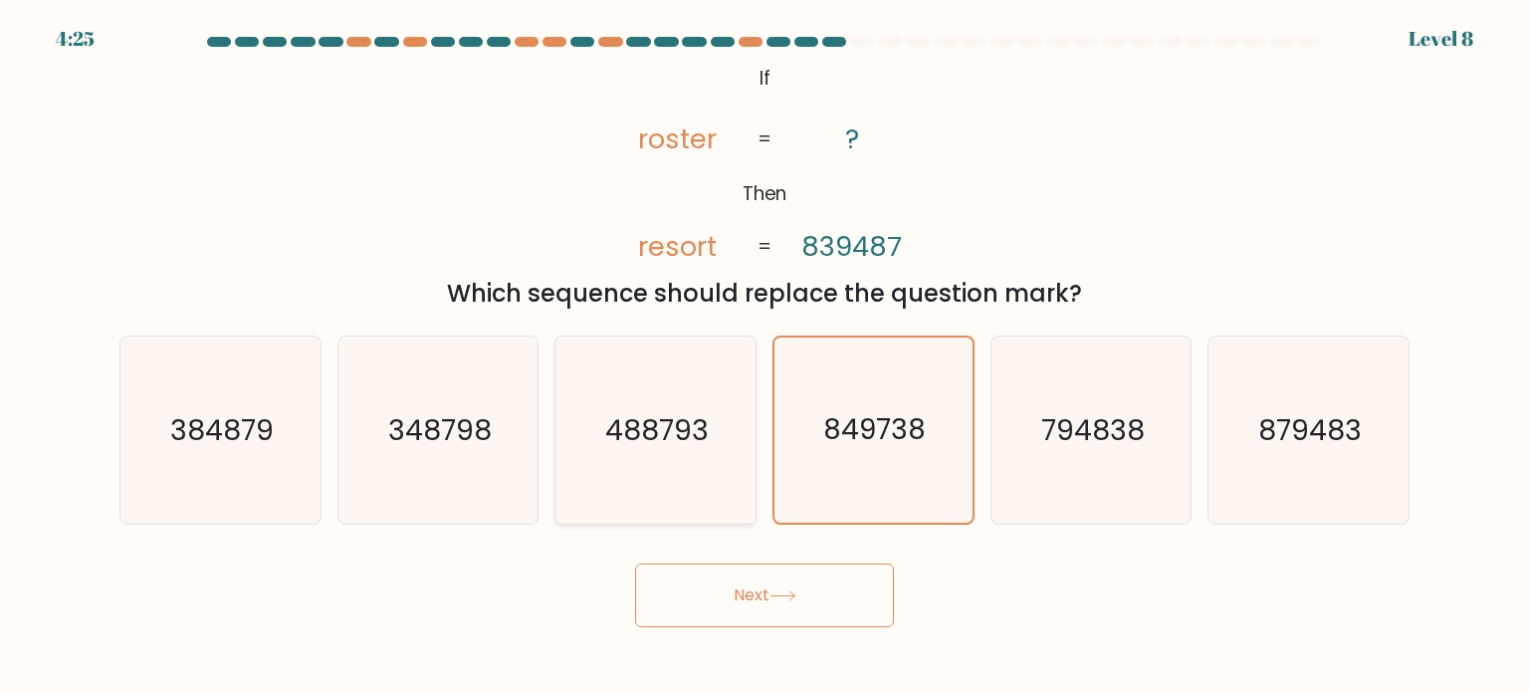
click at [765, 356] on input "c. 488793" at bounding box center [765, 351] width 1 height 10
radio input "true"
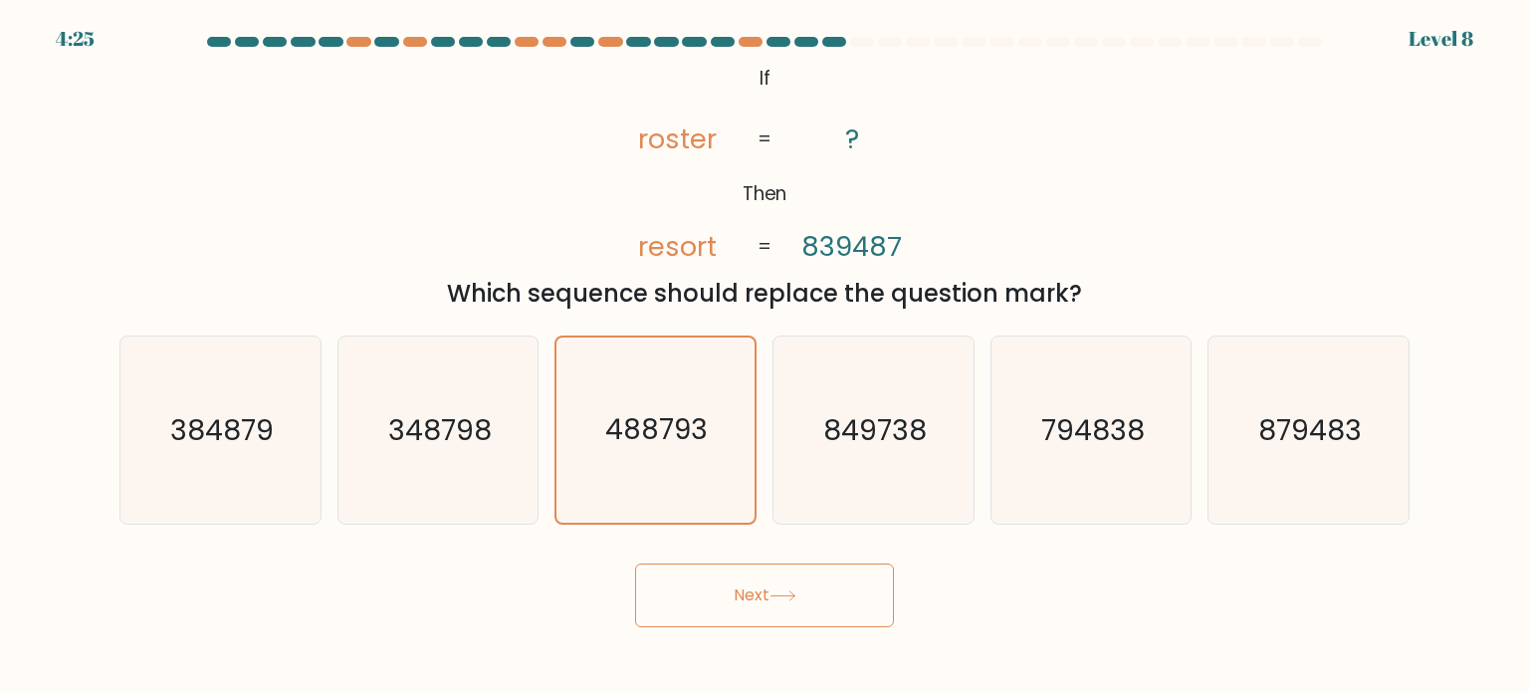
click at [772, 608] on button "Next" at bounding box center [764, 595] width 259 height 64
click at [903, 420] on text "849738" at bounding box center [875, 429] width 104 height 40
click at [766, 356] on input "d. 849738" at bounding box center [765, 351] width 1 height 10
radio input "true"
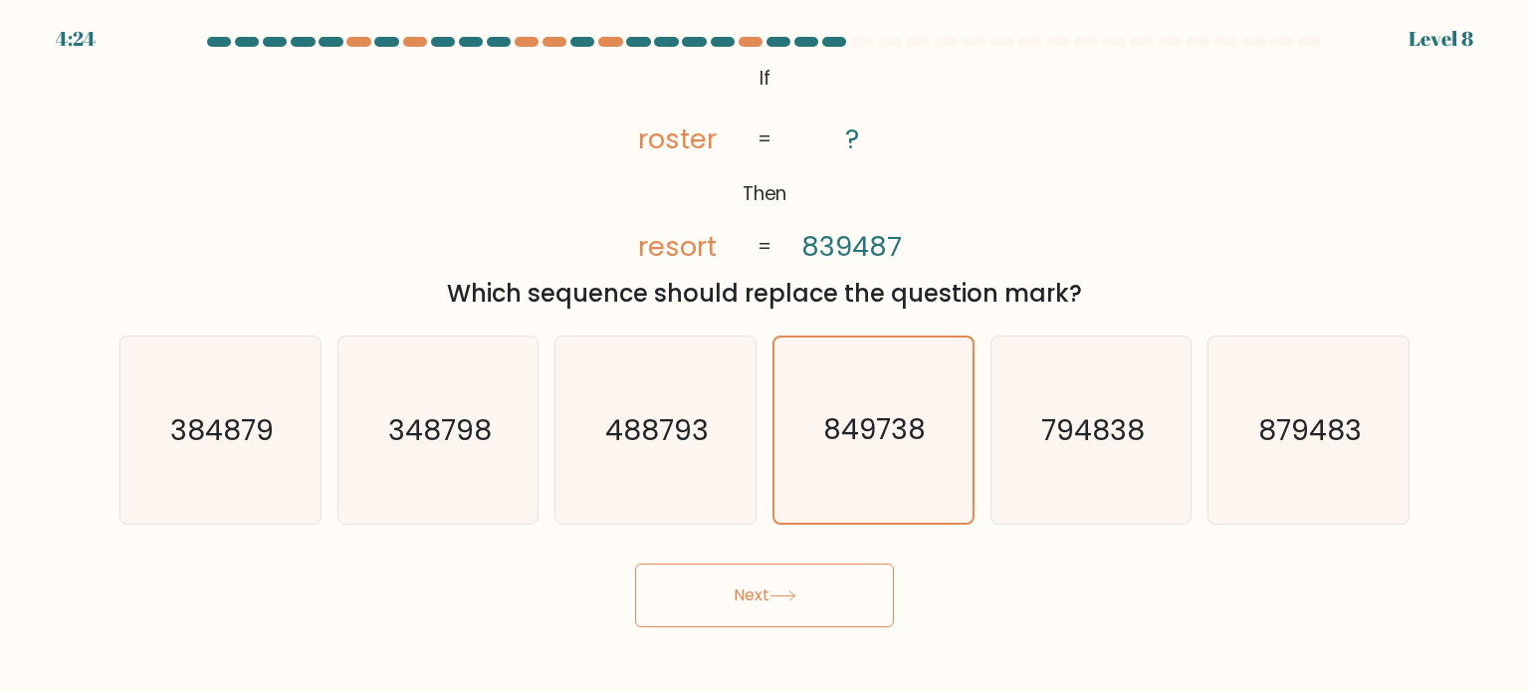
click at [824, 580] on button "Next" at bounding box center [764, 595] width 259 height 64
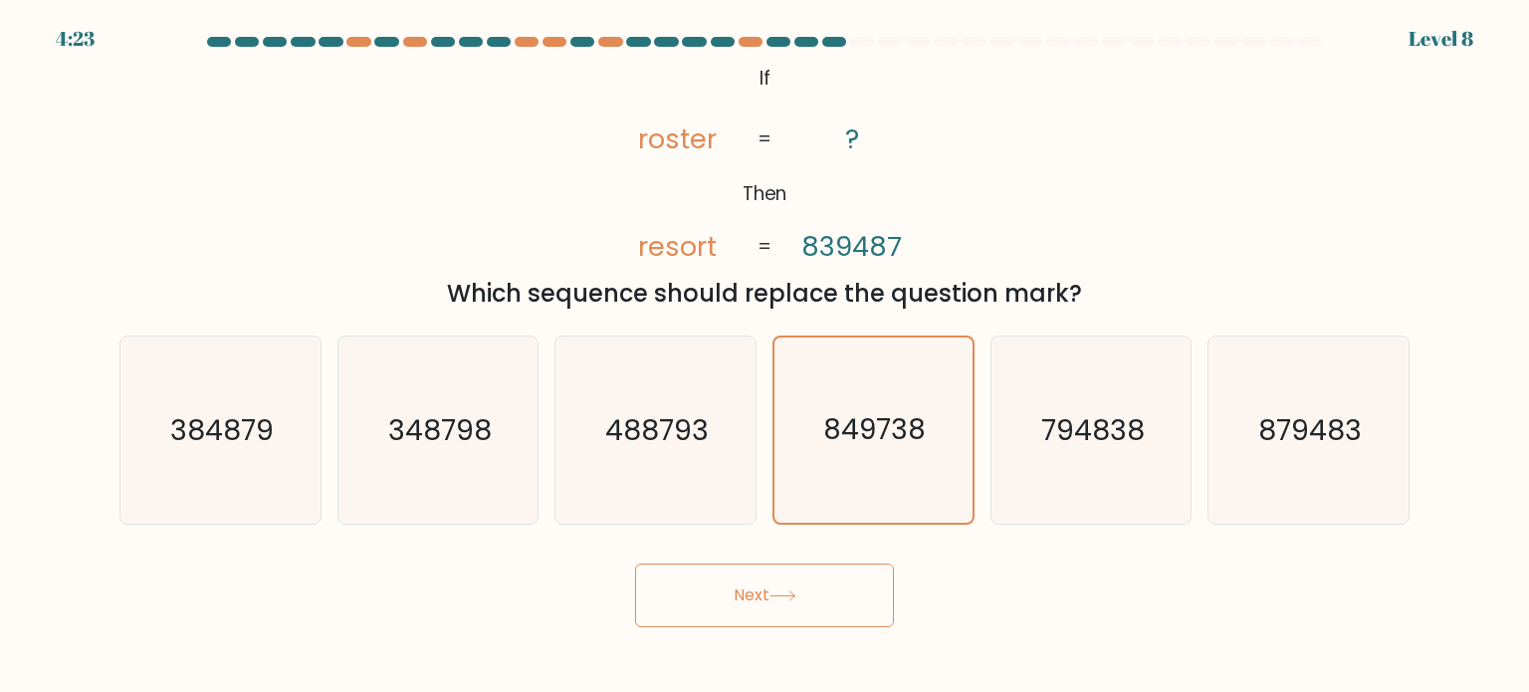
click at [824, 580] on button "Next" at bounding box center [764, 595] width 259 height 64
drag, startPoint x: 911, startPoint y: 149, endPoint x: 896, endPoint y: 86, distance: 65.4
click at [916, 146] on icon "@import url('https://fonts.googleapis.com/css?family=Abril+Fatface:400,100,100i…" at bounding box center [764, 164] width 336 height 208
click at [859, 39] on div at bounding box center [862, 42] width 24 height 10
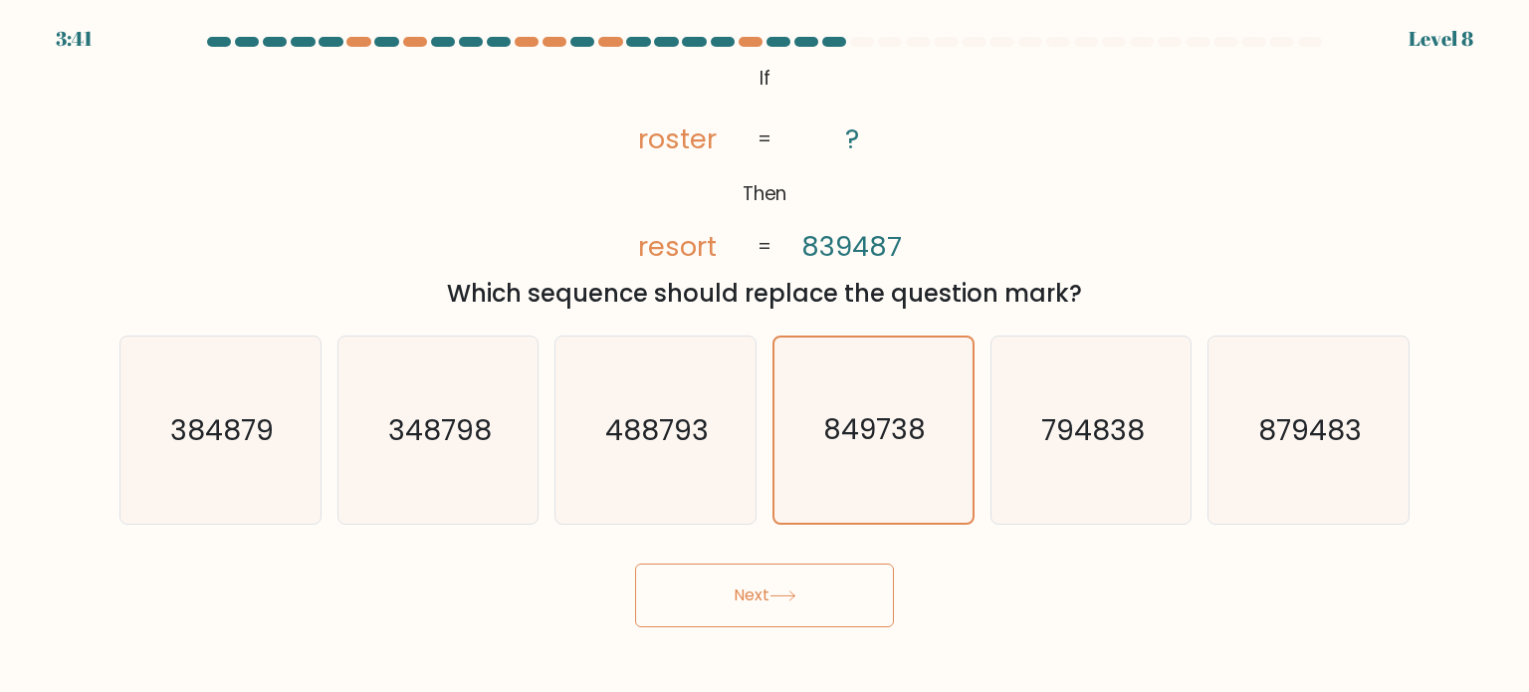
click at [785, 584] on button "Next" at bounding box center [764, 595] width 259 height 64
click at [791, 609] on button "Next" at bounding box center [764, 595] width 259 height 64
click at [791, 616] on button "Next" at bounding box center [764, 595] width 259 height 64
click at [921, 416] on text "849738" at bounding box center [875, 429] width 104 height 40
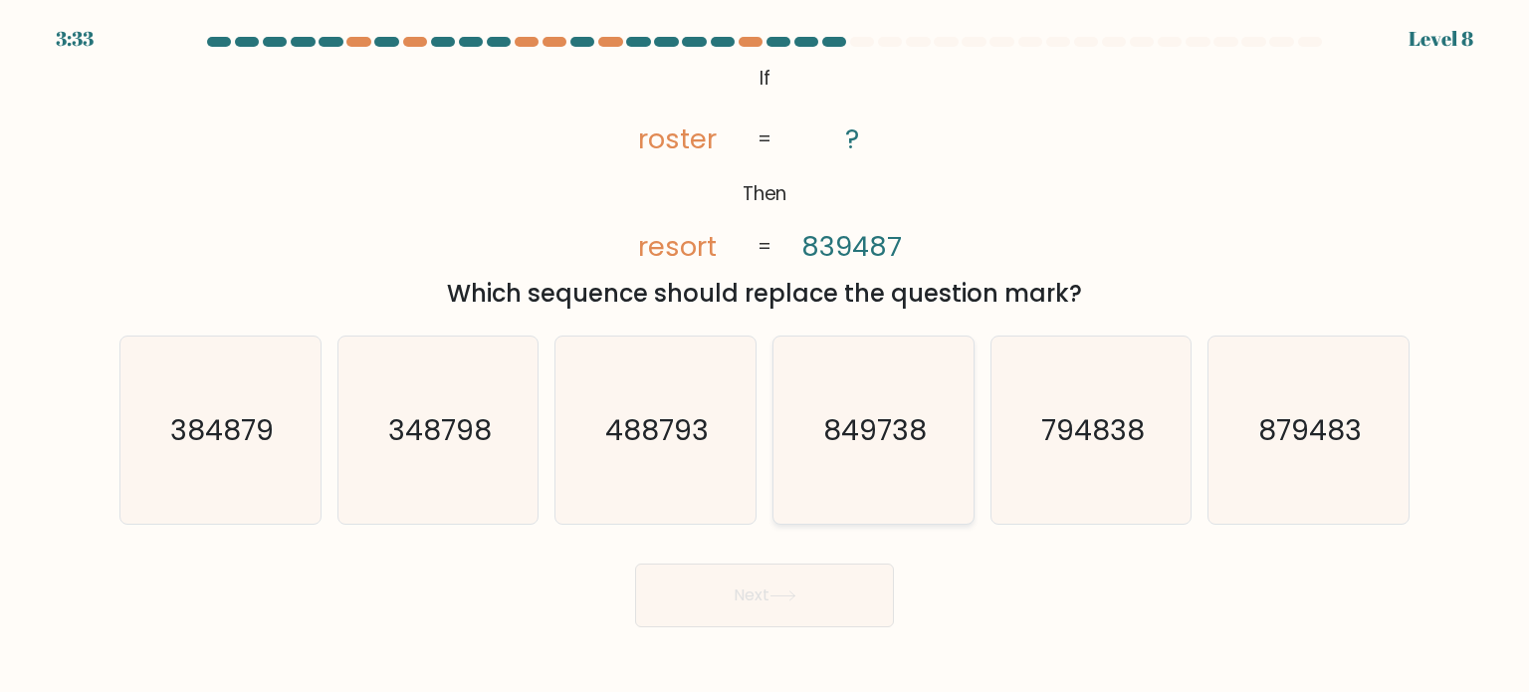
click at [766, 356] on input "d. 849738" at bounding box center [765, 351] width 1 height 10
radio input "true"
click at [796, 586] on button "Next" at bounding box center [764, 595] width 259 height 64
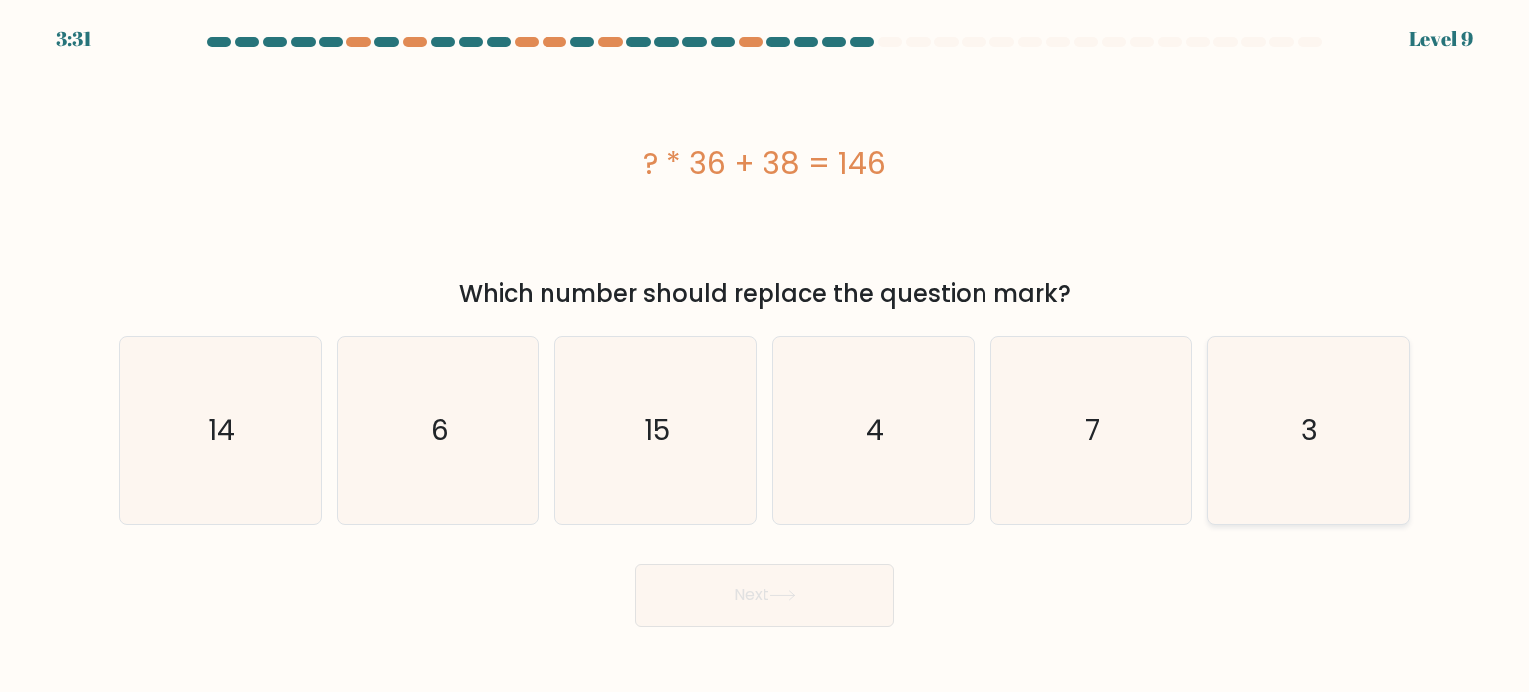
click at [1255, 437] on icon "3" at bounding box center [1307, 429] width 187 height 187
click at [766, 356] on input "f. 3" at bounding box center [765, 351] width 1 height 10
radio input "true"
click at [796, 593] on icon at bounding box center [782, 595] width 27 height 11
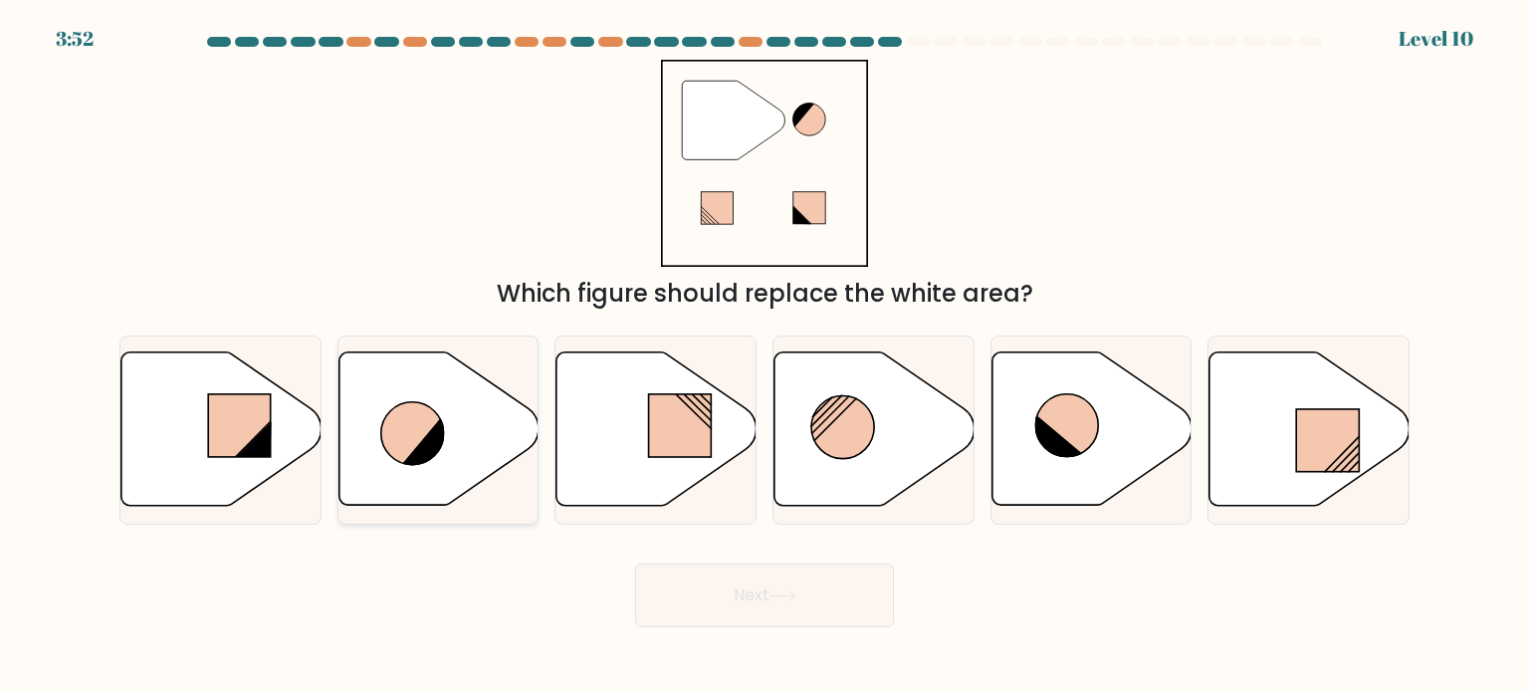
click at [488, 425] on icon at bounding box center [438, 428] width 200 height 153
click at [765, 356] on input "b." at bounding box center [765, 351] width 1 height 10
radio input "true"
click at [810, 597] on button "Next" at bounding box center [764, 595] width 259 height 64
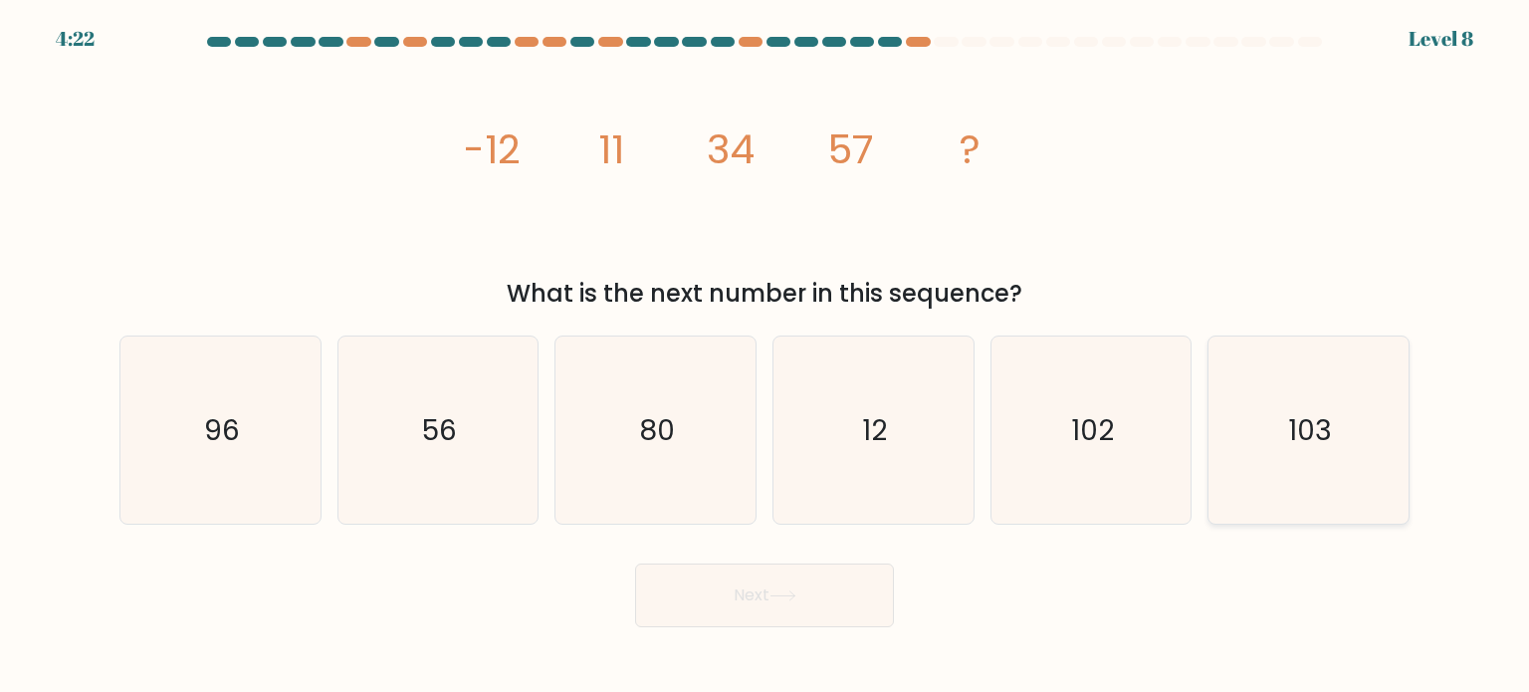
click at [1328, 462] on icon "103" at bounding box center [1307, 429] width 187 height 187
click at [766, 356] on input "f. 103" at bounding box center [765, 351] width 1 height 10
radio input "true"
click at [832, 615] on button "Next" at bounding box center [764, 595] width 259 height 64
click at [732, 597] on button "Next" at bounding box center [764, 595] width 259 height 64
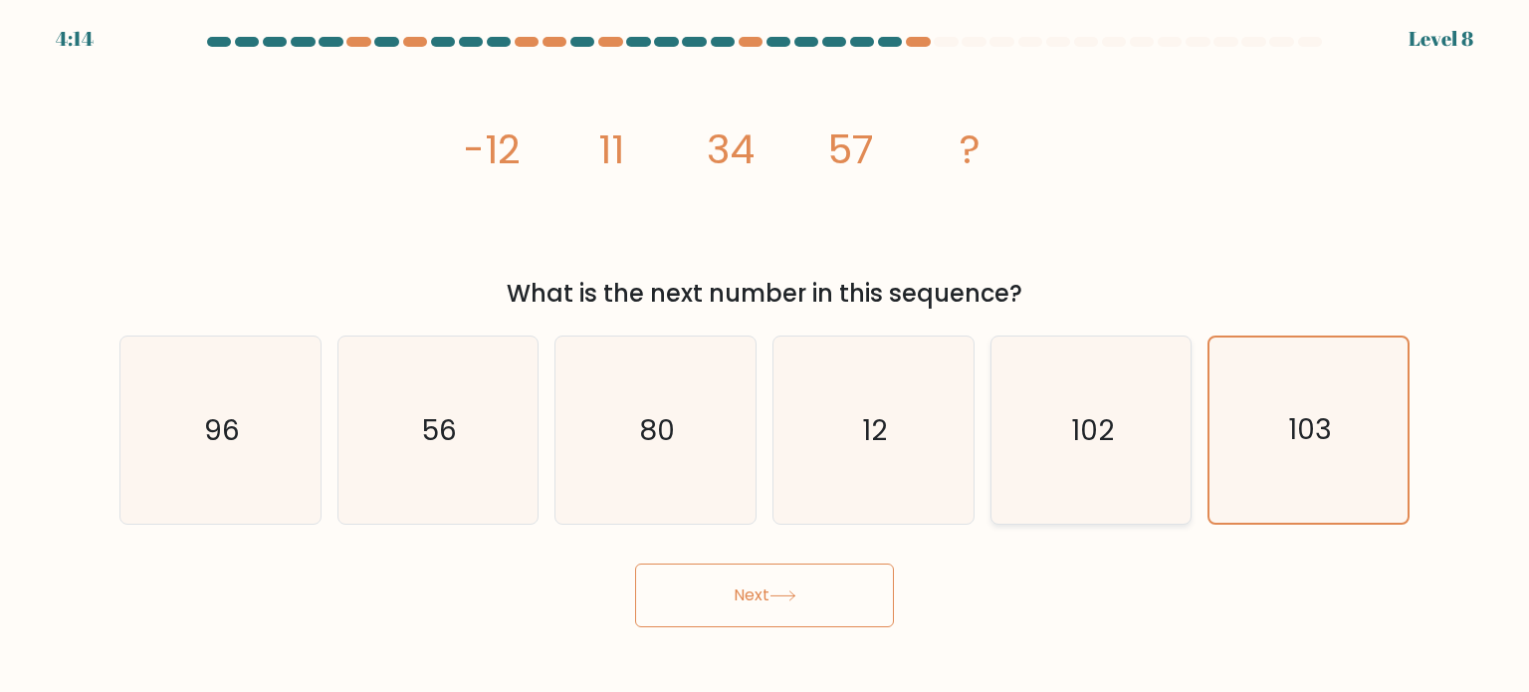
click at [1160, 433] on icon "102" at bounding box center [1090, 429] width 187 height 187
click at [766, 356] on input "e. 102" at bounding box center [765, 351] width 1 height 10
radio input "true"
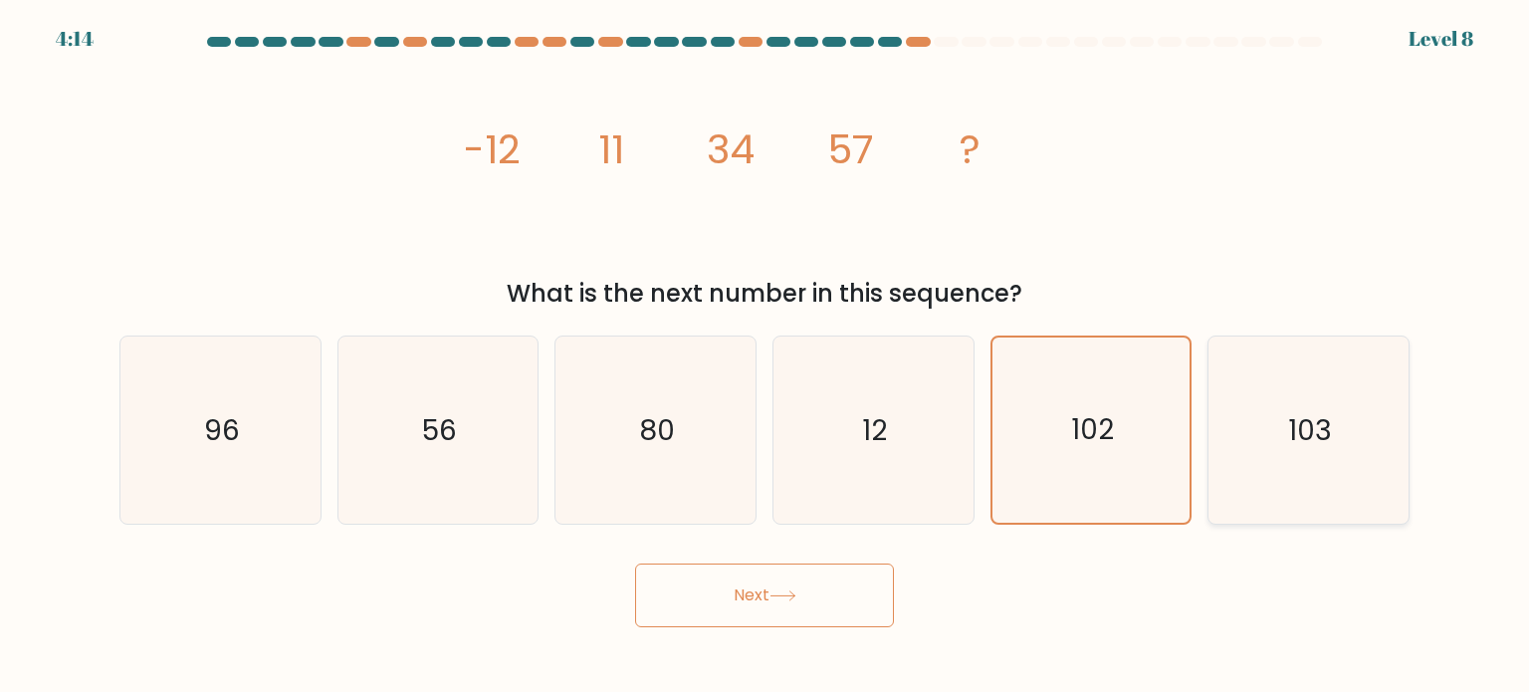
drag, startPoint x: 1230, startPoint y: 428, endPoint x: 1213, endPoint y: 437, distance: 19.1
click at [1232, 428] on icon "103" at bounding box center [1307, 429] width 187 height 187
click at [766, 356] on input "f. 103" at bounding box center [765, 351] width 1 height 10
radio input "true"
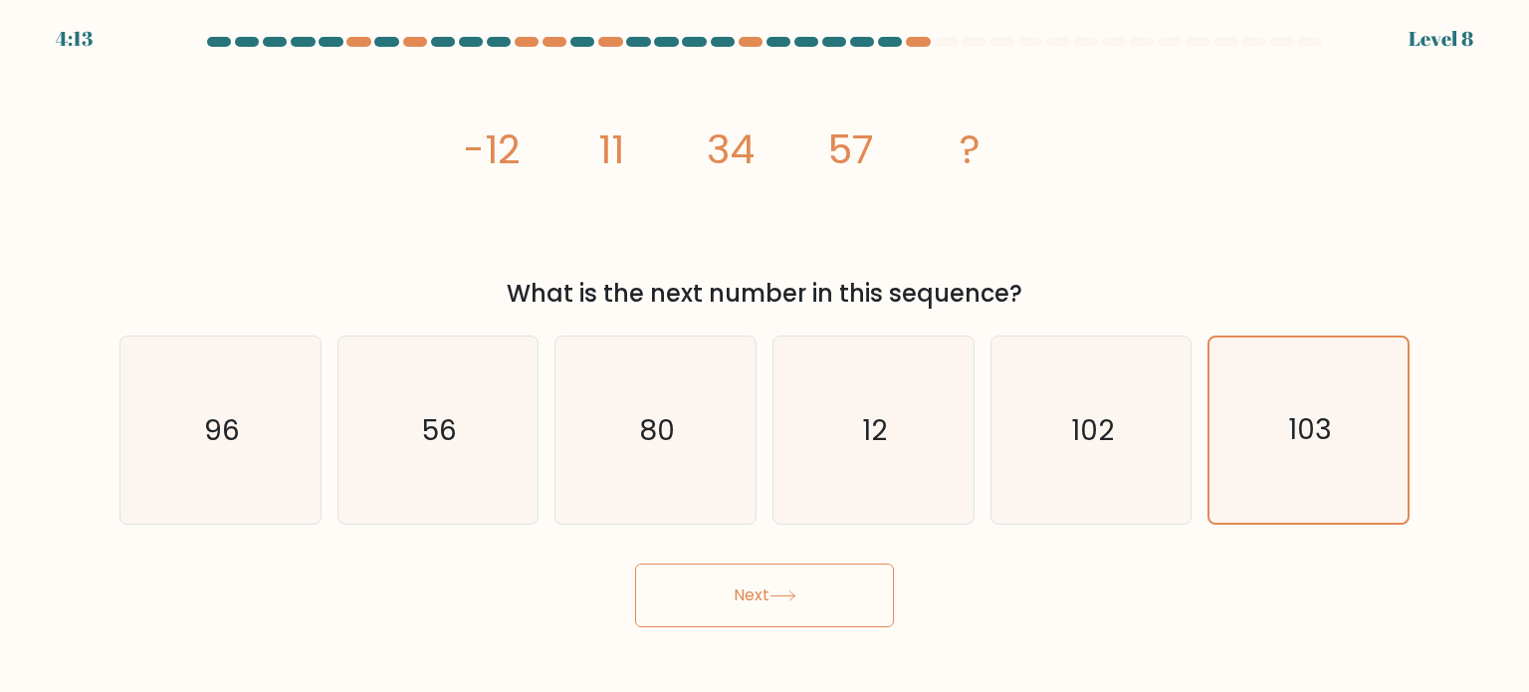
click at [836, 604] on button "Next" at bounding box center [764, 595] width 259 height 64
click at [784, 610] on button "Next" at bounding box center [764, 595] width 259 height 64
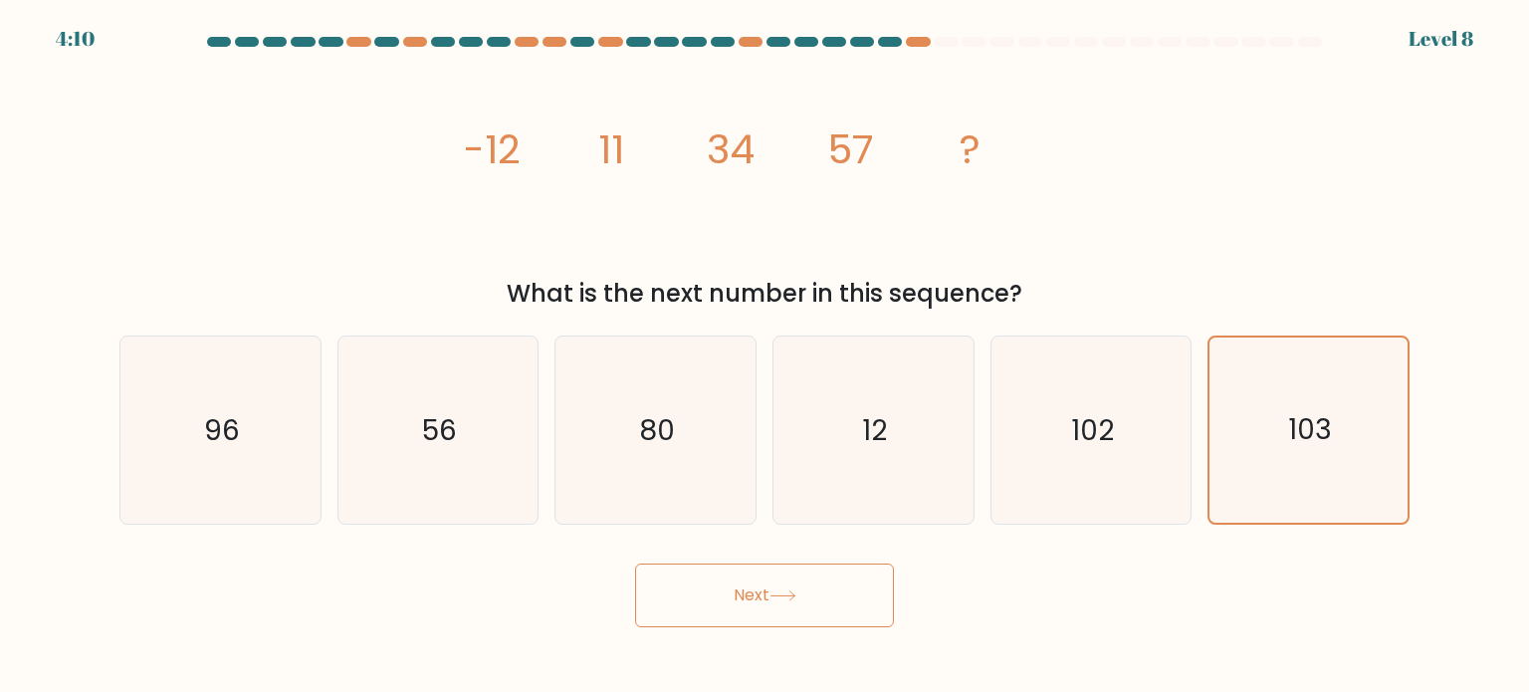
click at [784, 610] on button "Next" at bounding box center [764, 595] width 259 height 64
click at [784, 608] on button "Next" at bounding box center [764, 595] width 259 height 64
